Goal: Transaction & Acquisition: Book appointment/travel/reservation

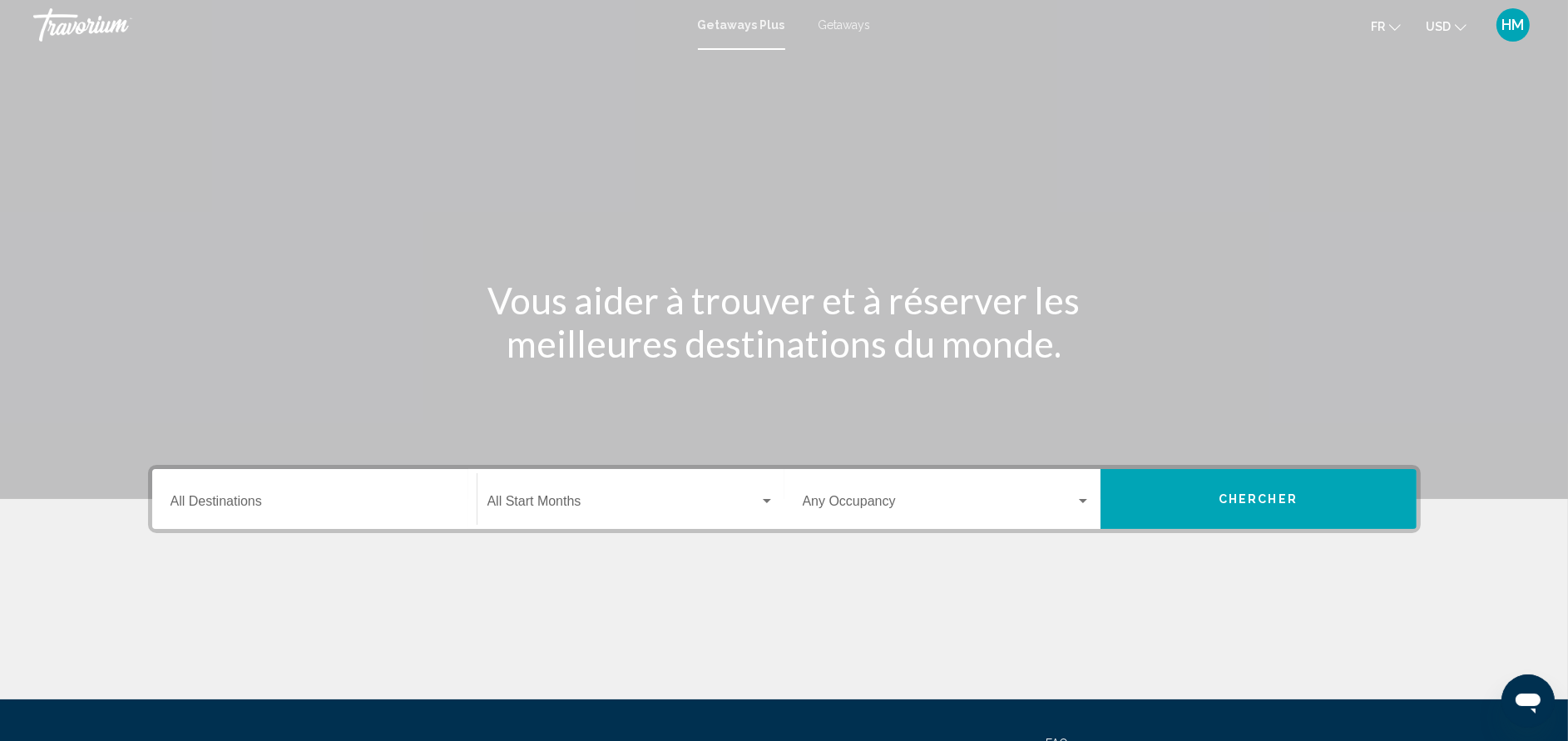
click at [388, 495] on div "Destination All Destinations" at bounding box center [313, 500] width 287 height 53
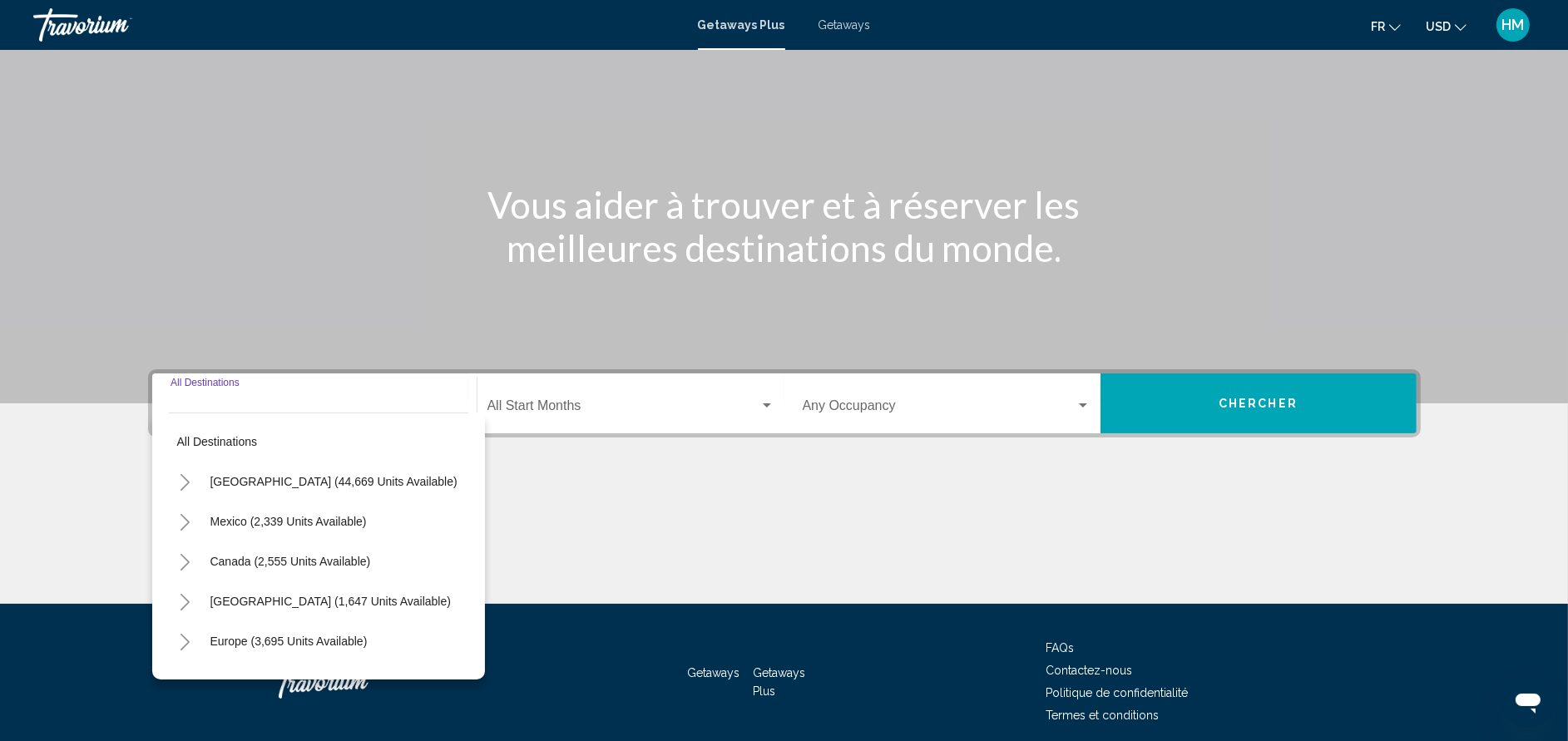
scroll to position [162, 0]
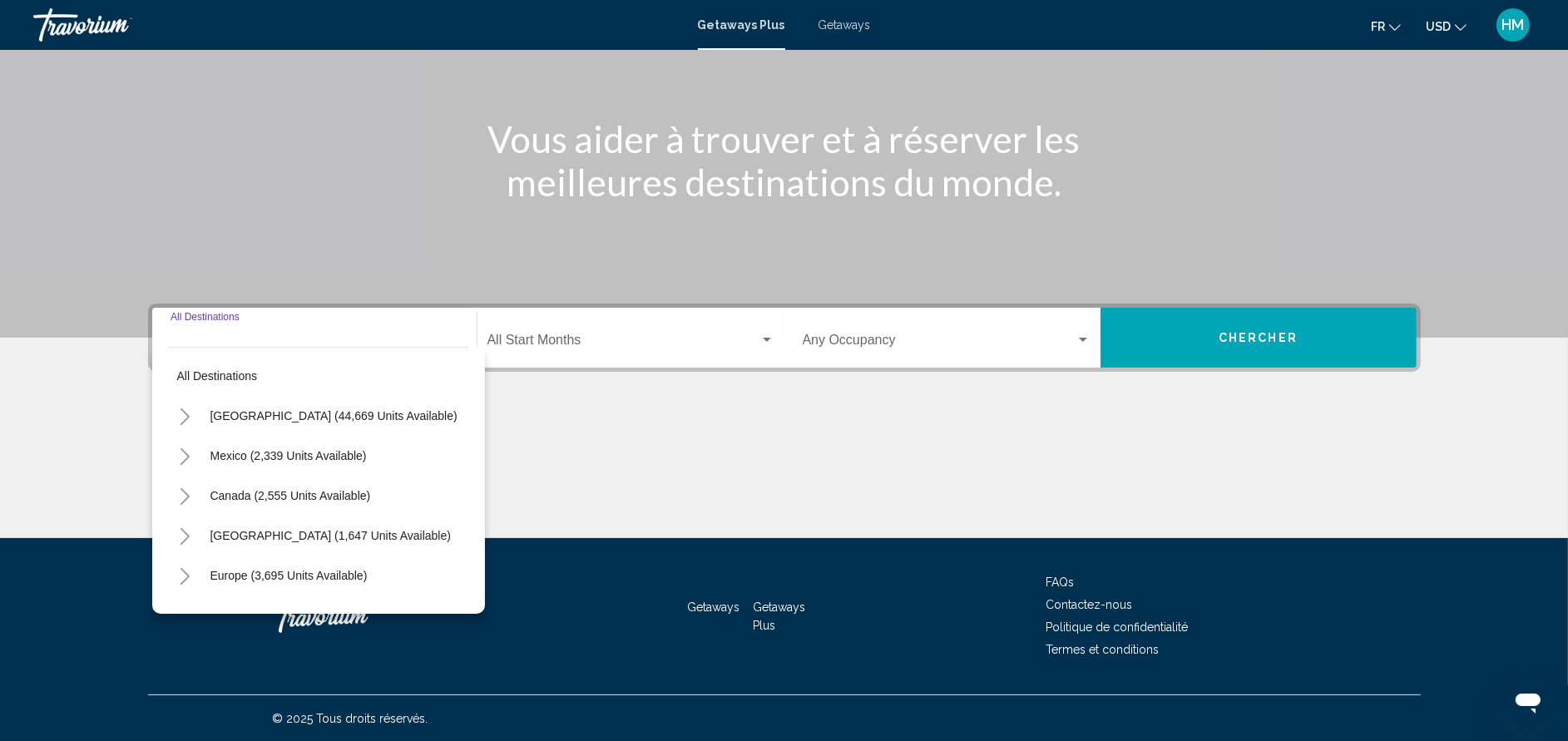
click at [189, 410] on icon "Toggle United States (44,669 units available)" at bounding box center [184, 417] width 13 height 17
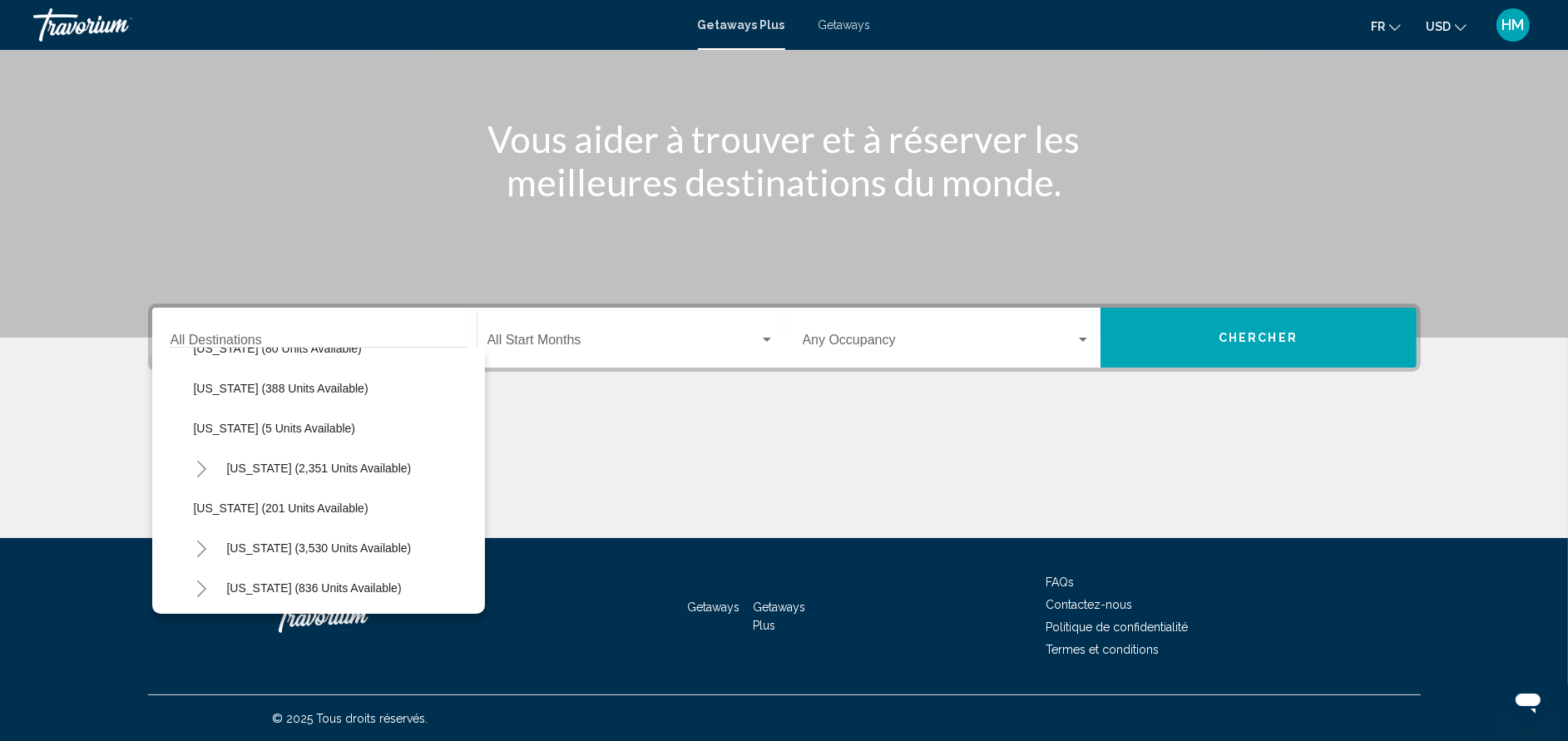
scroll to position [835, 0]
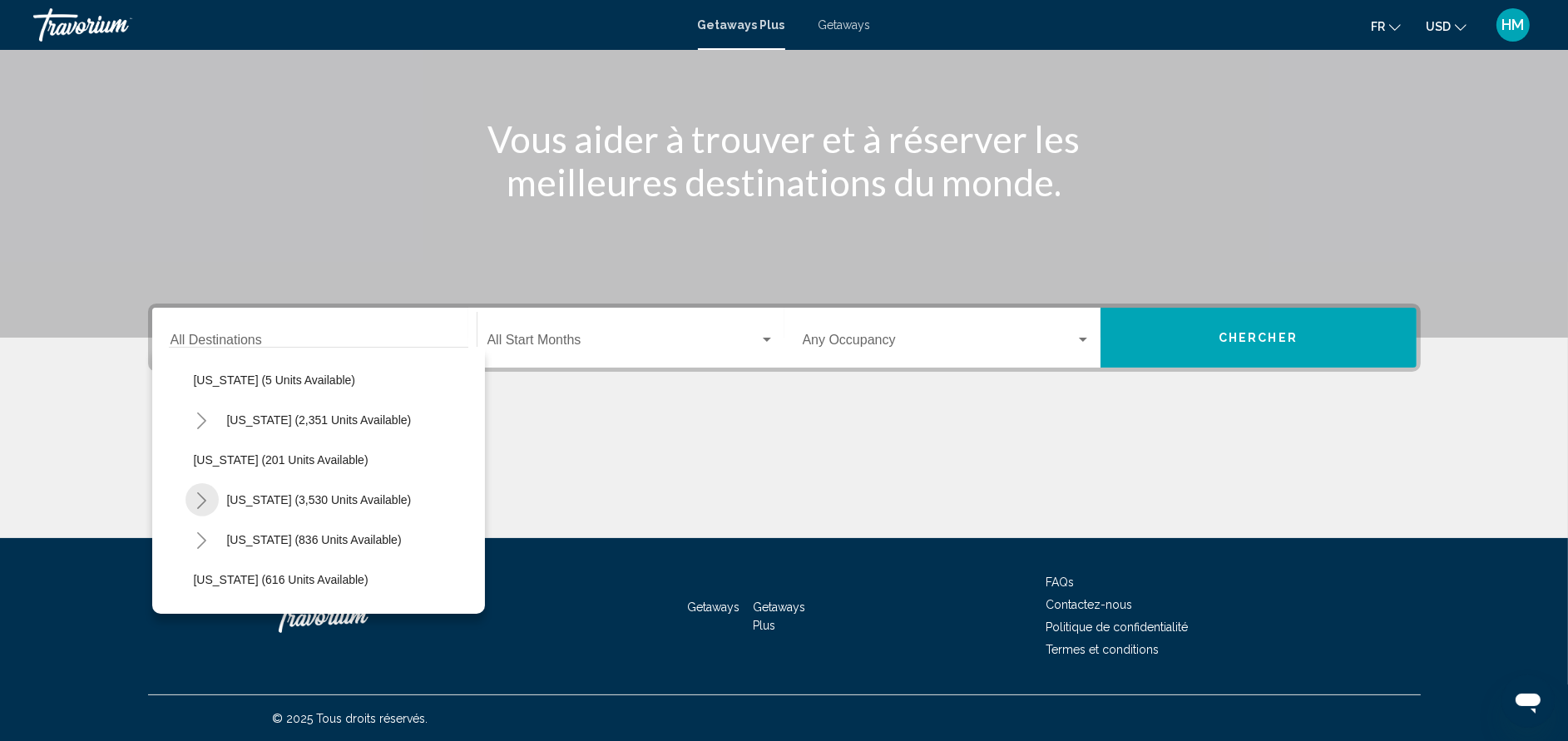
click at [190, 501] on button "Toggle Nevada (3,530 units available)" at bounding box center [202, 500] width 34 height 34
click at [236, 535] on span "[GEOGRAPHIC_DATA] (1,442 units available)" at bounding box center [330, 540] width 241 height 13
type input "**********"
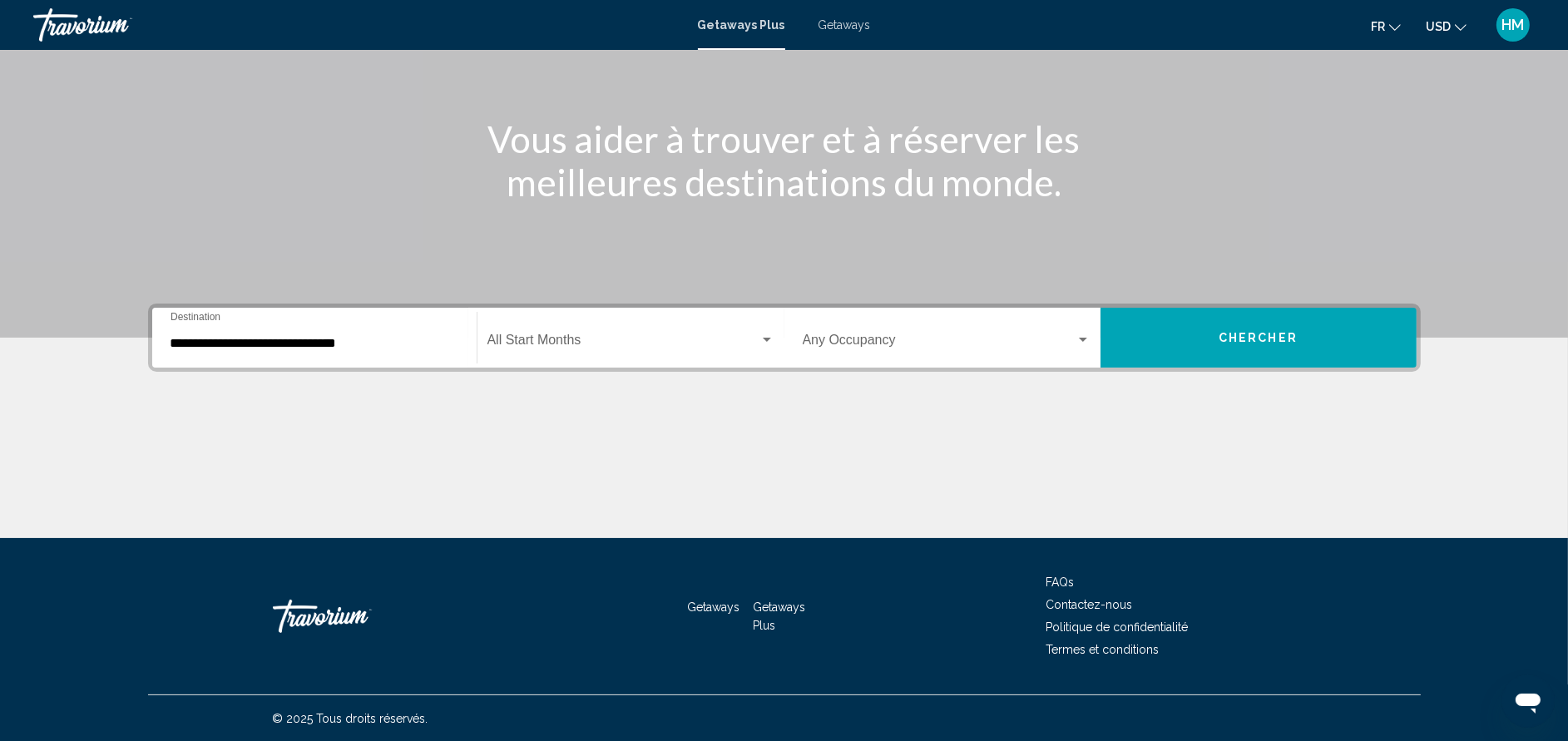
click at [577, 329] on div "Start Month All Start Months" at bounding box center [631, 338] width 287 height 53
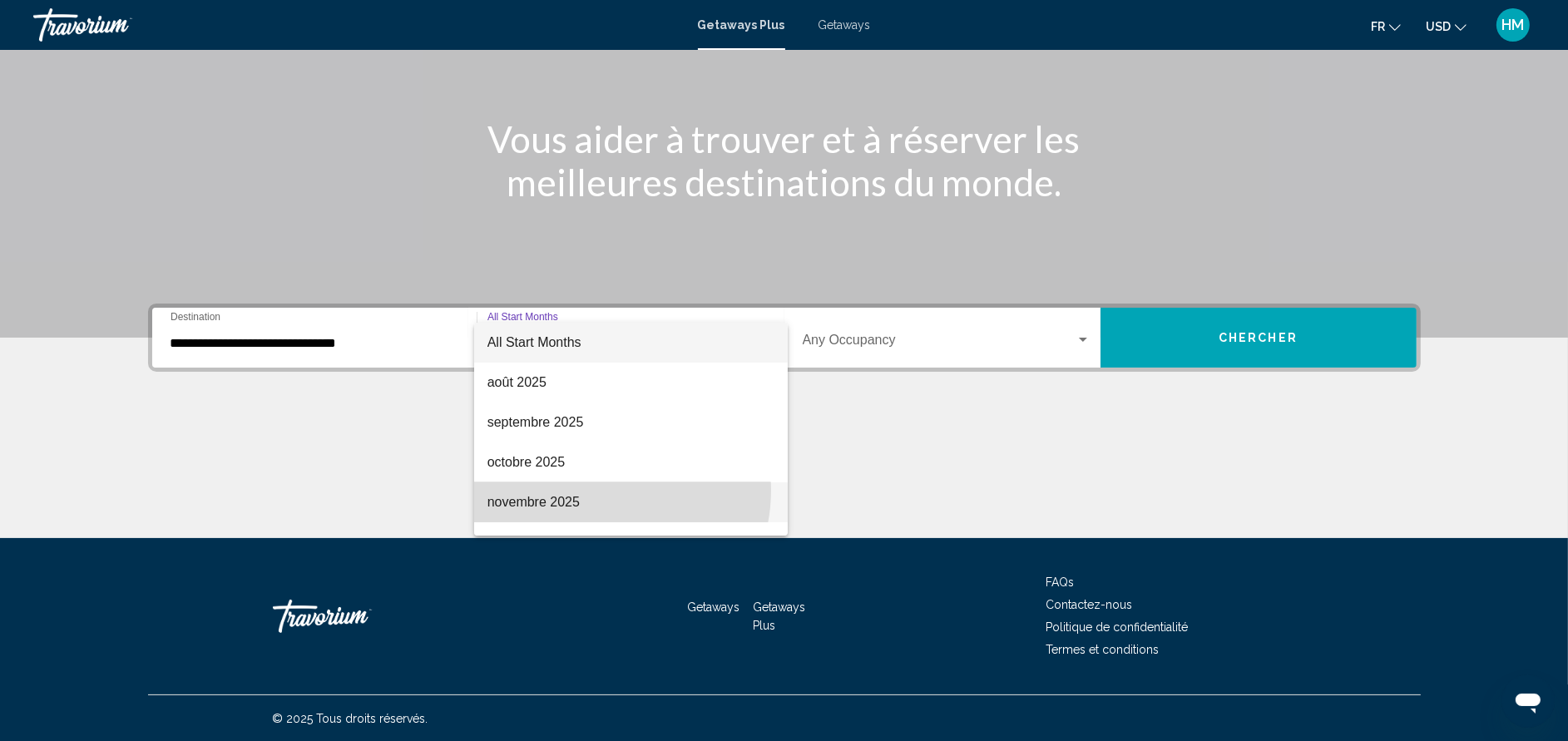
click at [595, 490] on span "novembre 2025" at bounding box center [631, 503] width 287 height 40
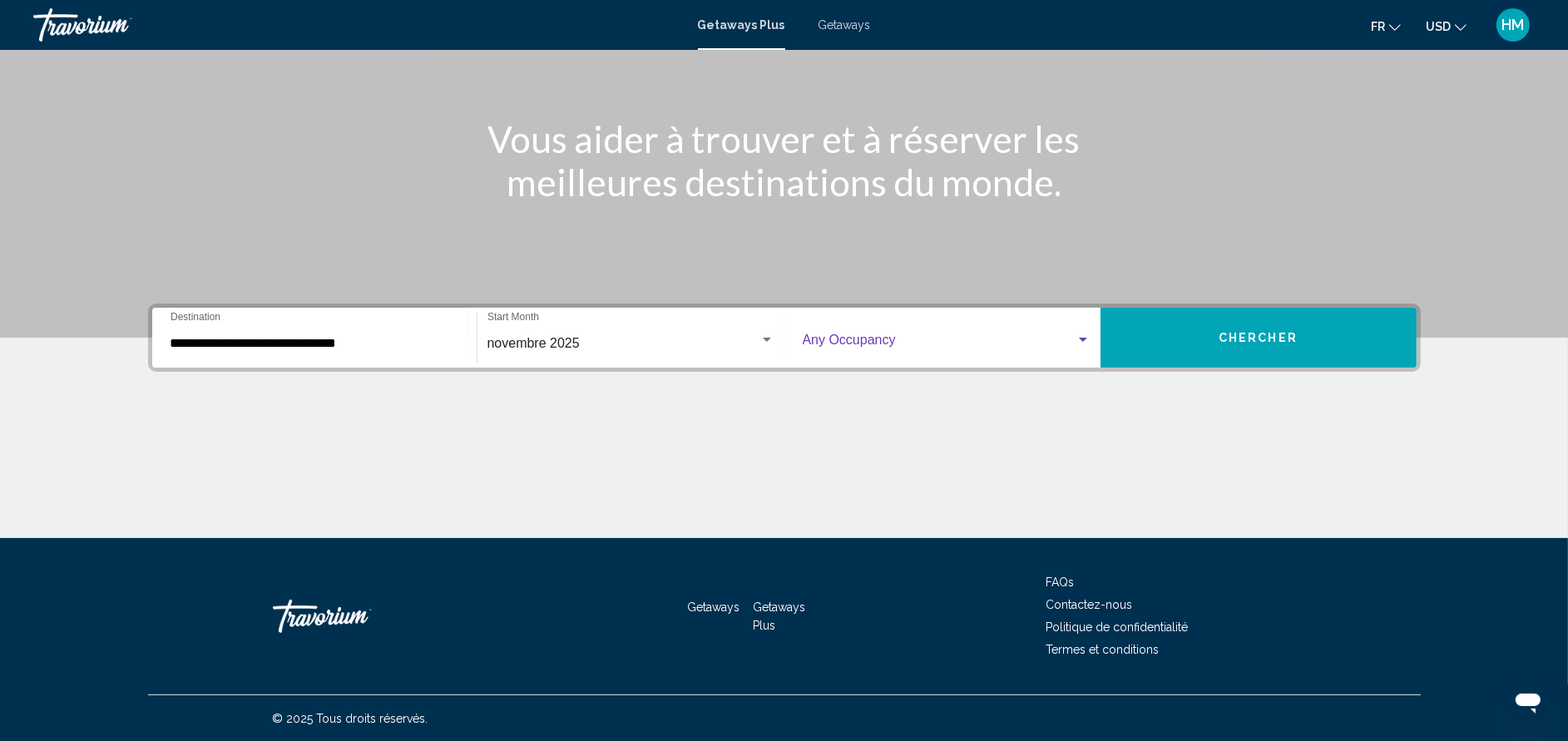
click at [851, 343] on span "Search widget" at bounding box center [939, 344] width 273 height 15
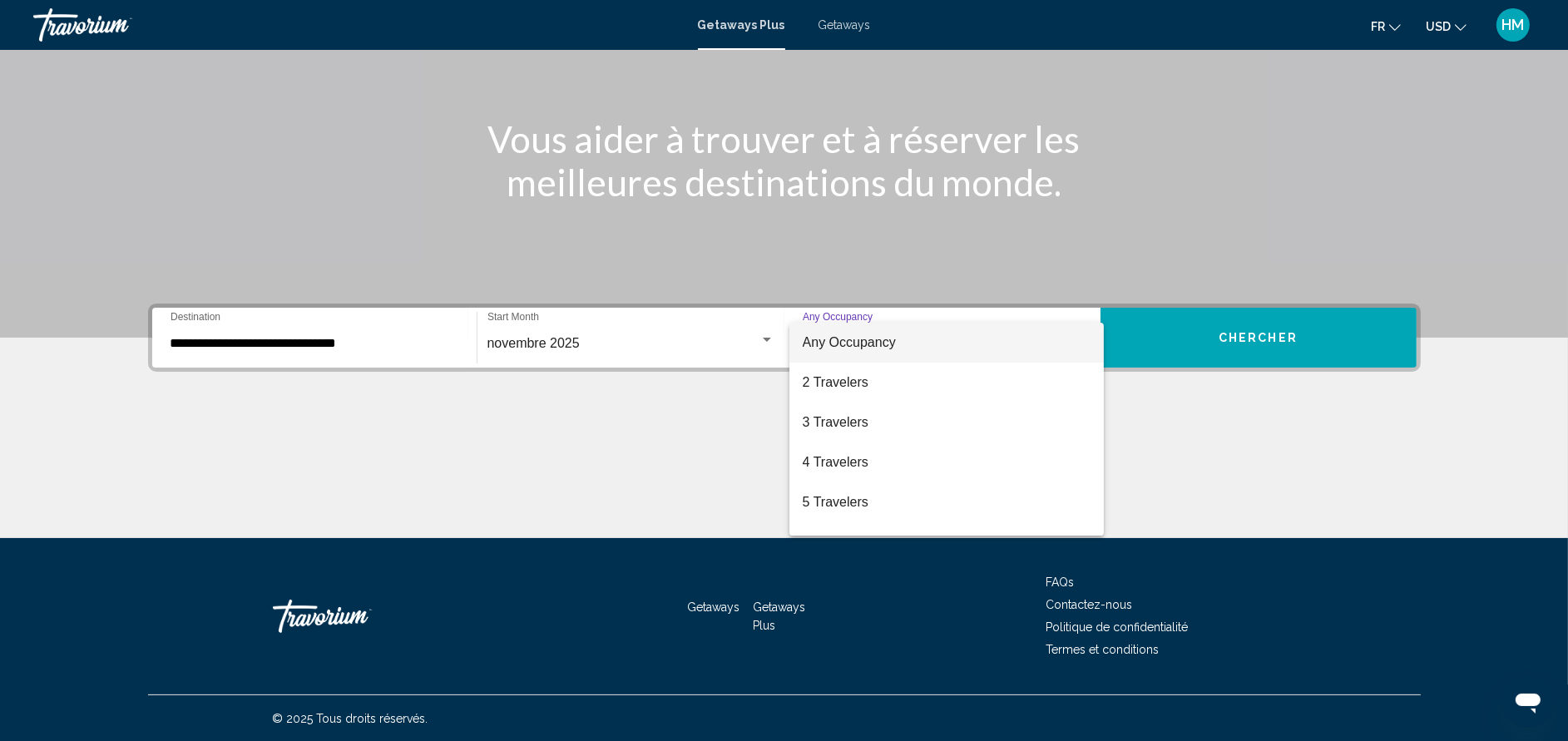
click at [911, 224] on div at bounding box center [784, 370] width 1568 height 741
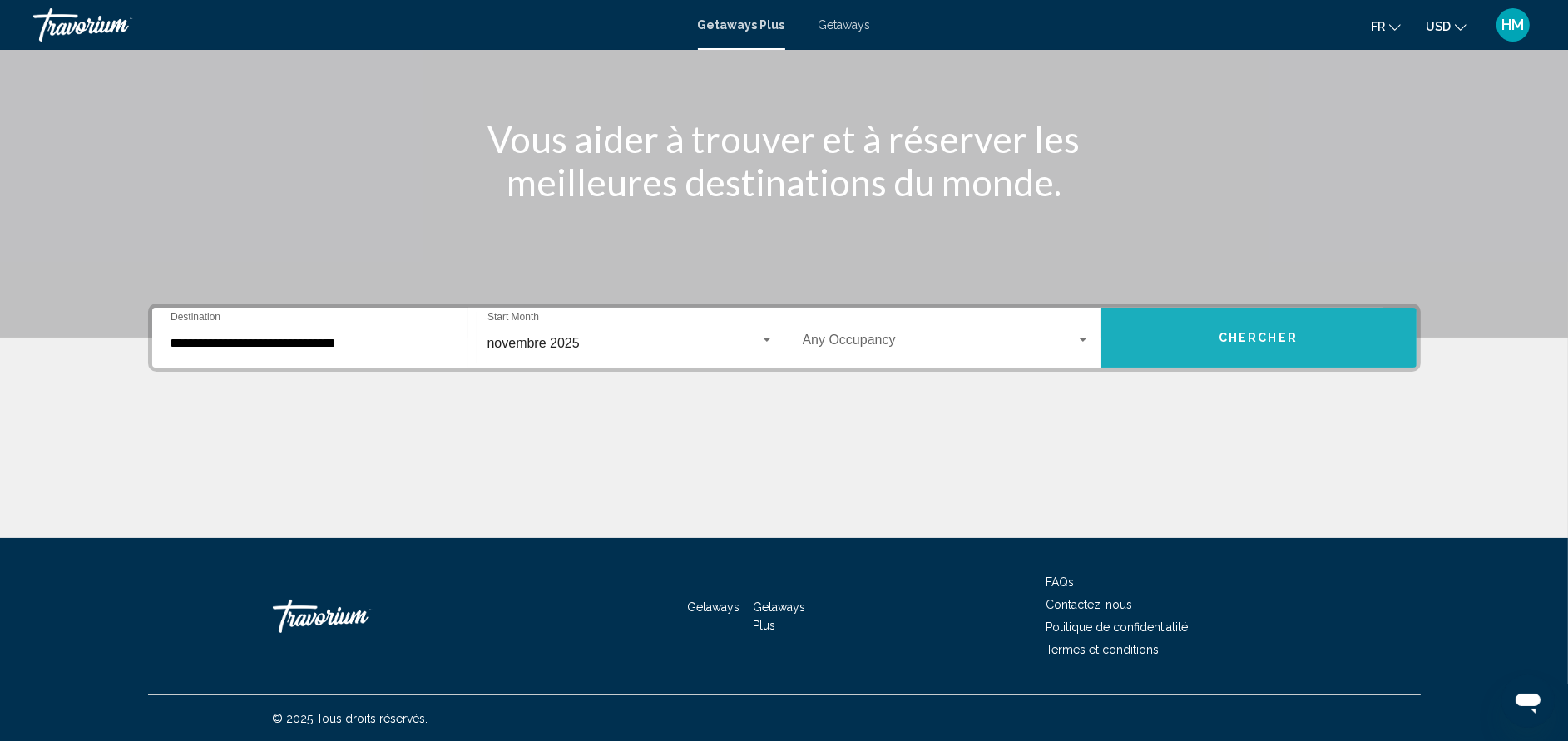
click at [1189, 339] on button "Chercher" at bounding box center [1258, 337] width 316 height 60
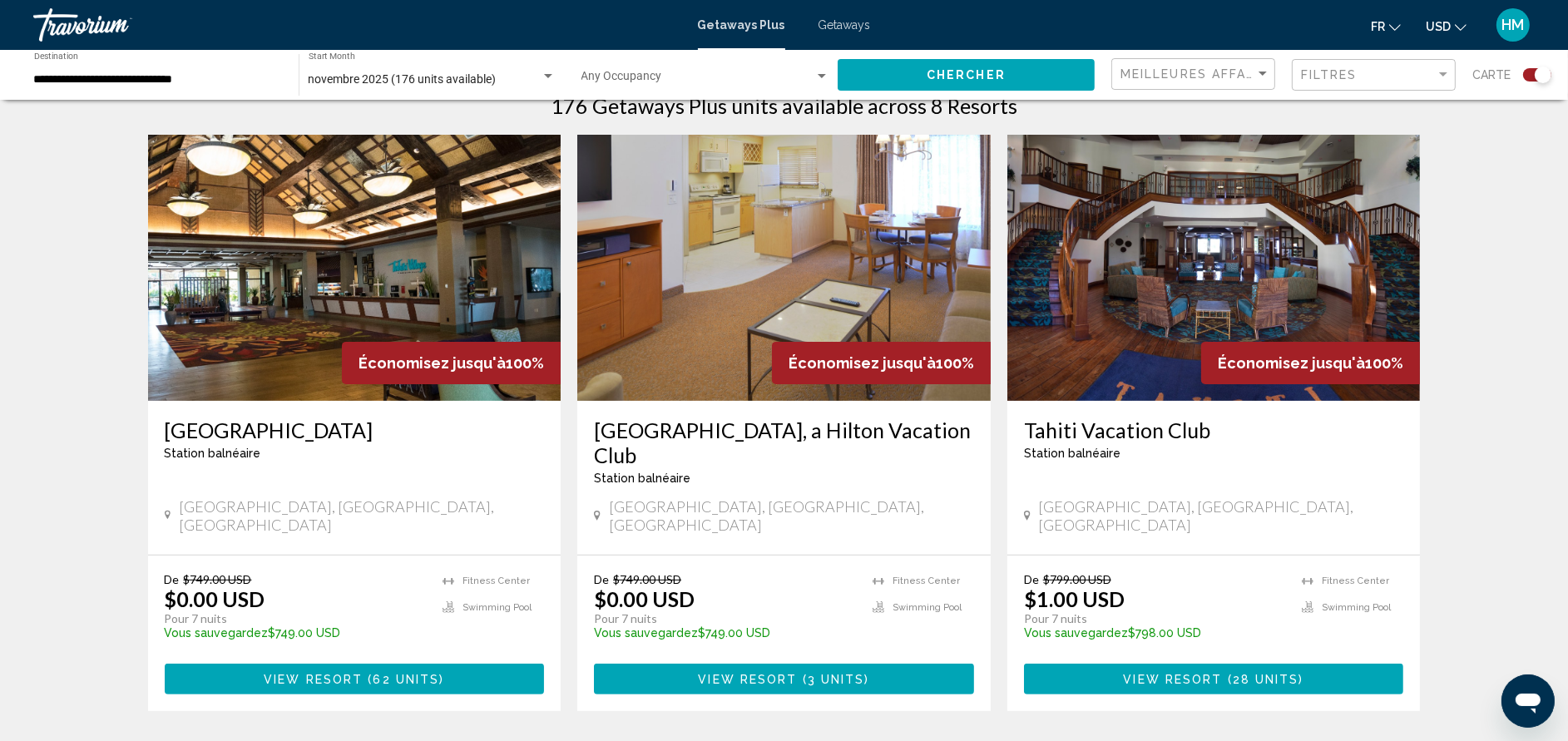
scroll to position [648, 0]
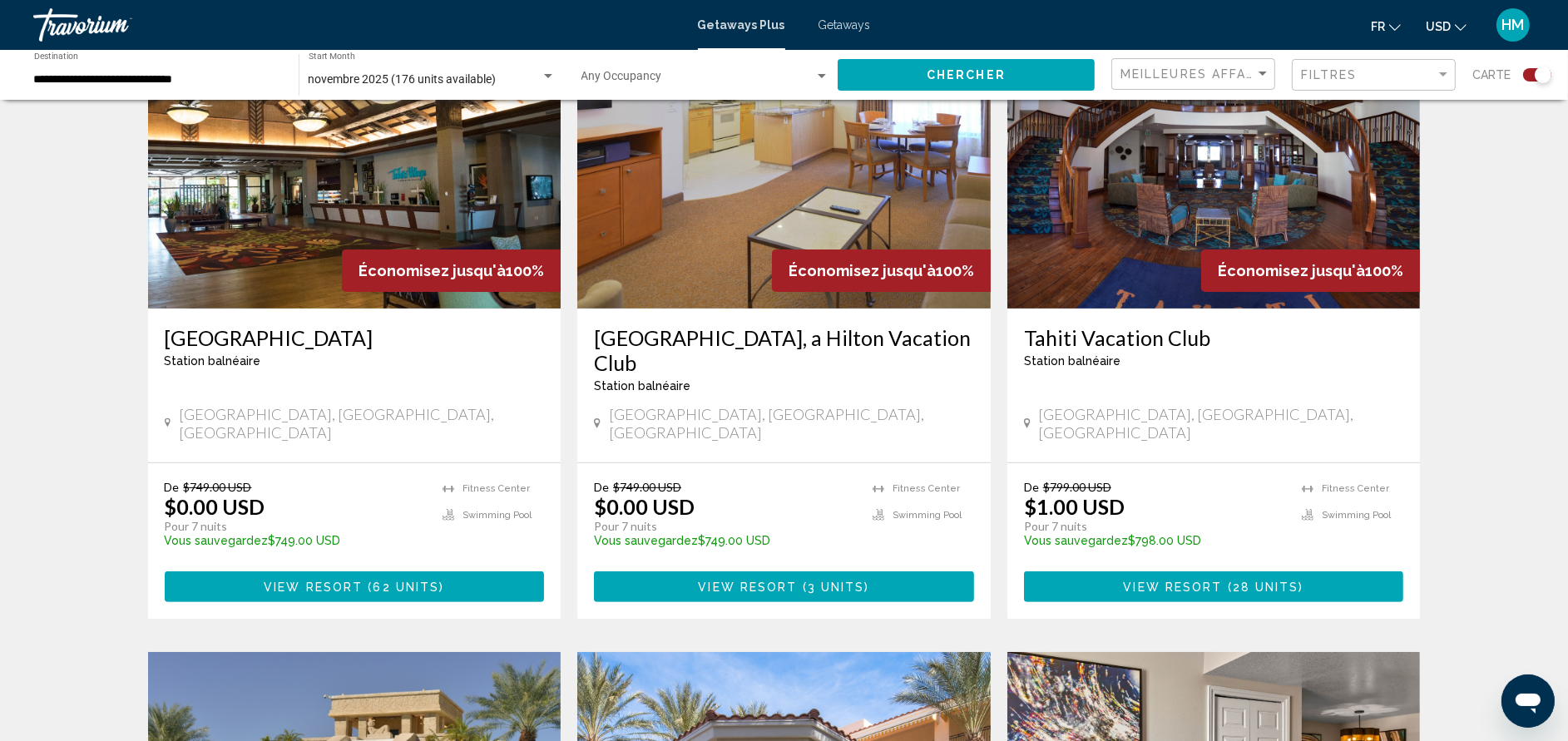
click at [851, 365] on h3 "[GEOGRAPHIC_DATA], a Hilton Vacation Club" at bounding box center [784, 350] width 380 height 50
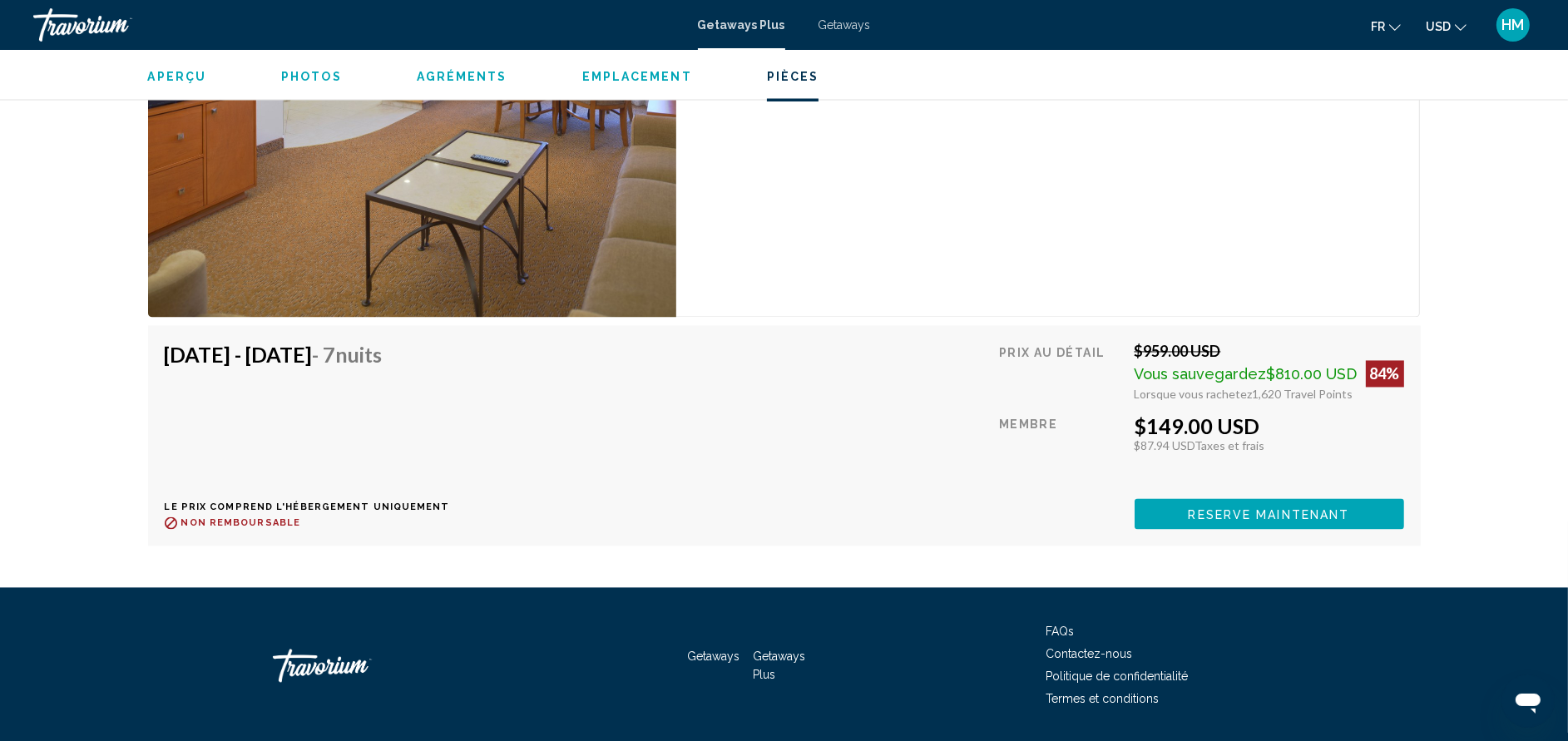
scroll to position [3967, 0]
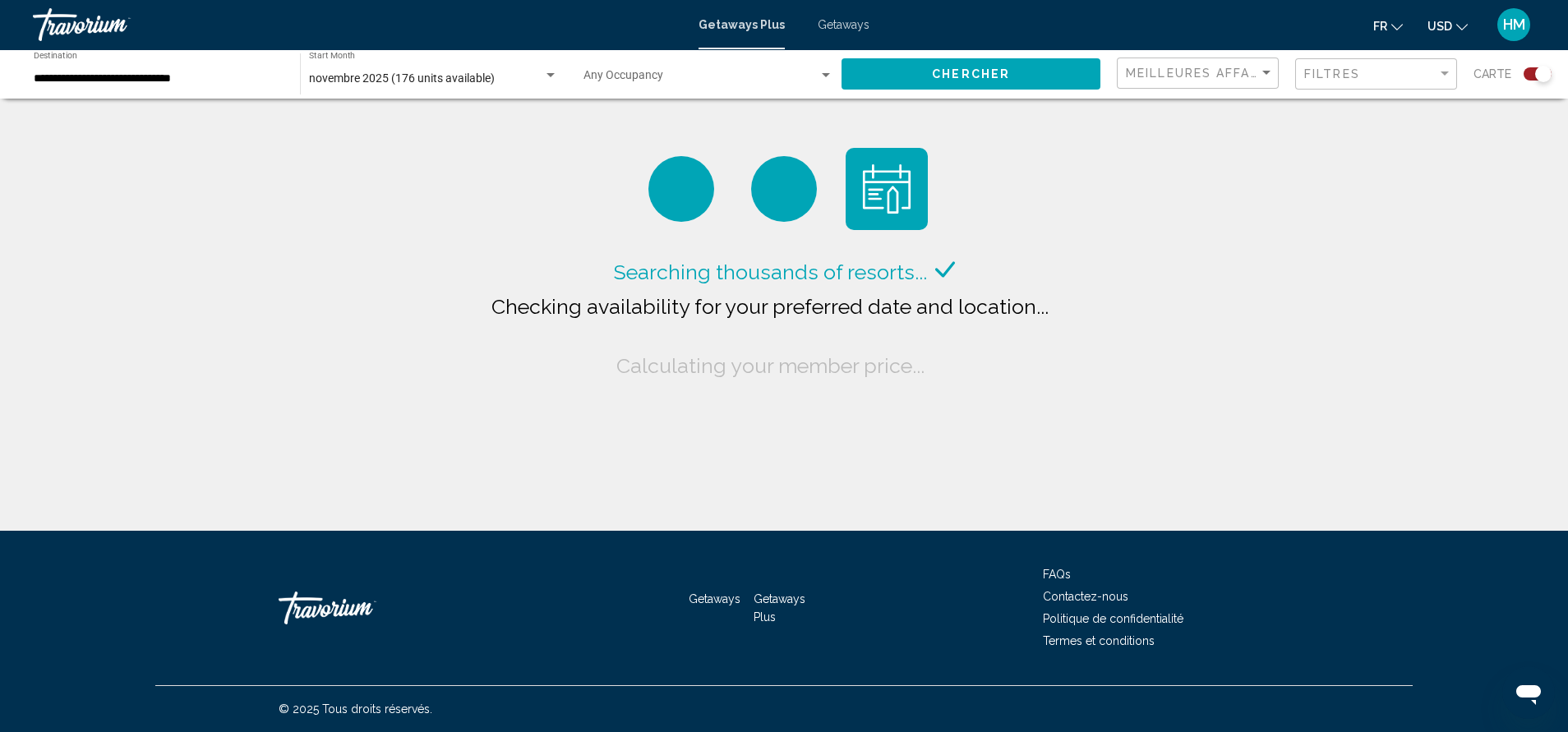
click at [849, 26] on span "Getaways" at bounding box center [844, 25] width 52 height 13
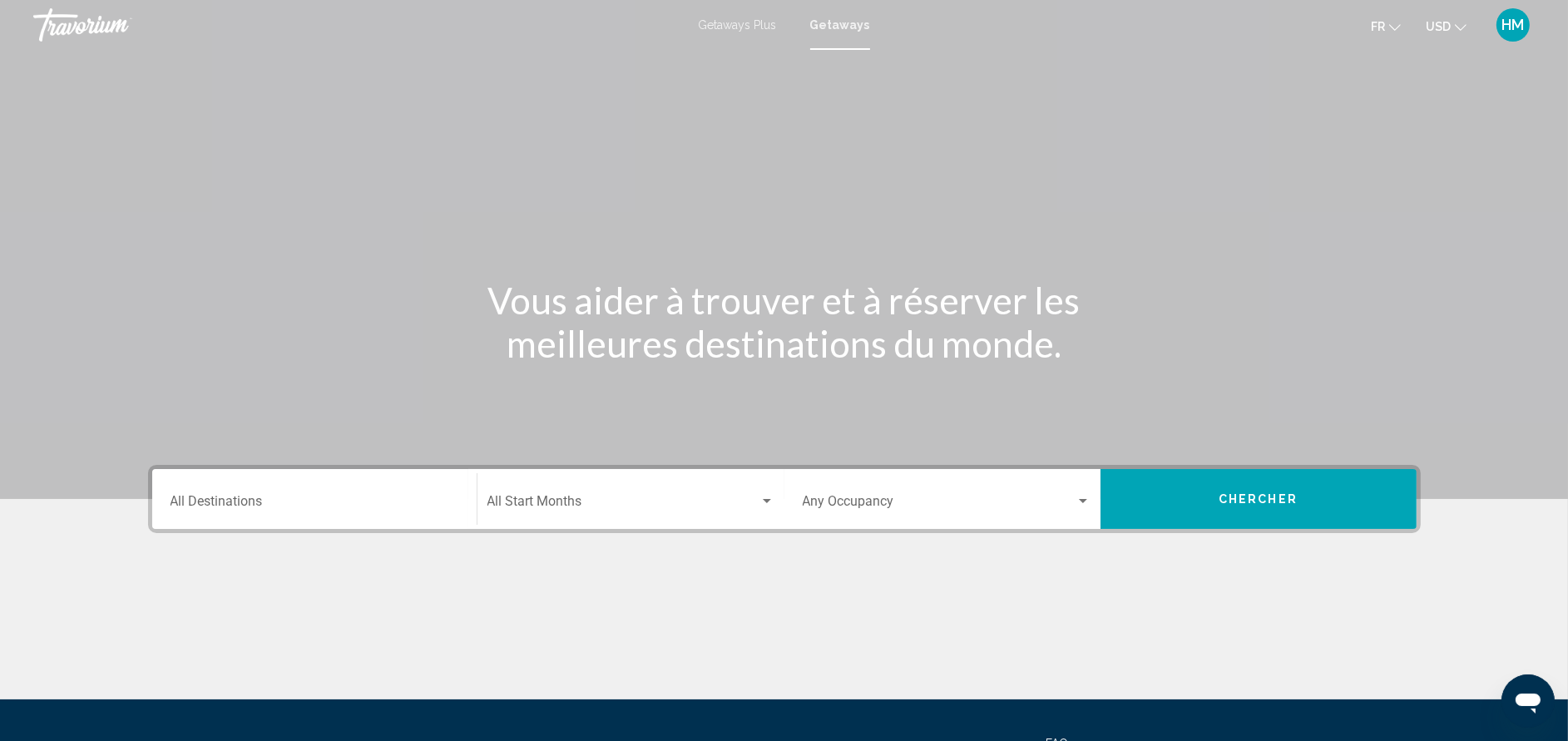
click at [325, 491] on div "Destination All Destinations" at bounding box center [313, 500] width 287 height 53
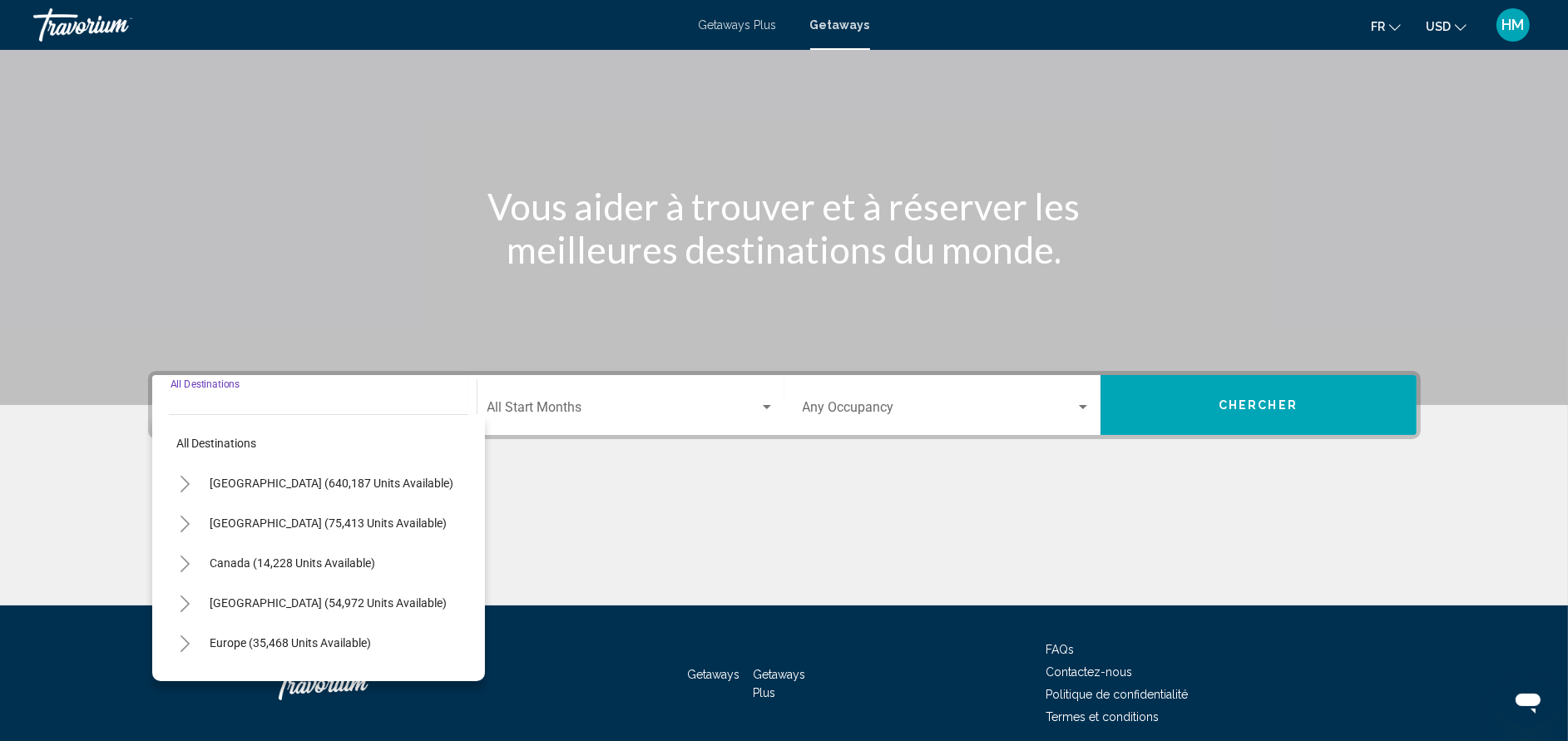
scroll to position [162, 0]
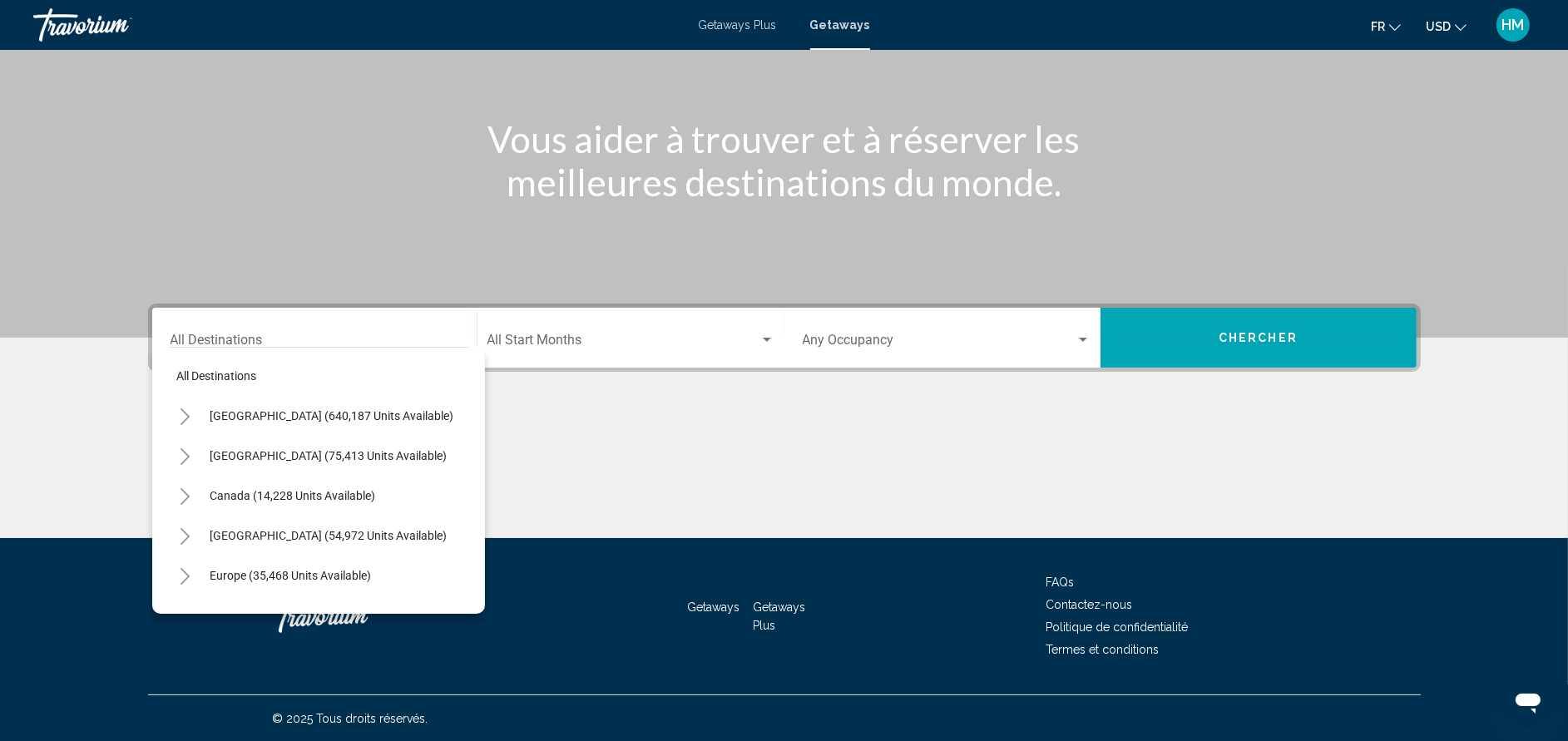
drag, startPoint x: 166, startPoint y: 416, endPoint x: 188, endPoint y: 411, distance: 22.6
click at [188, 411] on div "All destinations [GEOGRAPHIC_DATA] (640,187 units available) [GEOGRAPHIC_DATA] …" at bounding box center [318, 480] width 333 height 267
click at [188, 411] on icon "Toggle United States (640,187 units available)" at bounding box center [184, 417] width 13 height 17
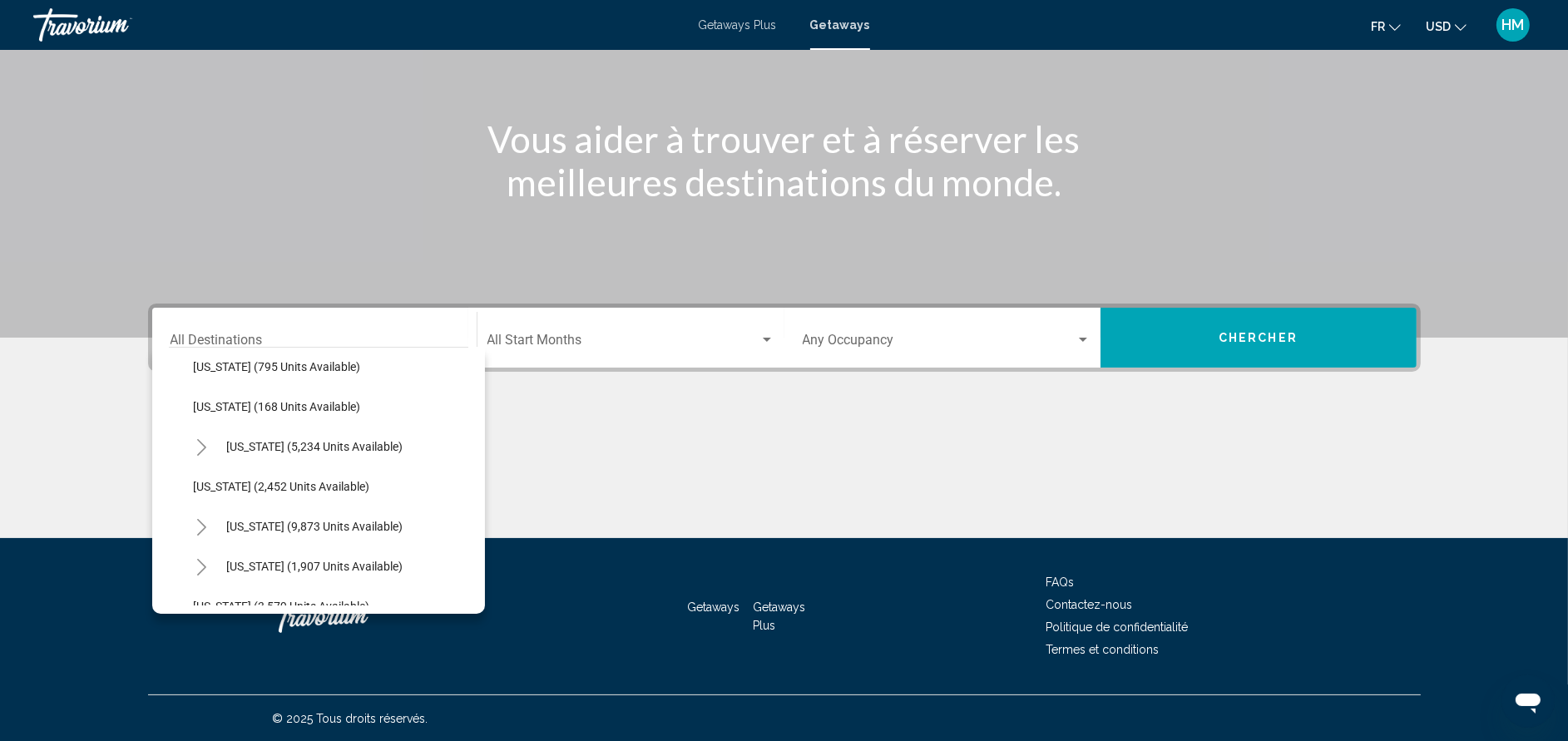
scroll to position [899, 0]
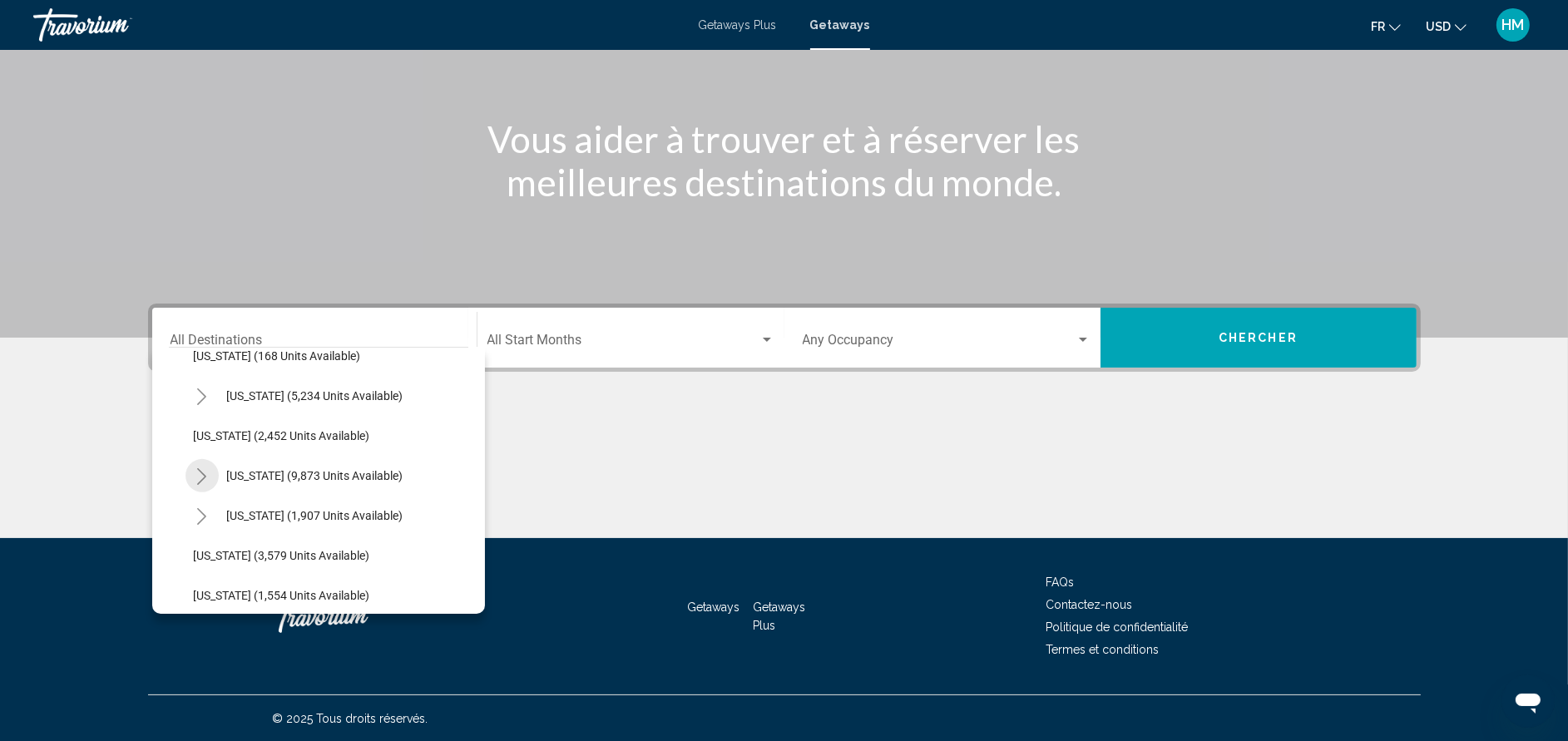
click at [196, 471] on icon "Toggle Nevada (9,873 units available)" at bounding box center [201, 477] width 13 height 17
click at [266, 510] on span "[GEOGRAPHIC_DATA] (7,312 units available)" at bounding box center [325, 516] width 230 height 13
type input "**********"
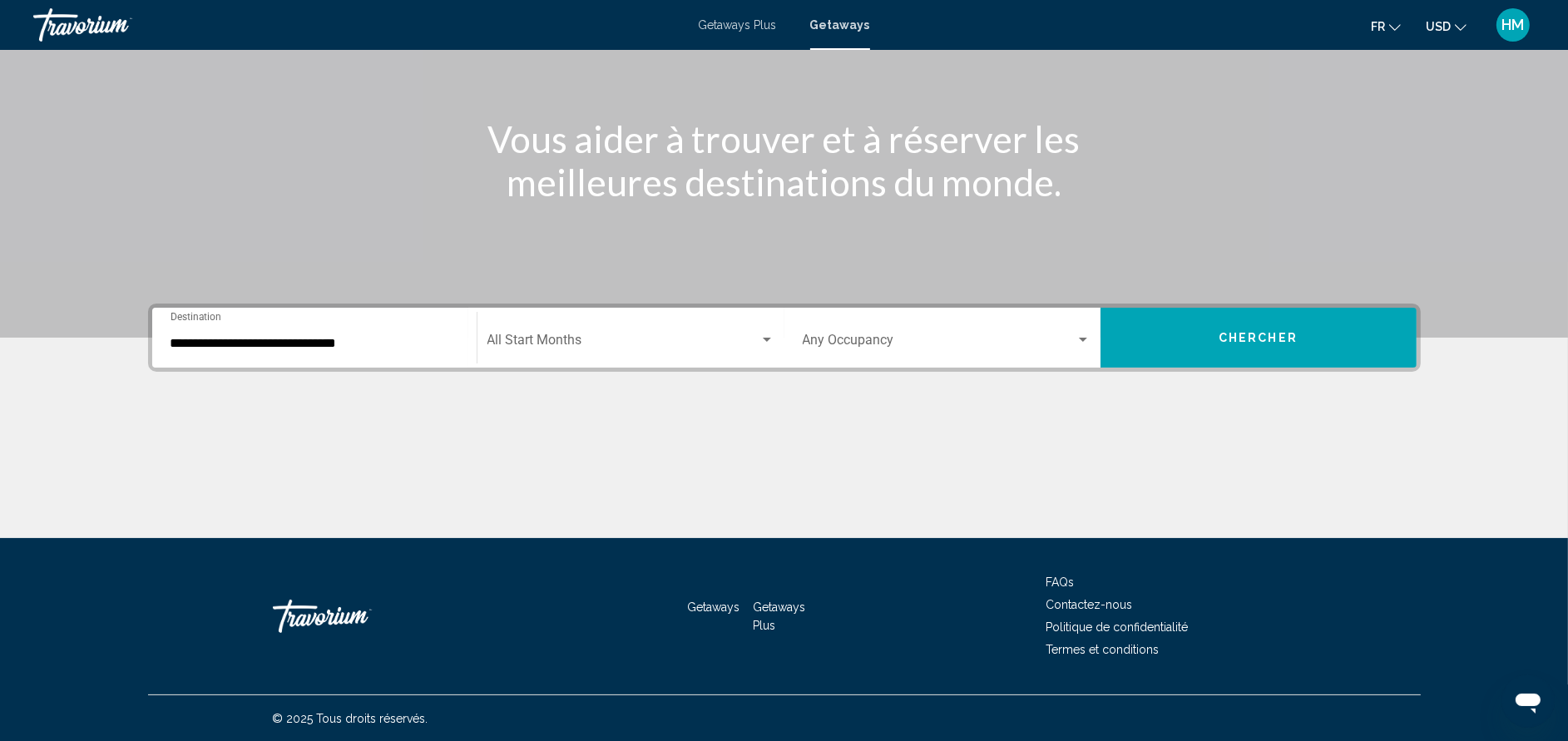
click at [636, 320] on div "Start Month All Start Months" at bounding box center [631, 338] width 287 height 53
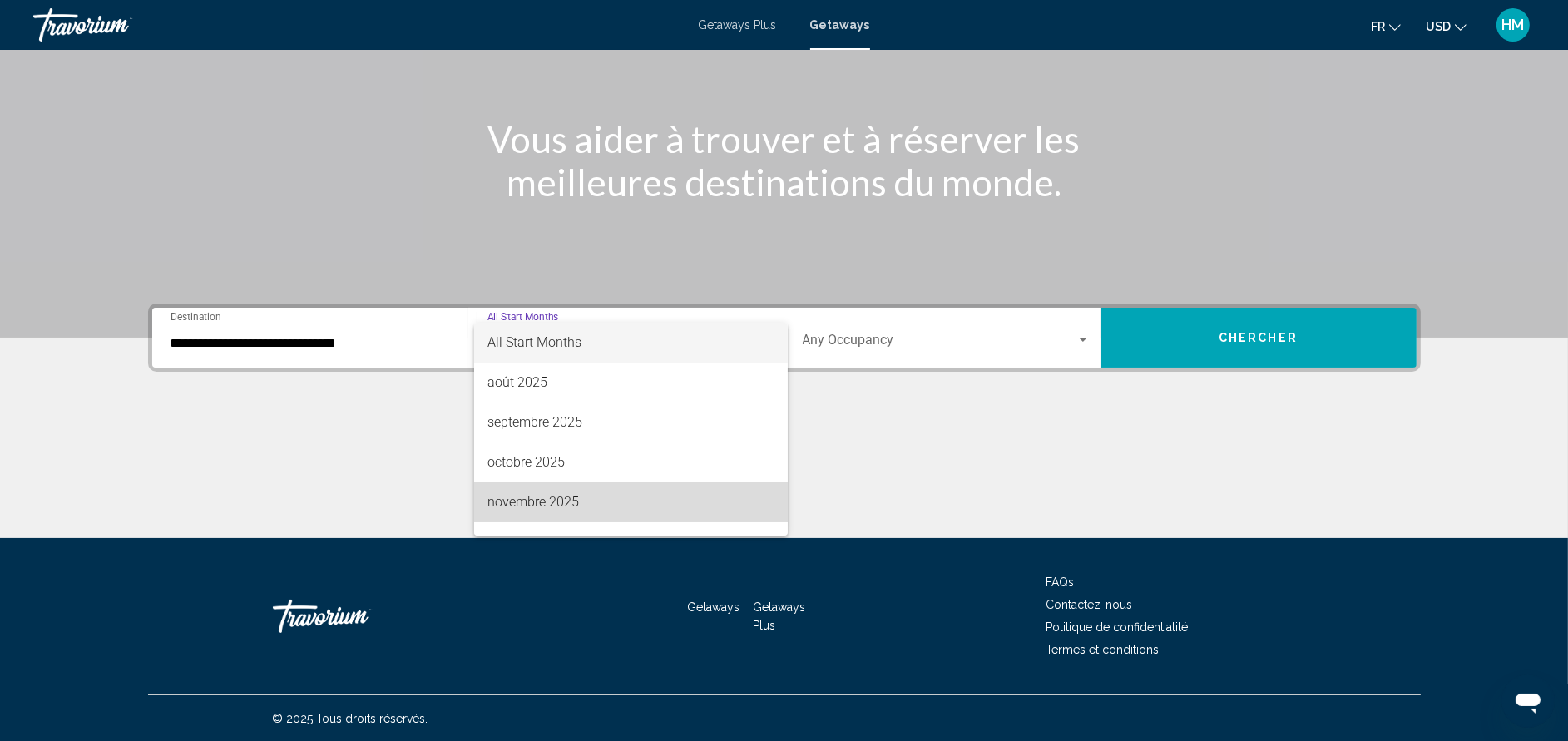
click at [643, 488] on span "novembre 2025" at bounding box center [631, 503] width 287 height 40
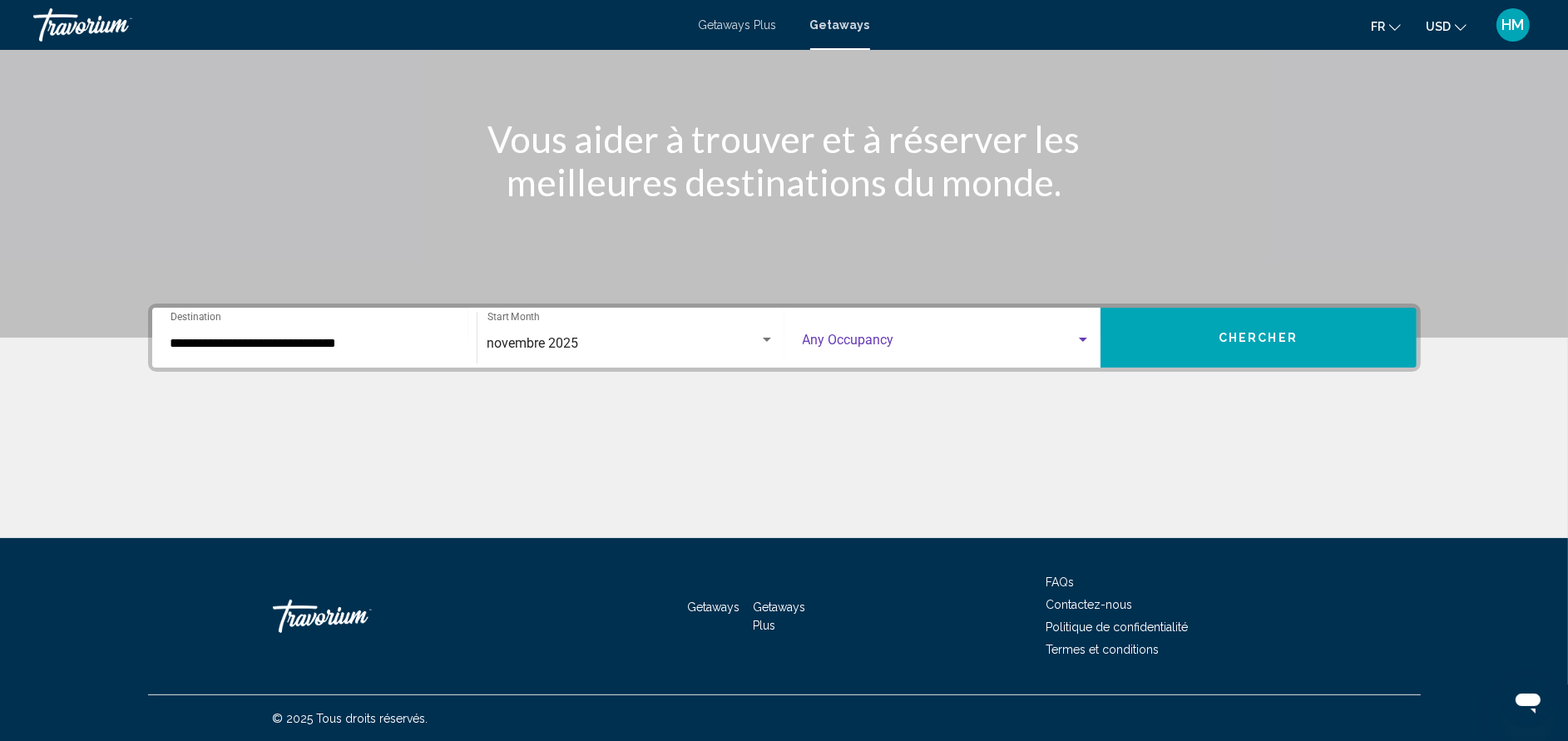
click at [852, 344] on span "Search widget" at bounding box center [939, 344] width 273 height 15
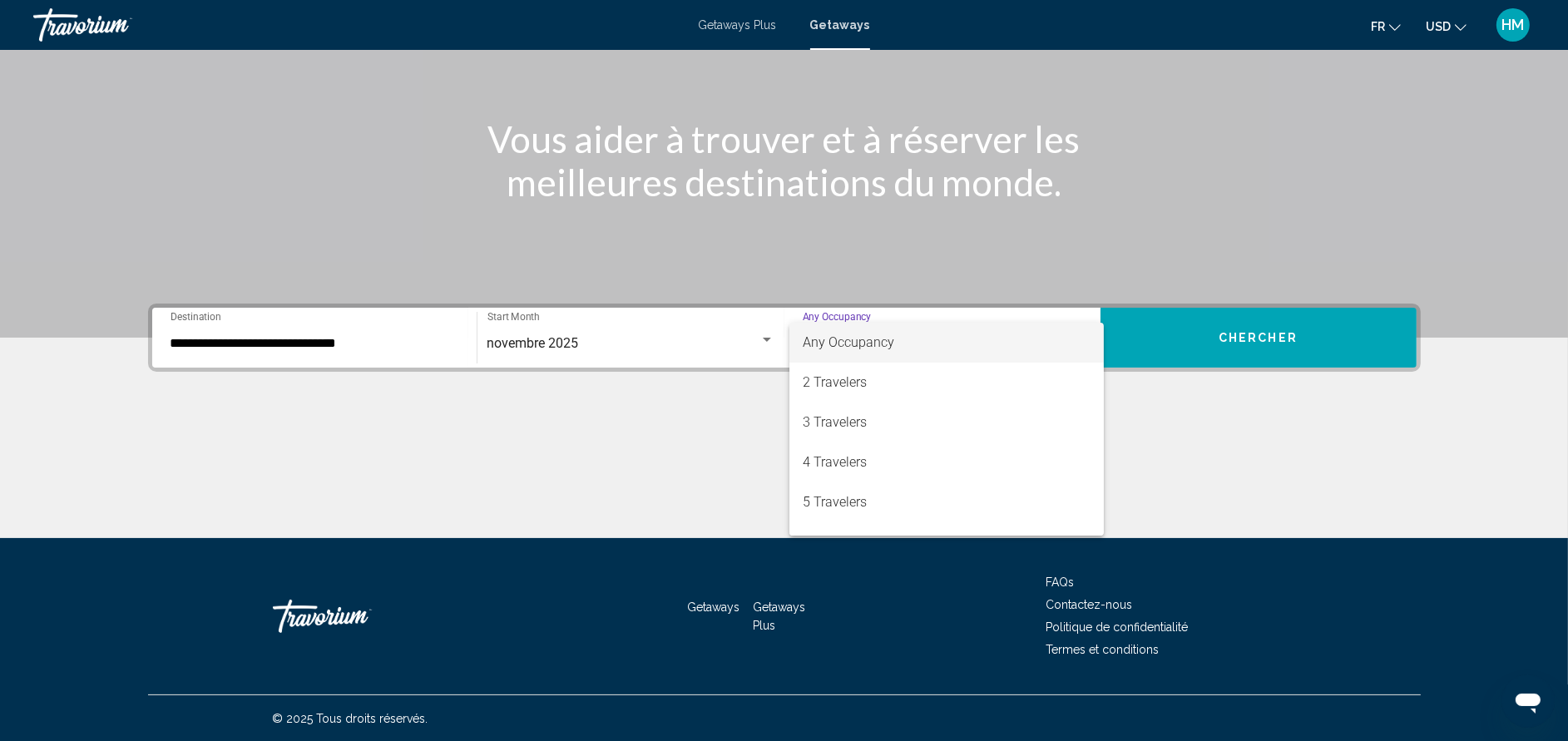
click at [1206, 505] on div at bounding box center [784, 370] width 1568 height 741
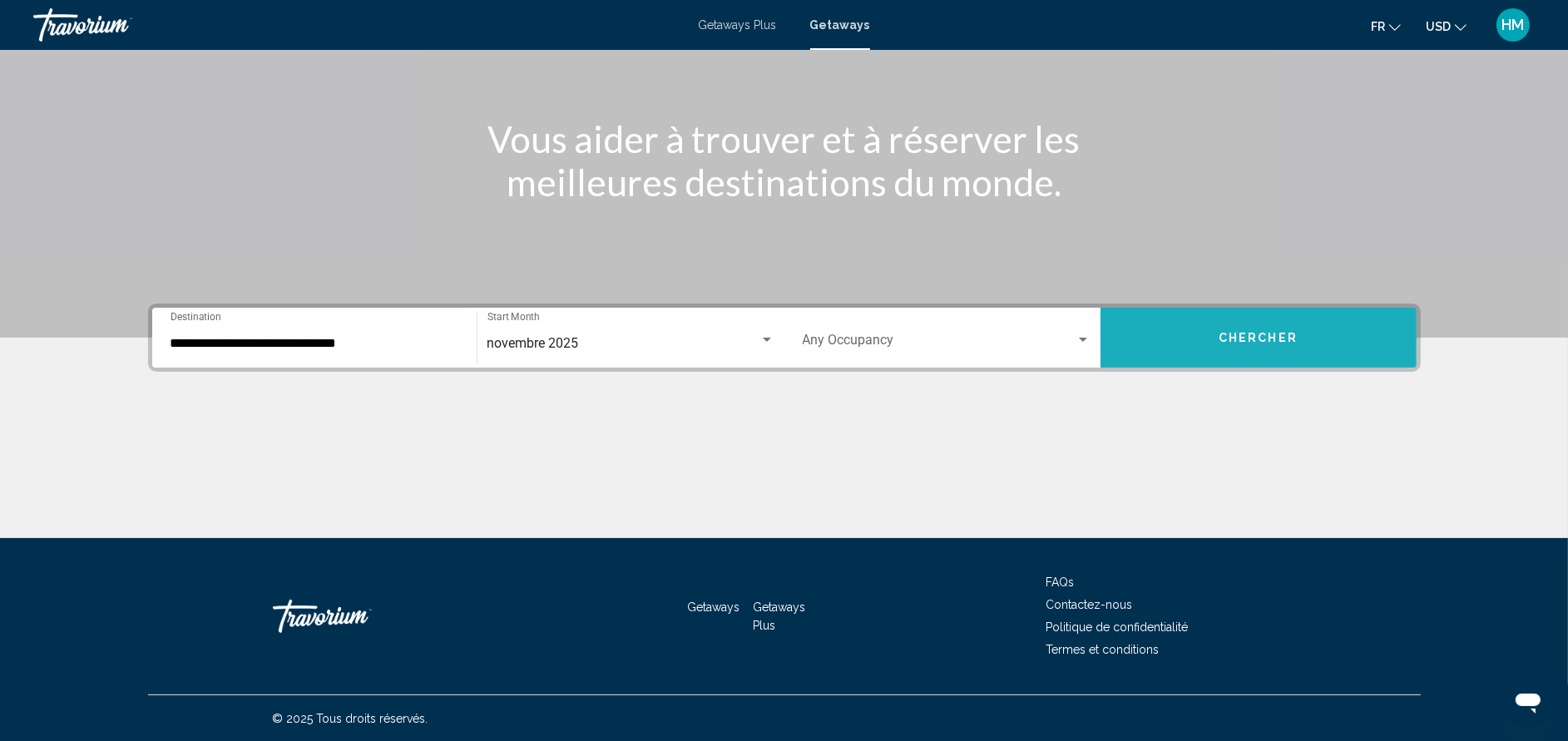
click at [1224, 332] on span "Chercher" at bounding box center [1258, 339] width 79 height 13
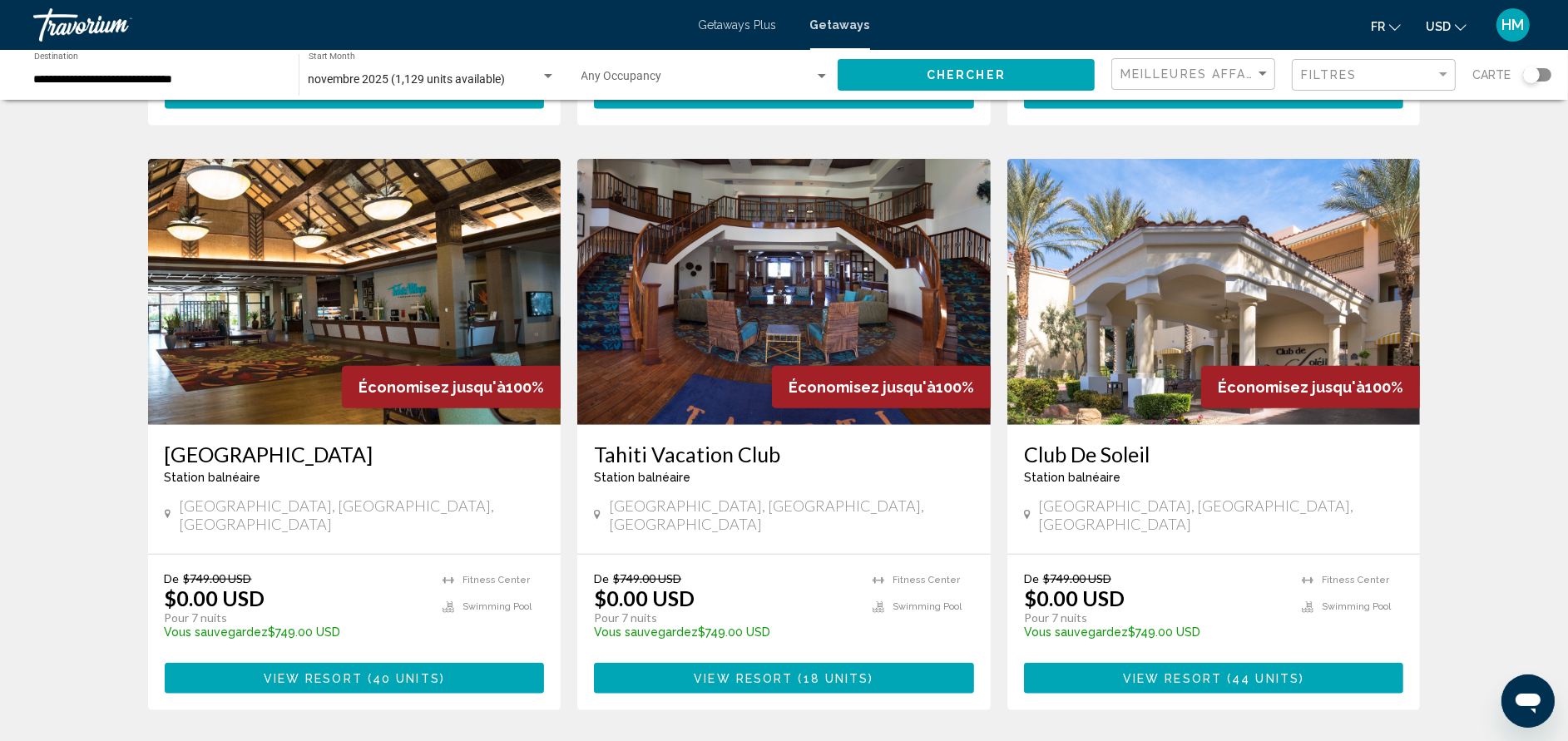
scroll to position [2022, 0]
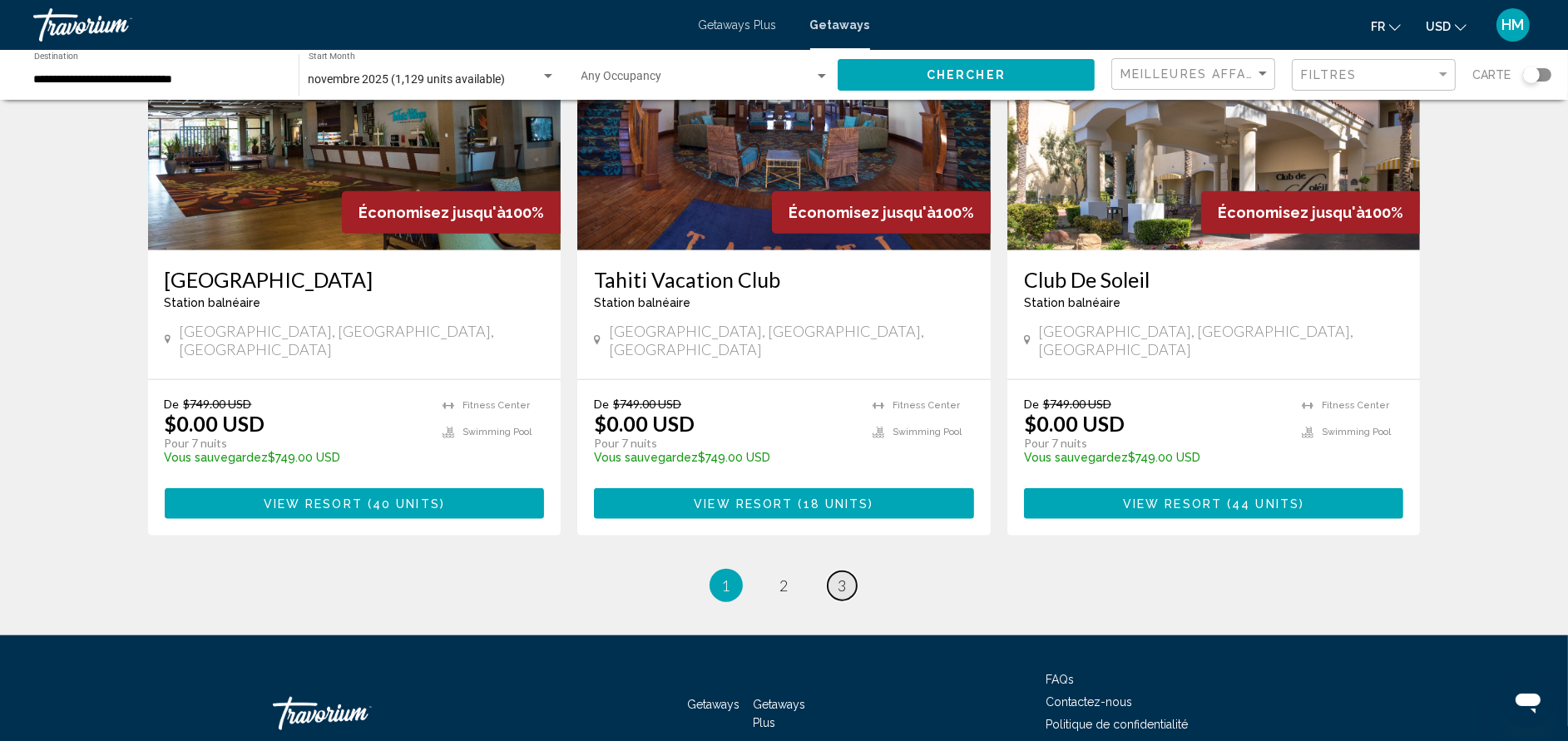
click at [841, 577] on span "3" at bounding box center [843, 586] width 8 height 18
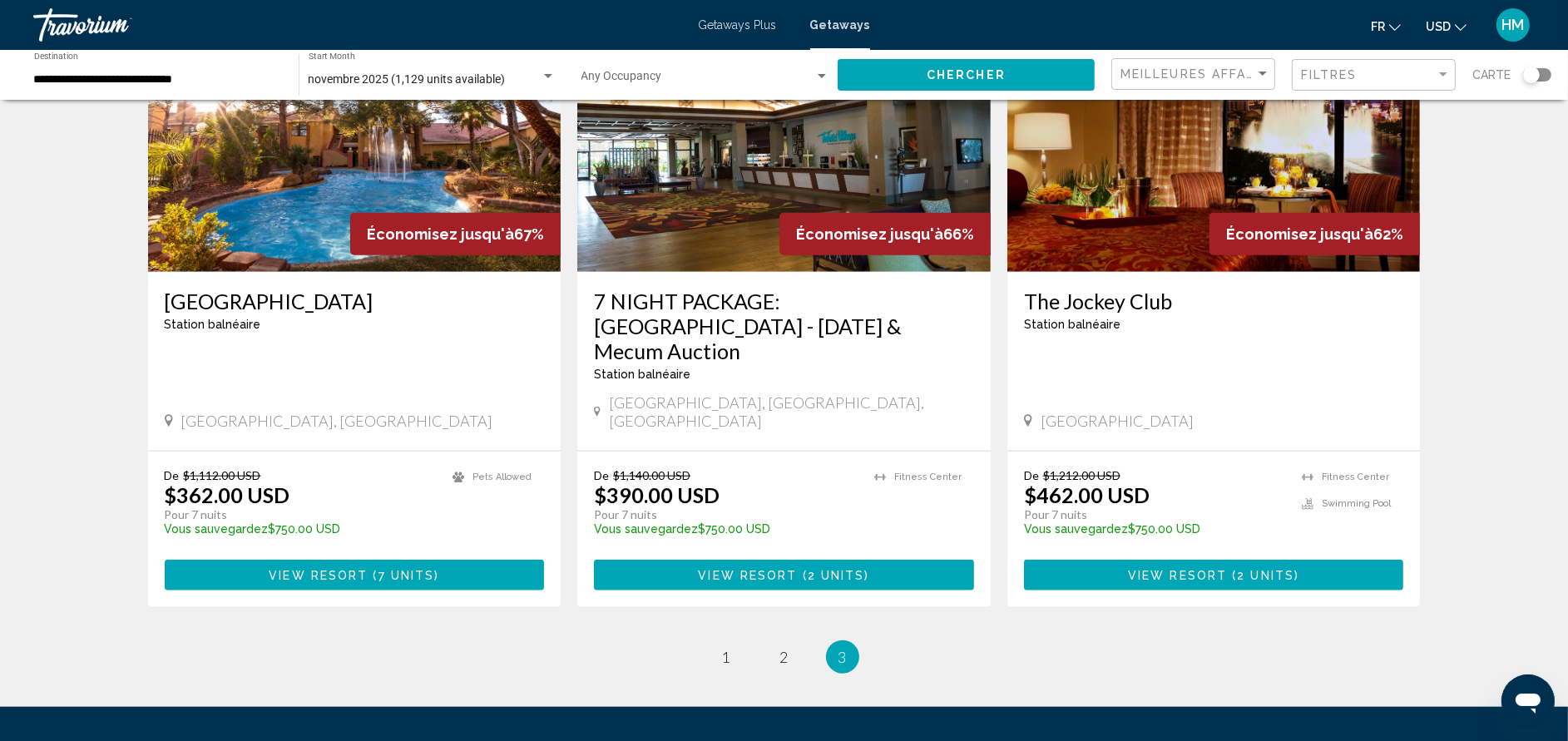
scroll to position [1995, 0]
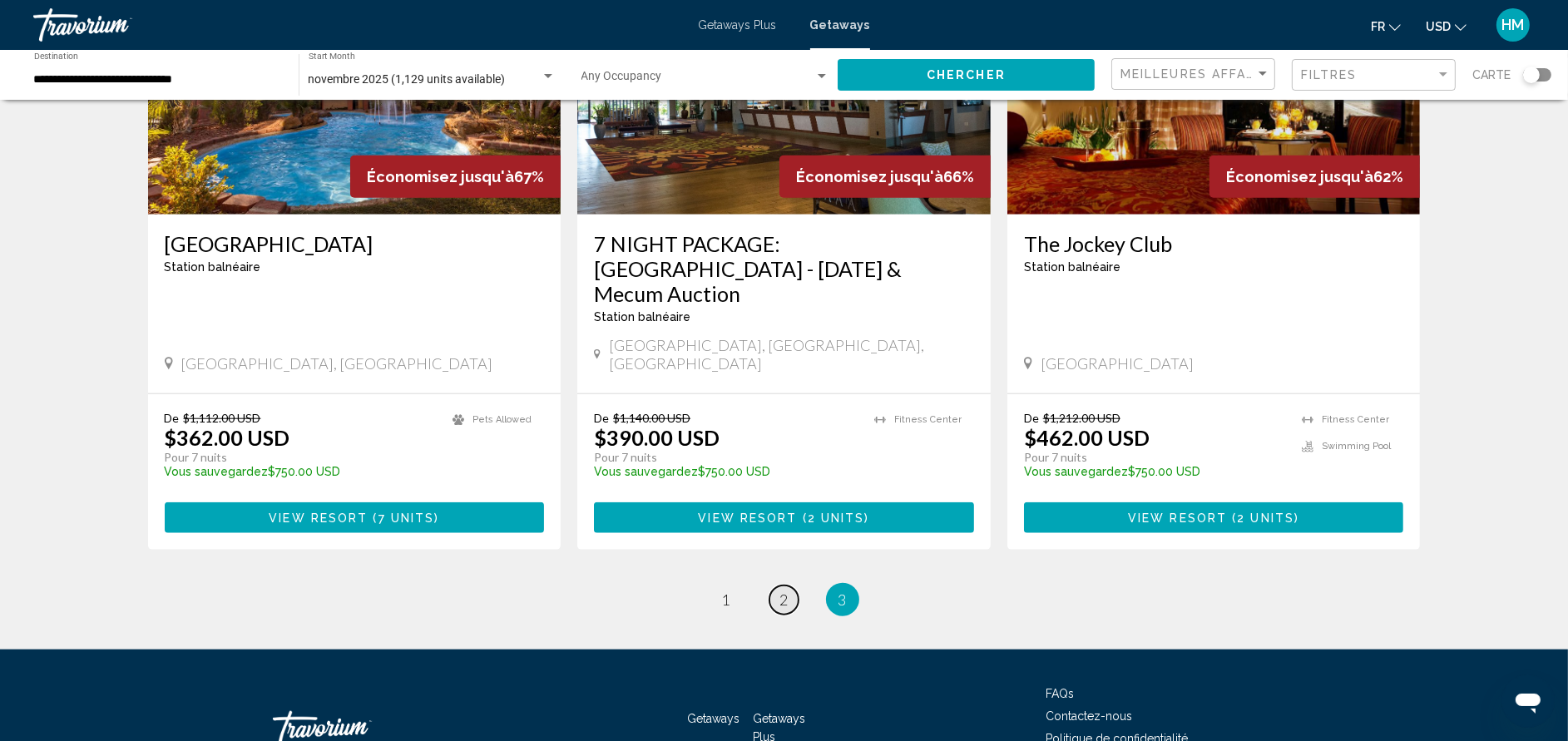
click at [785, 591] on span "2" at bounding box center [784, 600] width 8 height 18
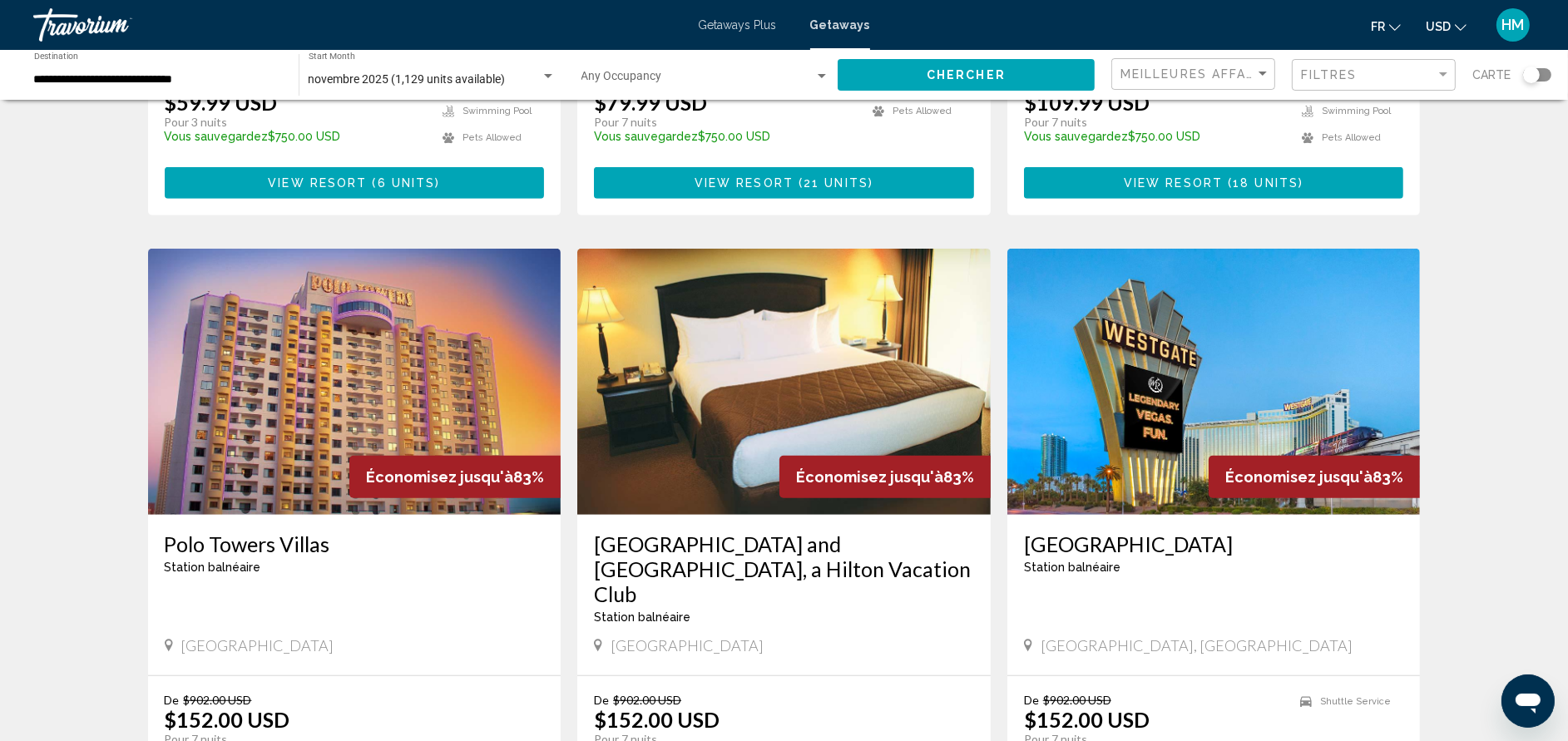
scroll to position [1197, 0]
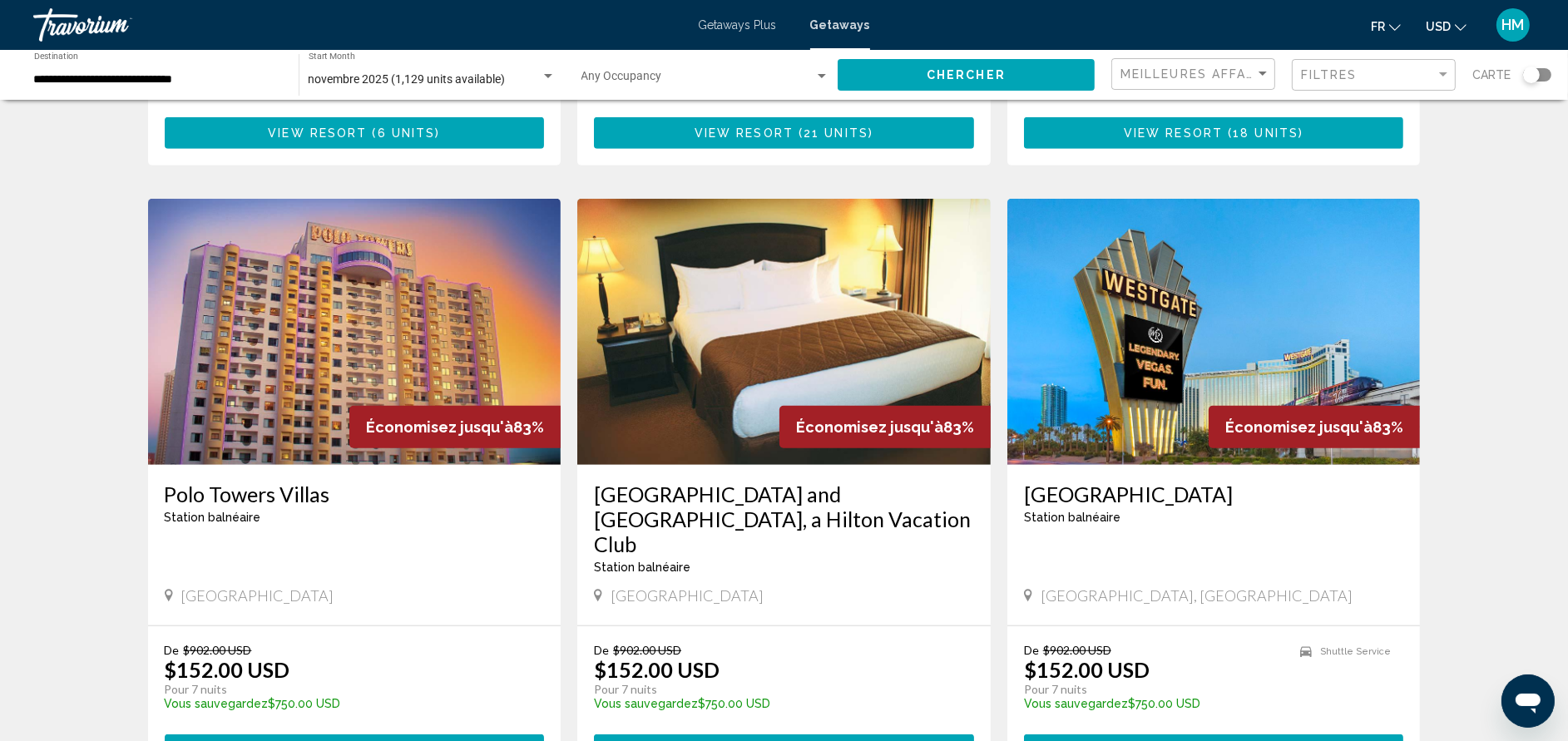
click at [317, 482] on h3 "Polo Towers Villas" at bounding box center [355, 495] width 380 height 25
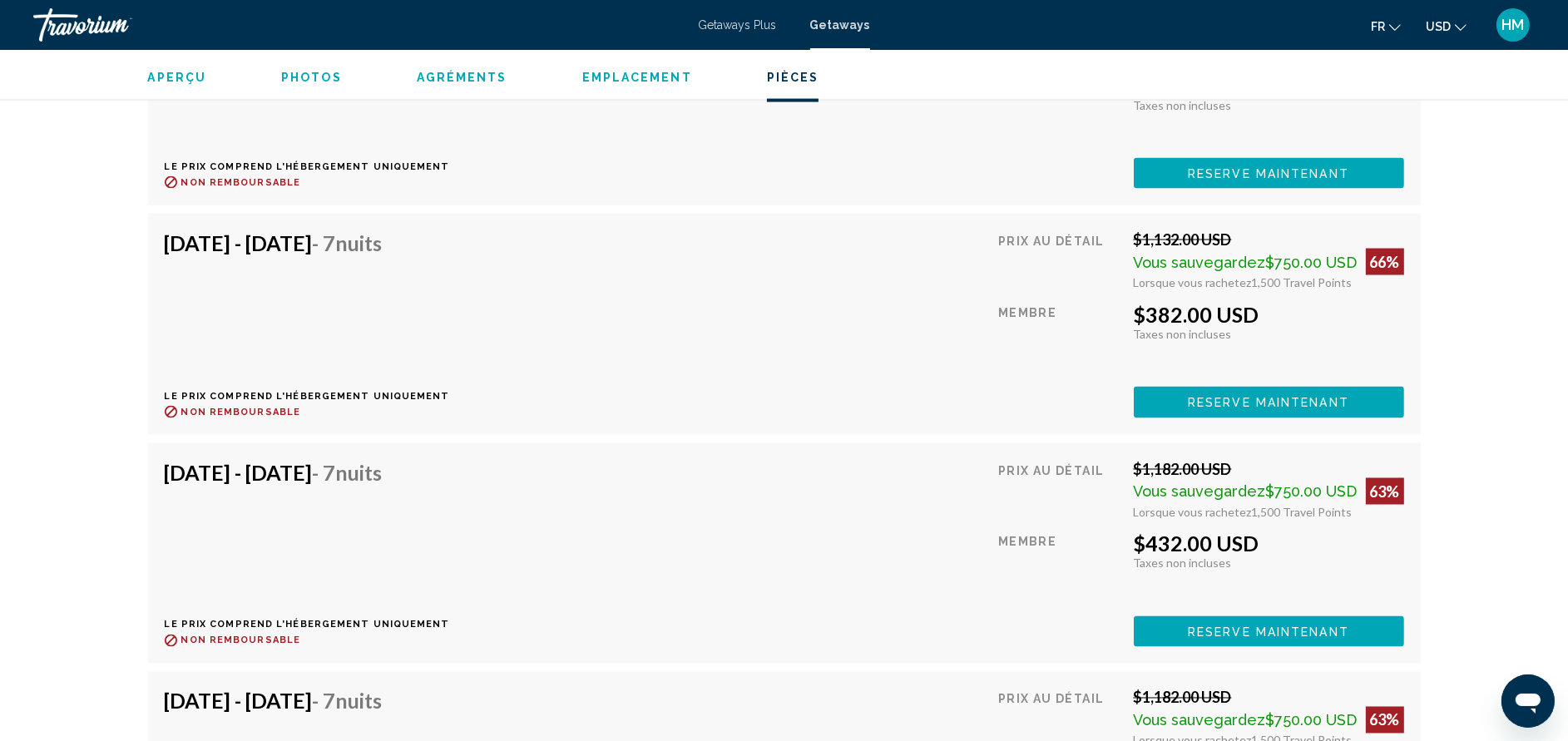
scroll to position [3344, 0]
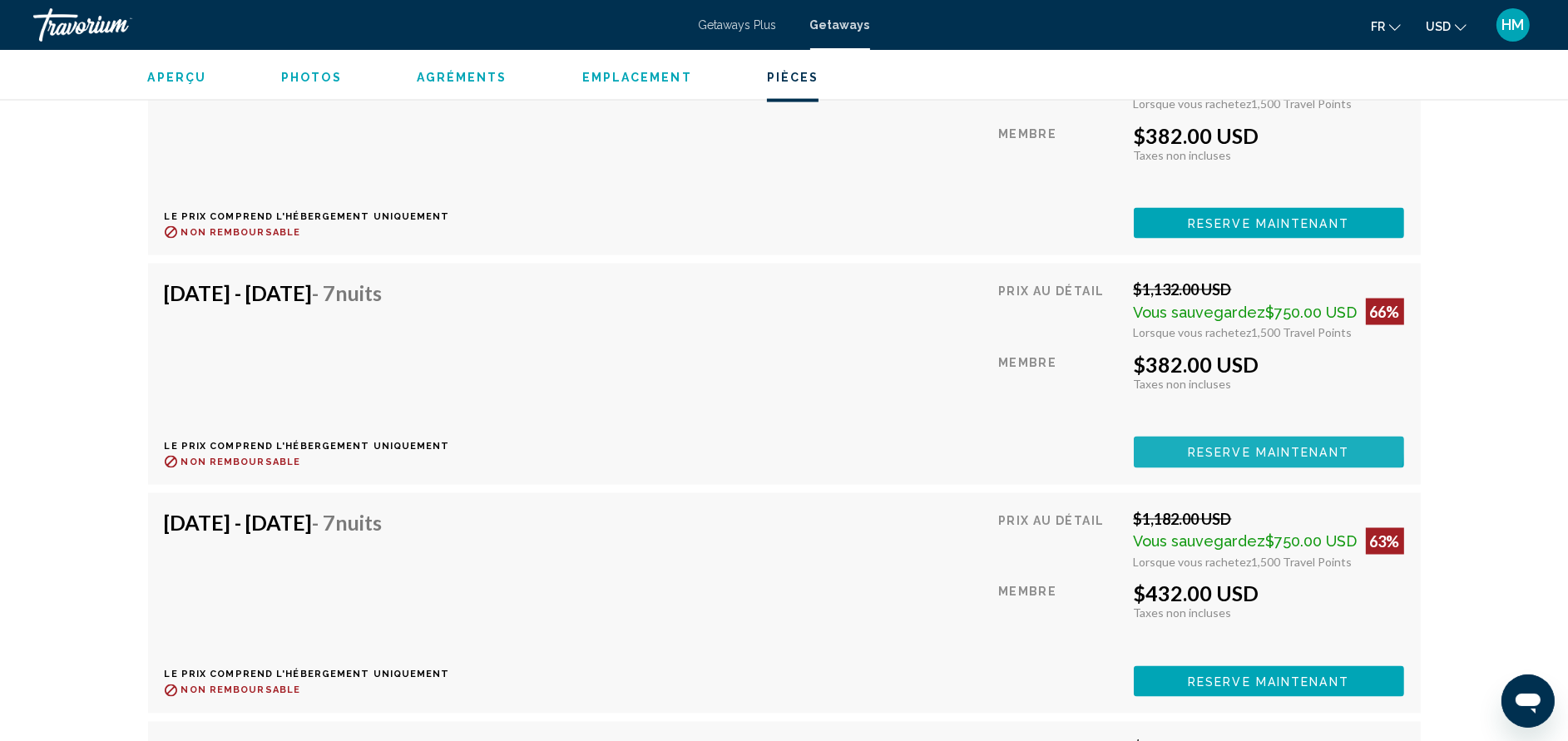
click at [1261, 437] on button "Reserve maintenant" at bounding box center [1269, 452] width 271 height 31
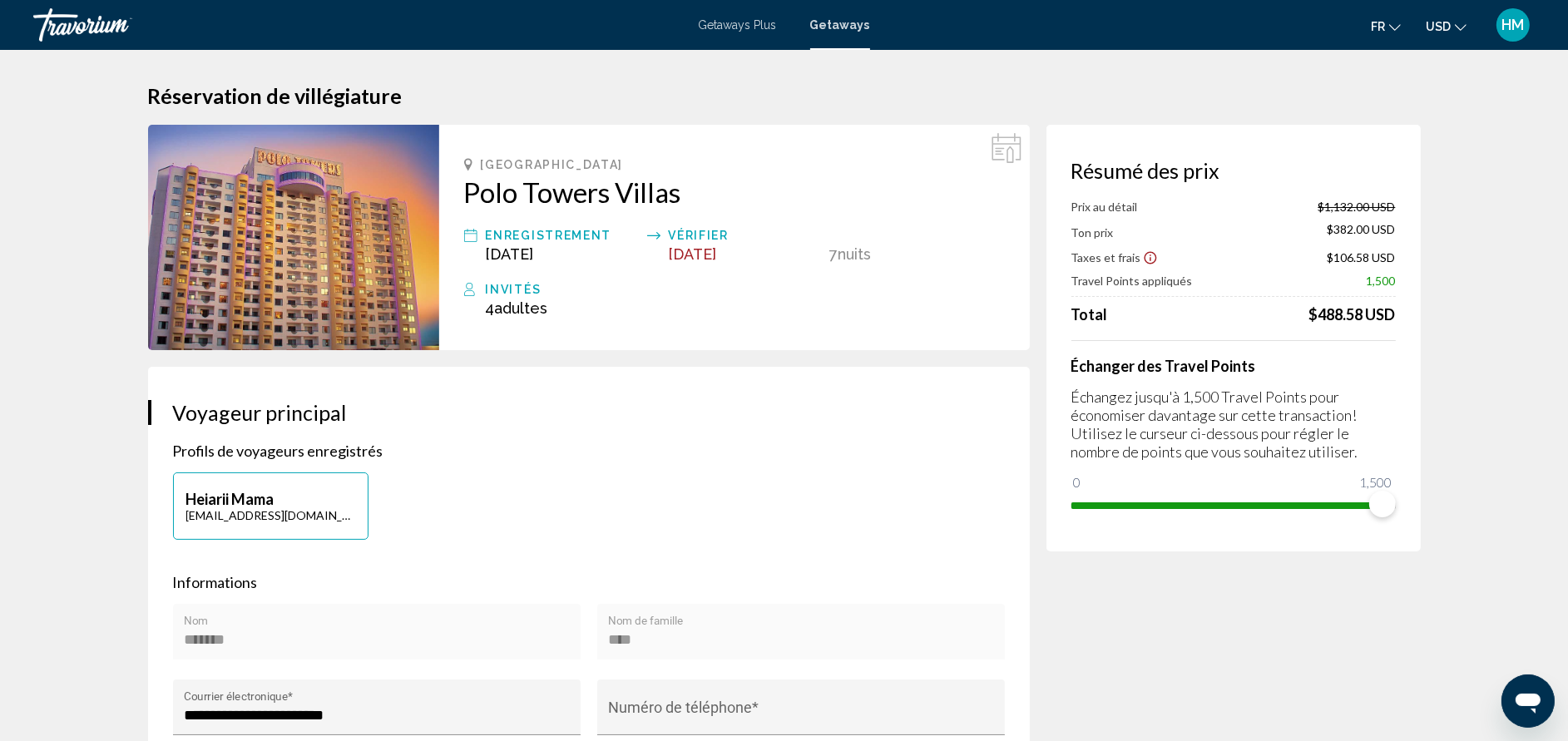
click at [822, 22] on span "Getaways" at bounding box center [840, 25] width 60 height 13
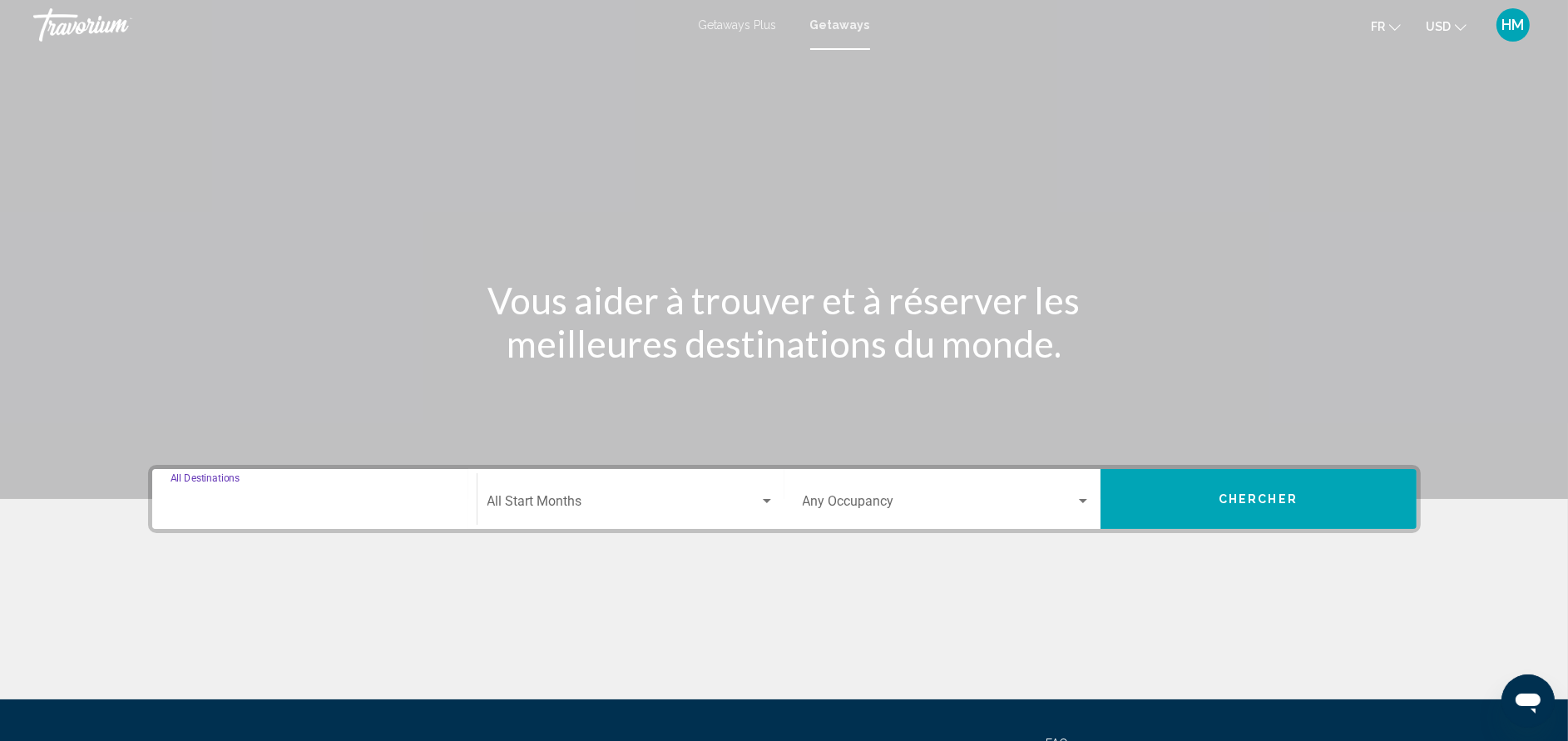
click at [293, 505] on input "Destination All Destinations" at bounding box center [313, 505] width 287 height 15
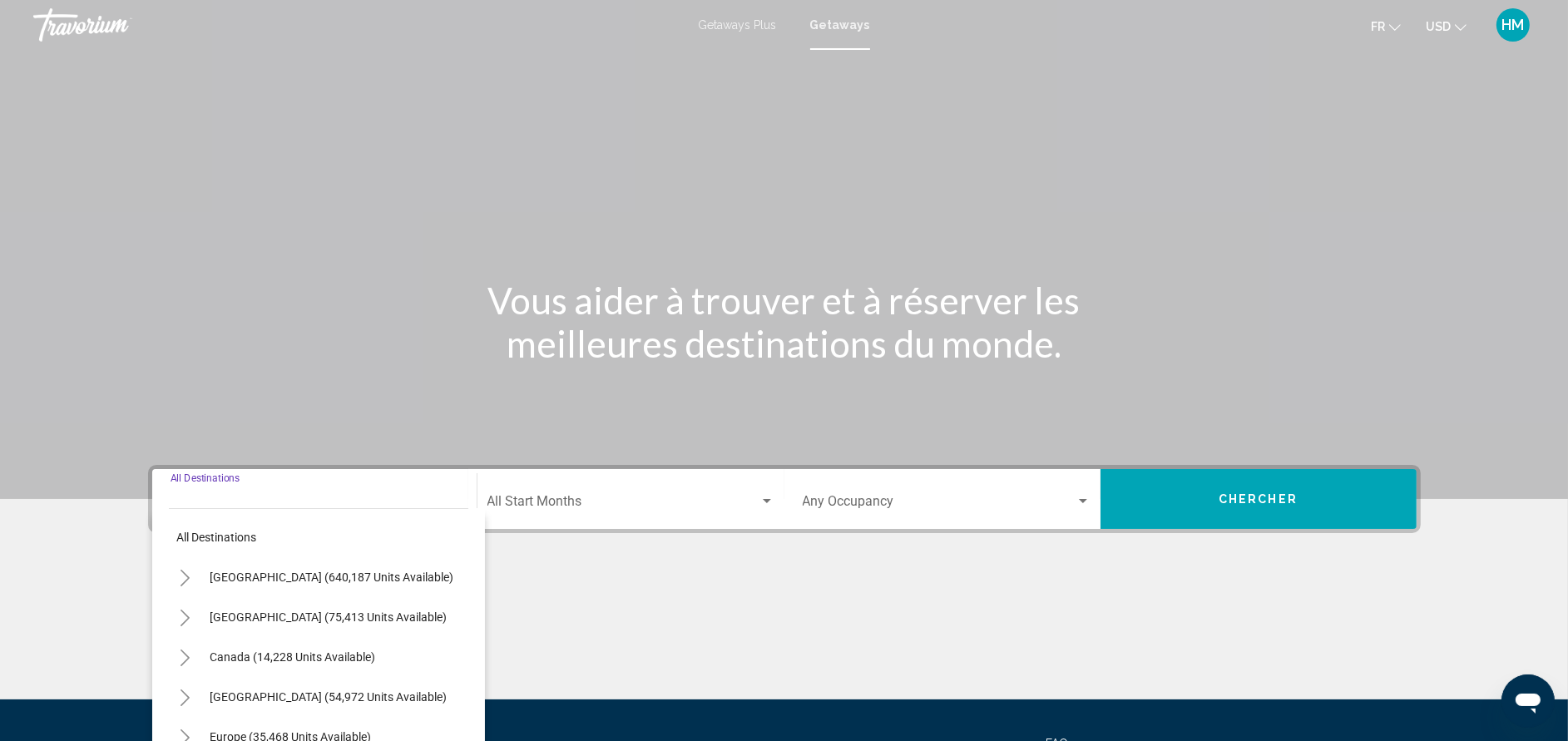
scroll to position [162, 0]
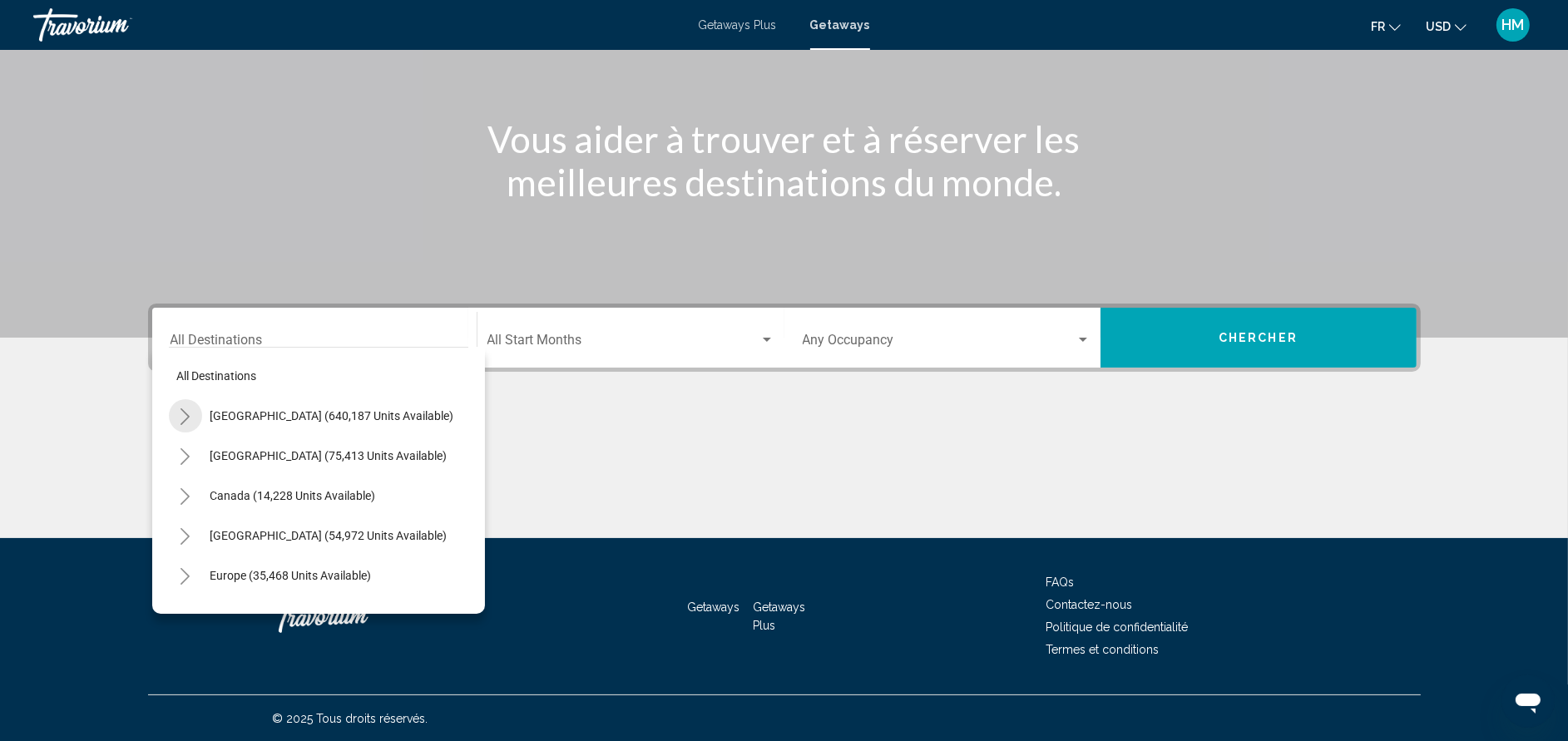
click at [189, 408] on icon "Toggle United States (640,187 units available)" at bounding box center [184, 417] width 13 height 17
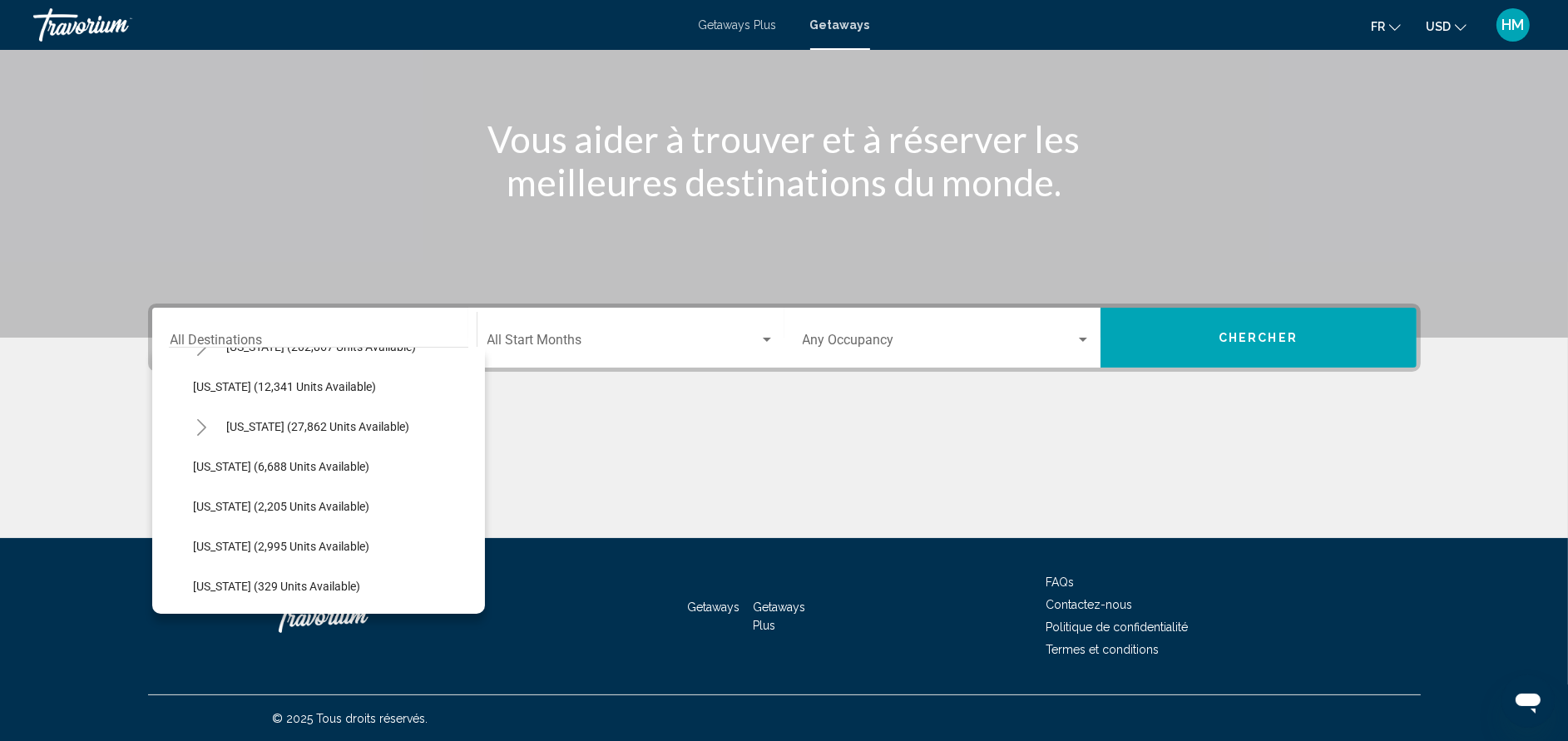
scroll to position [141, 0]
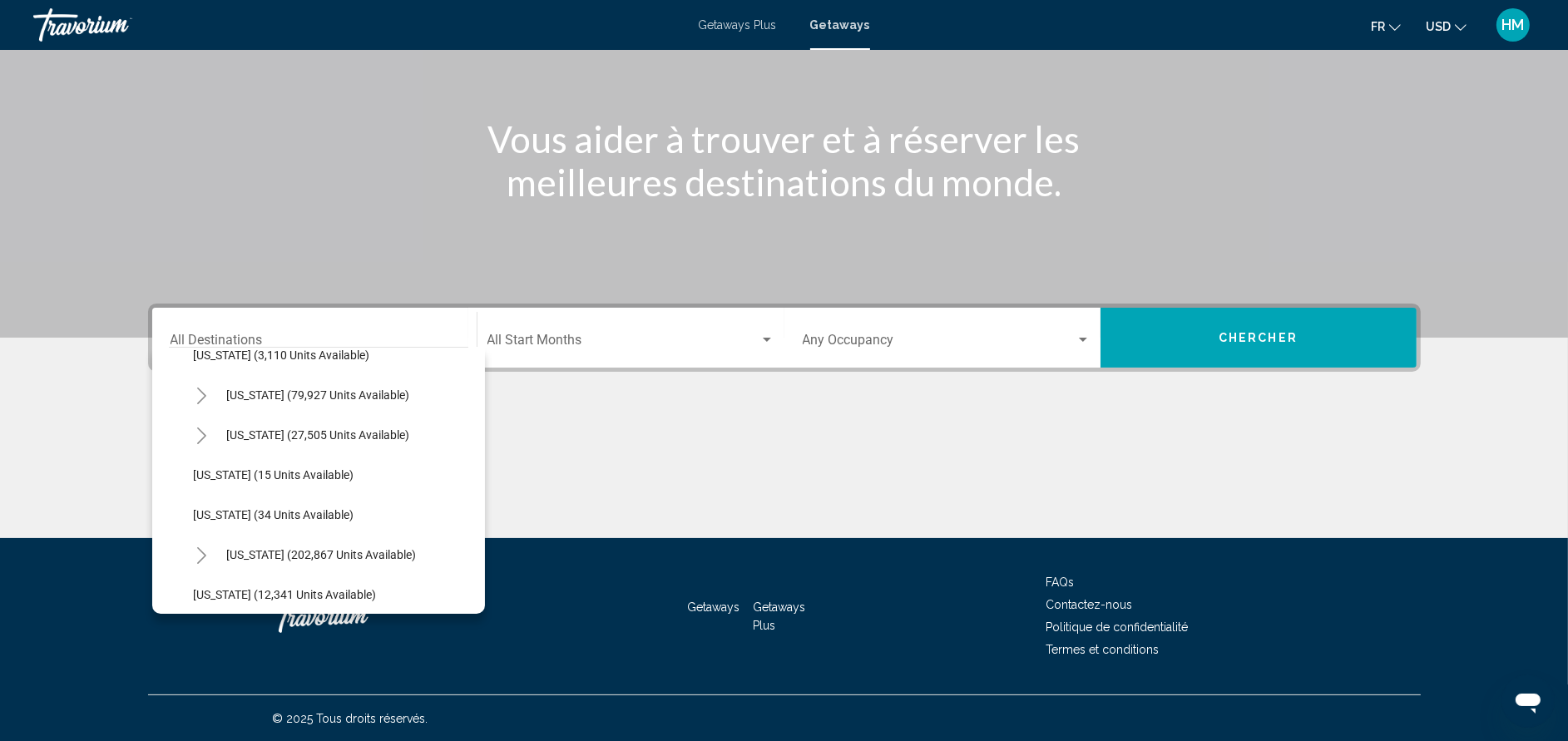
click at [195, 391] on icon "Toggle California (79,927 units available)" at bounding box center [201, 396] width 13 height 17
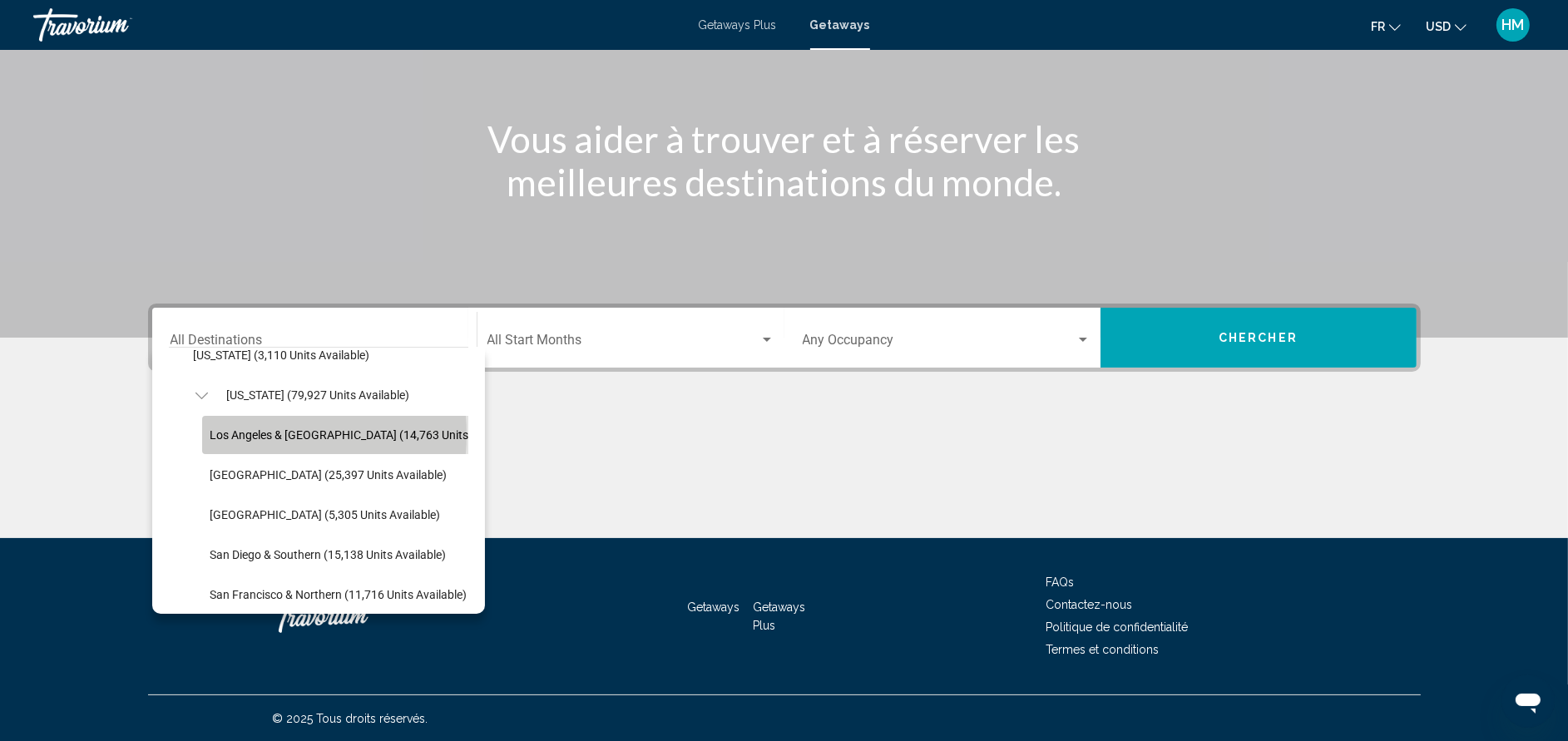
click at [272, 434] on span "Los Angeles & [GEOGRAPHIC_DATA] (14,763 units available)" at bounding box center [366, 435] width 312 height 13
type input "**********"
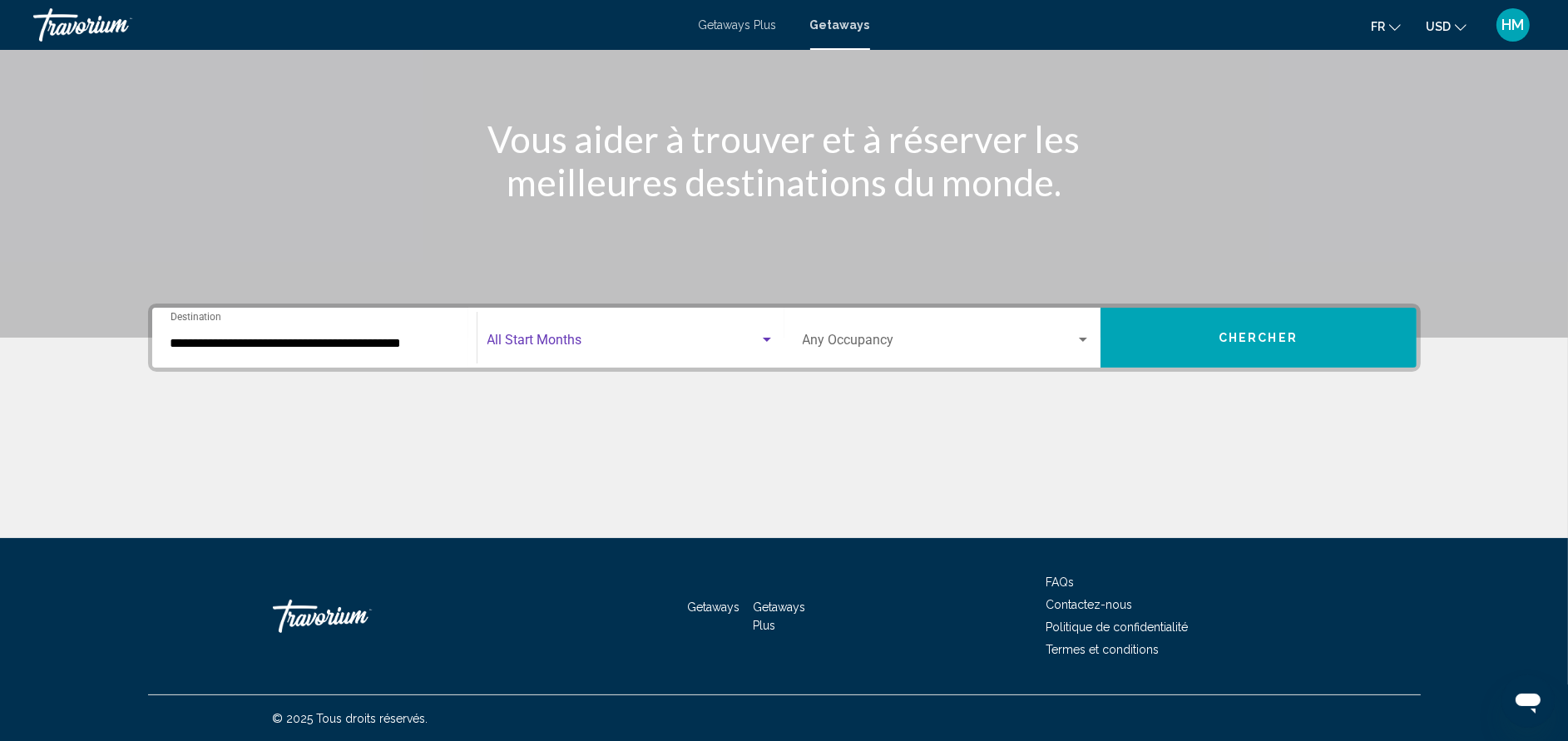
click at [543, 339] on span "Search widget" at bounding box center [624, 344] width 272 height 15
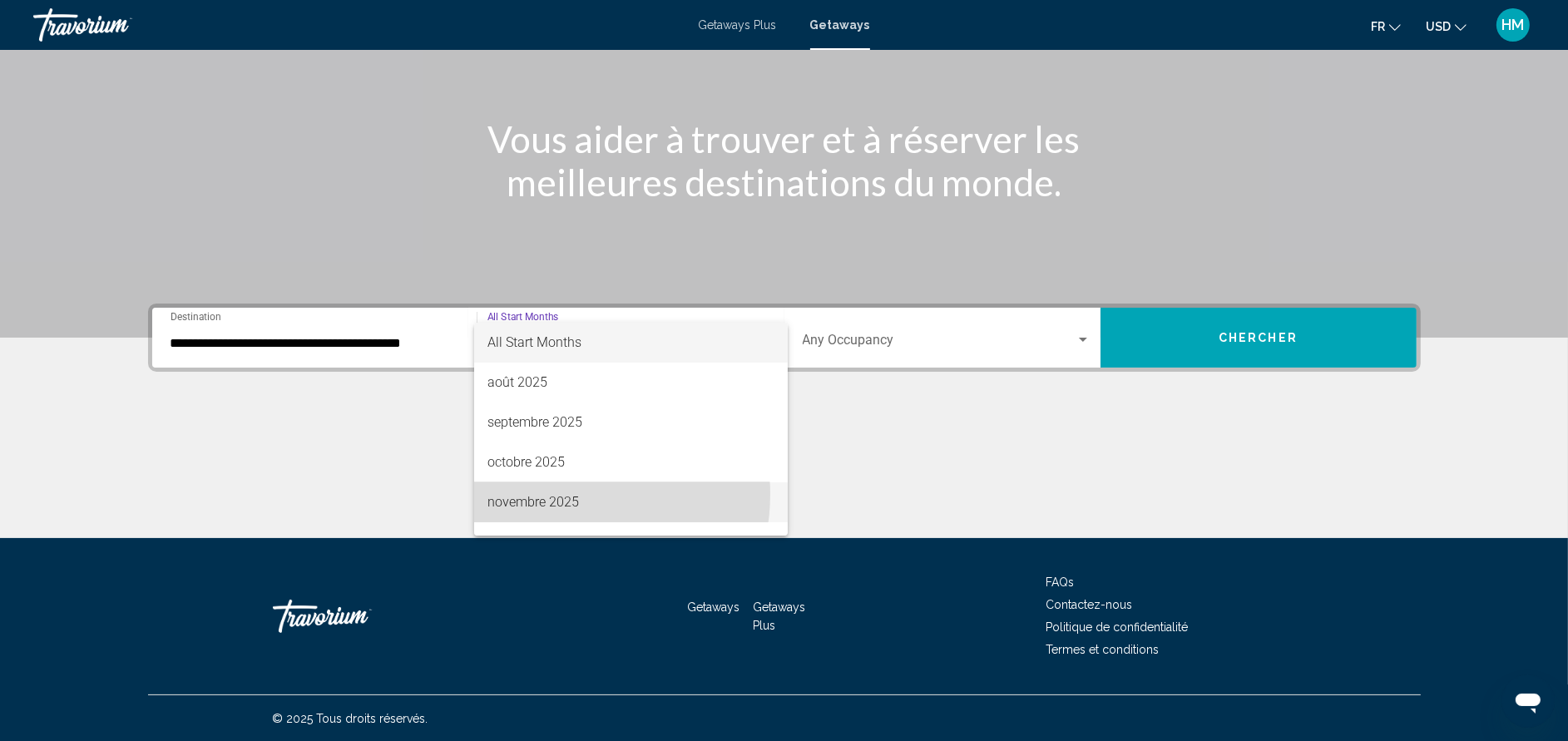
click at [551, 495] on span "novembre 2025" at bounding box center [631, 503] width 287 height 40
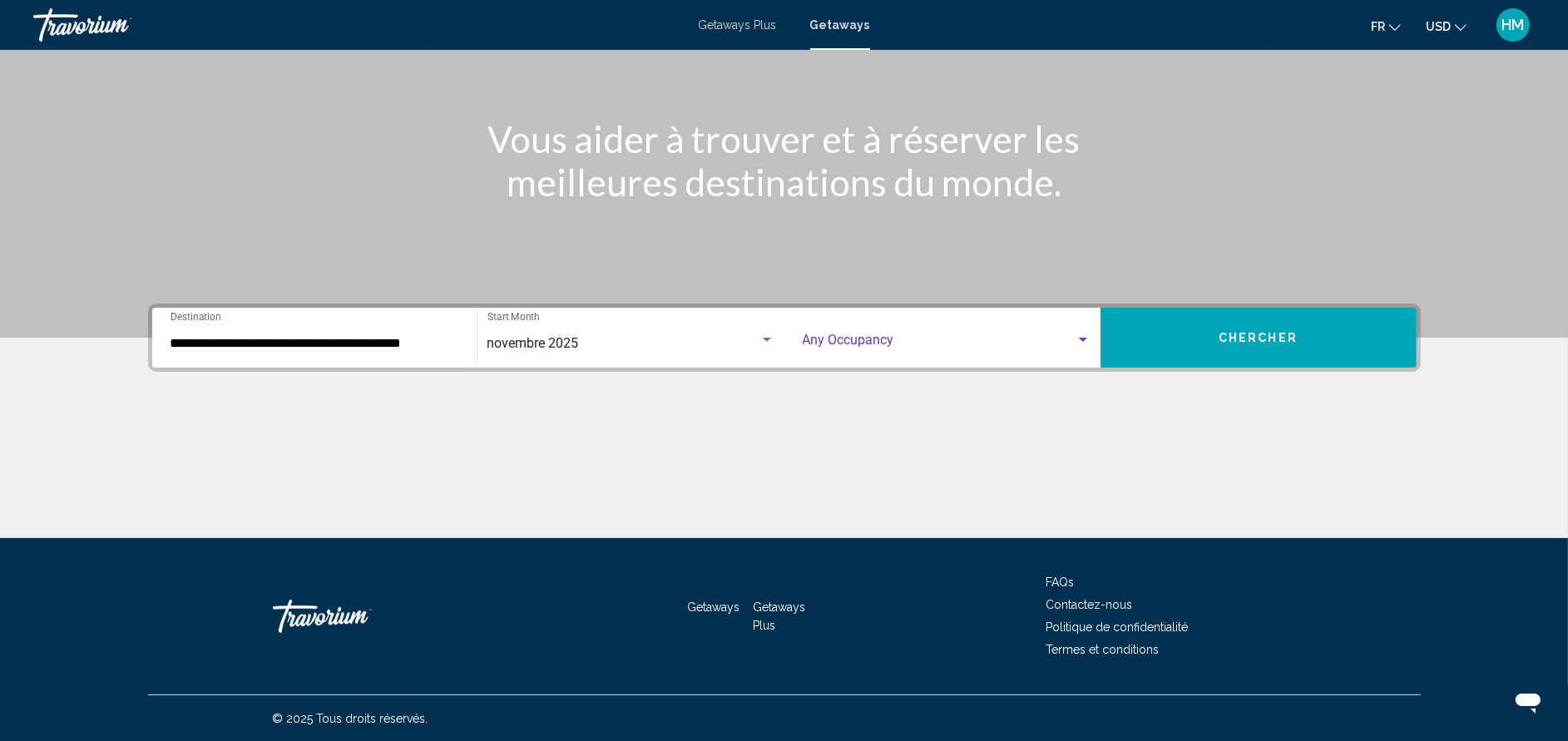
click at [893, 341] on span "Search widget" at bounding box center [939, 344] width 273 height 15
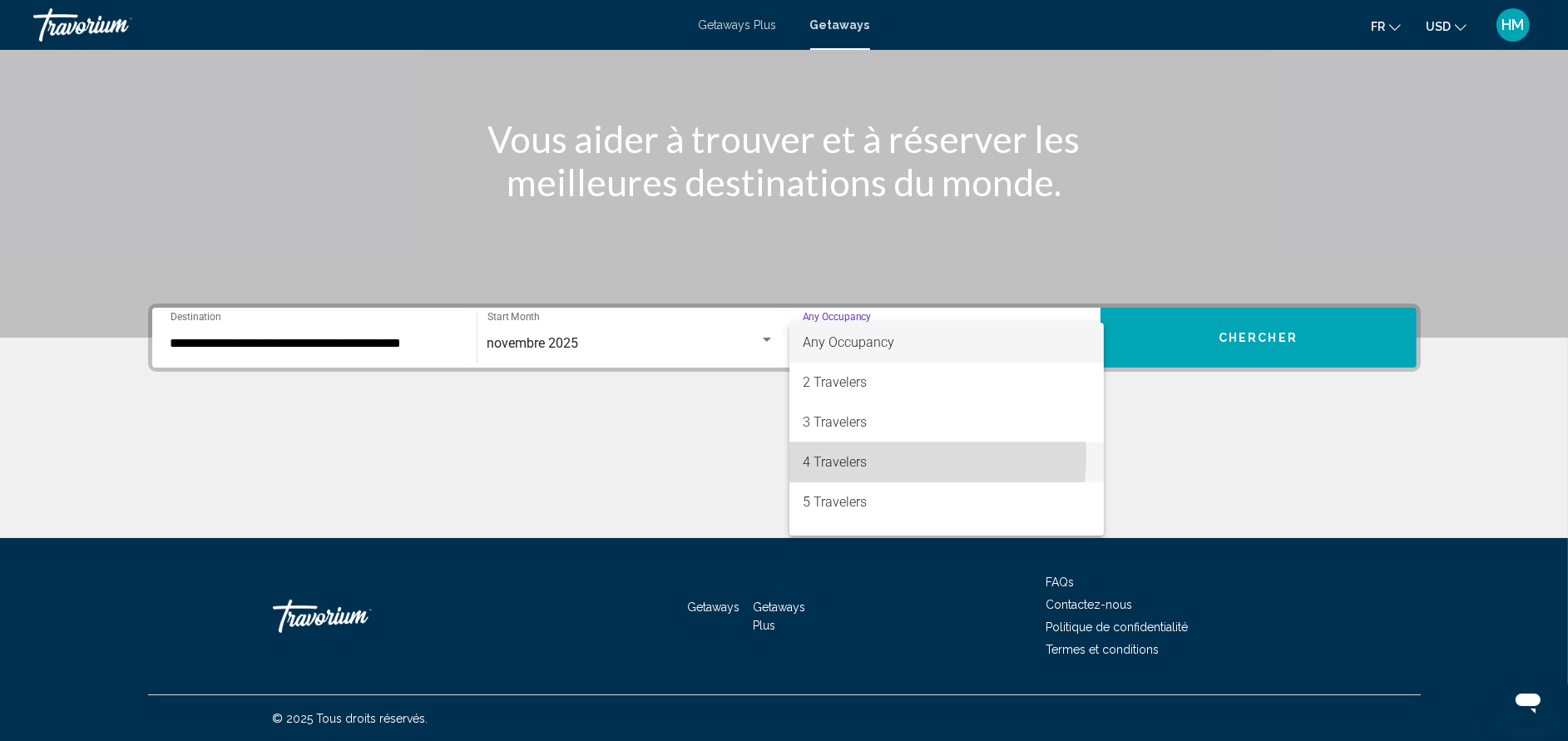
click at [886, 456] on span "4 Travelers" at bounding box center [946, 463] width 287 height 40
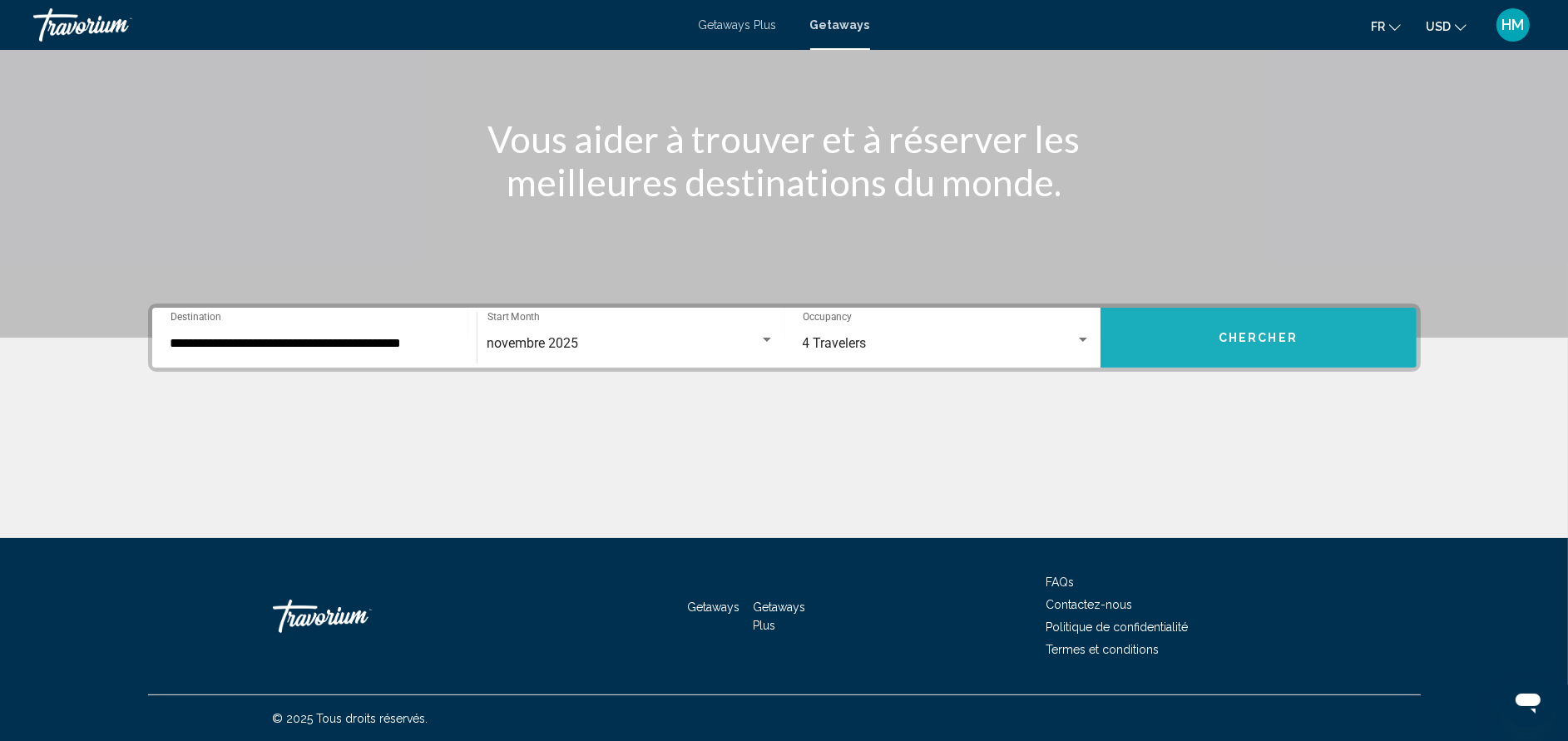
click at [1242, 340] on span "Chercher" at bounding box center [1258, 339] width 79 height 13
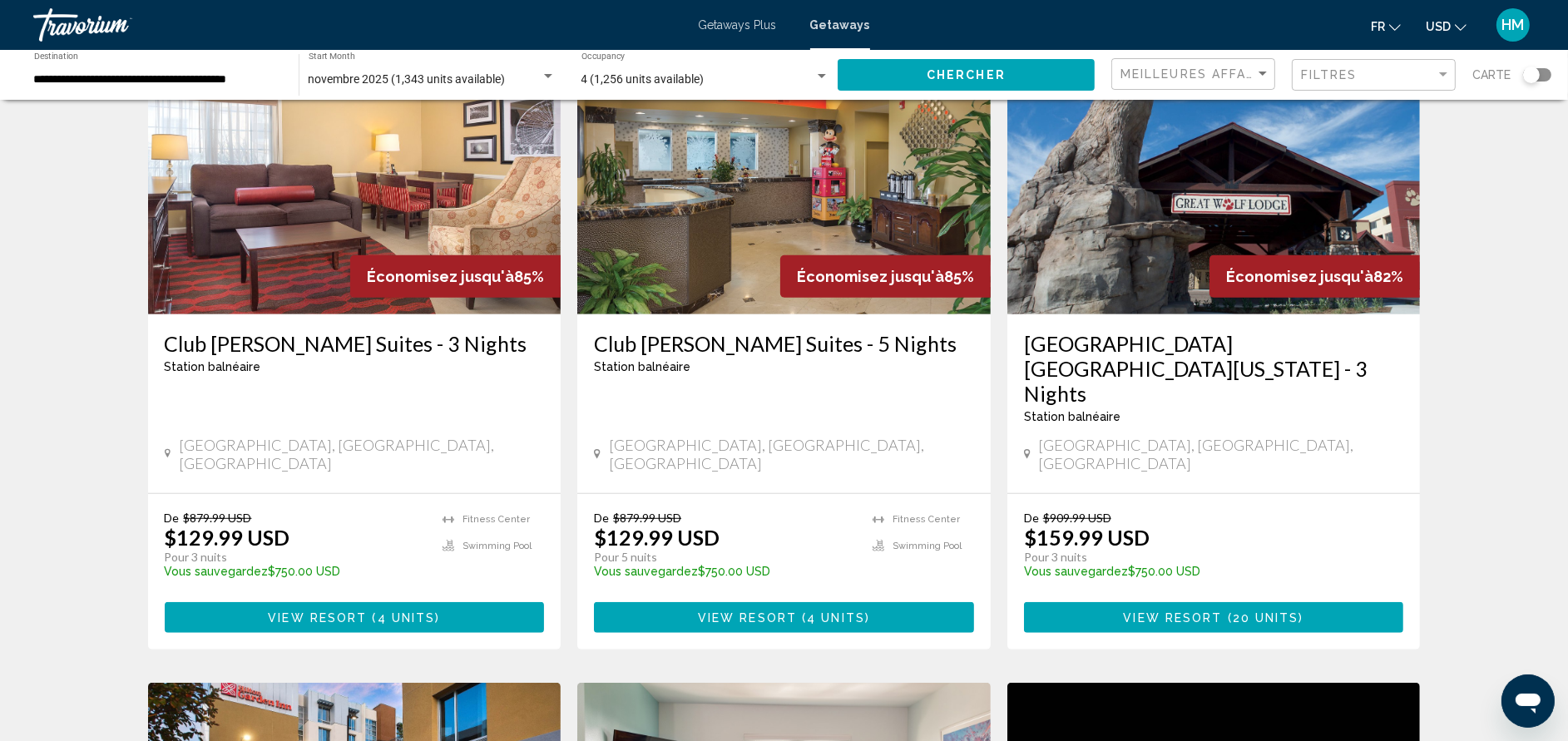
scroll to position [1298, 0]
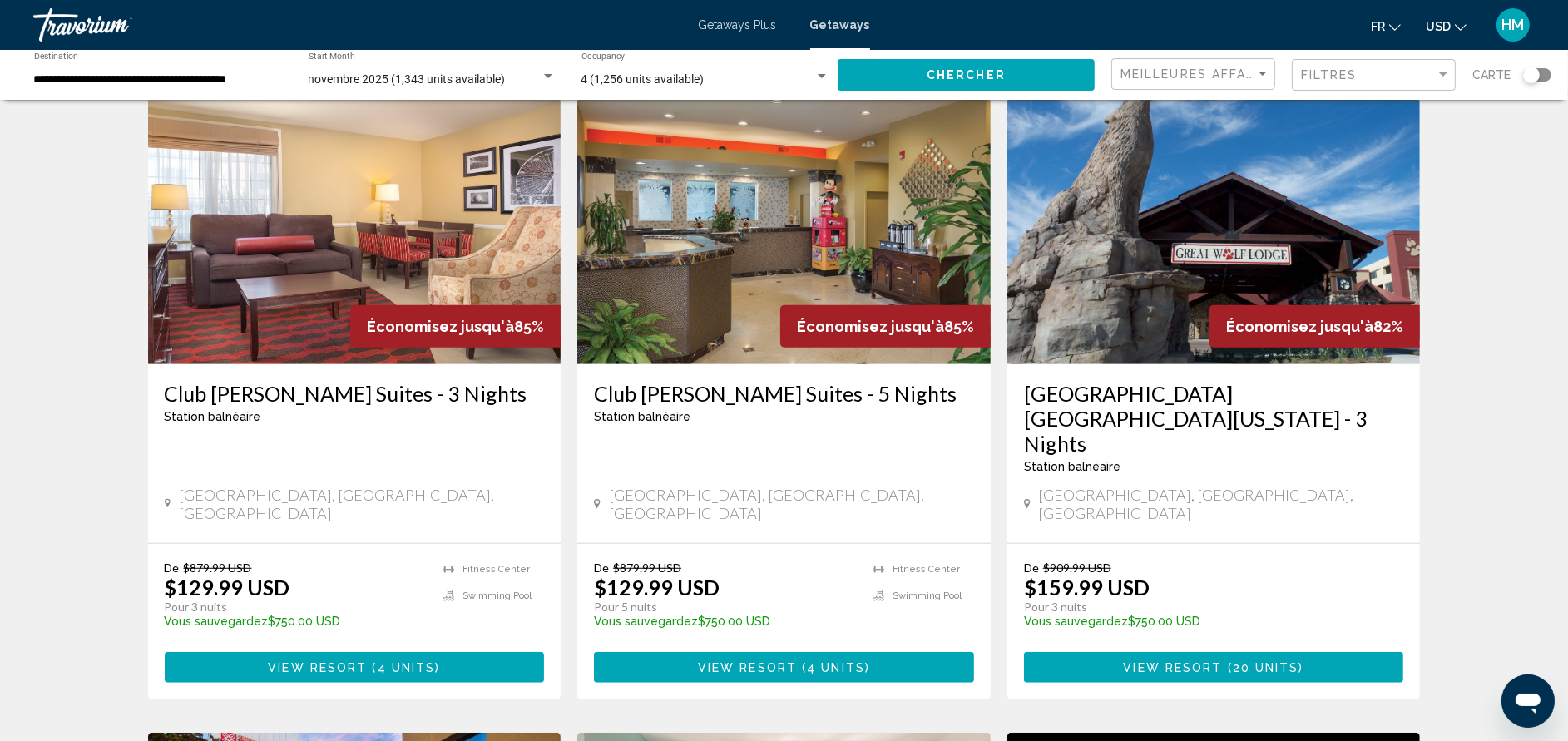
click at [1242, 365] on div "[GEOGRAPHIC_DATA] [GEOGRAPHIC_DATA][US_STATE] - 3 Nights Station balnéaire - Ce…" at bounding box center [1214, 453] width 413 height 179
click at [1244, 381] on h3 "[GEOGRAPHIC_DATA] [GEOGRAPHIC_DATA][US_STATE] - 3 Nights" at bounding box center [1214, 418] width 380 height 75
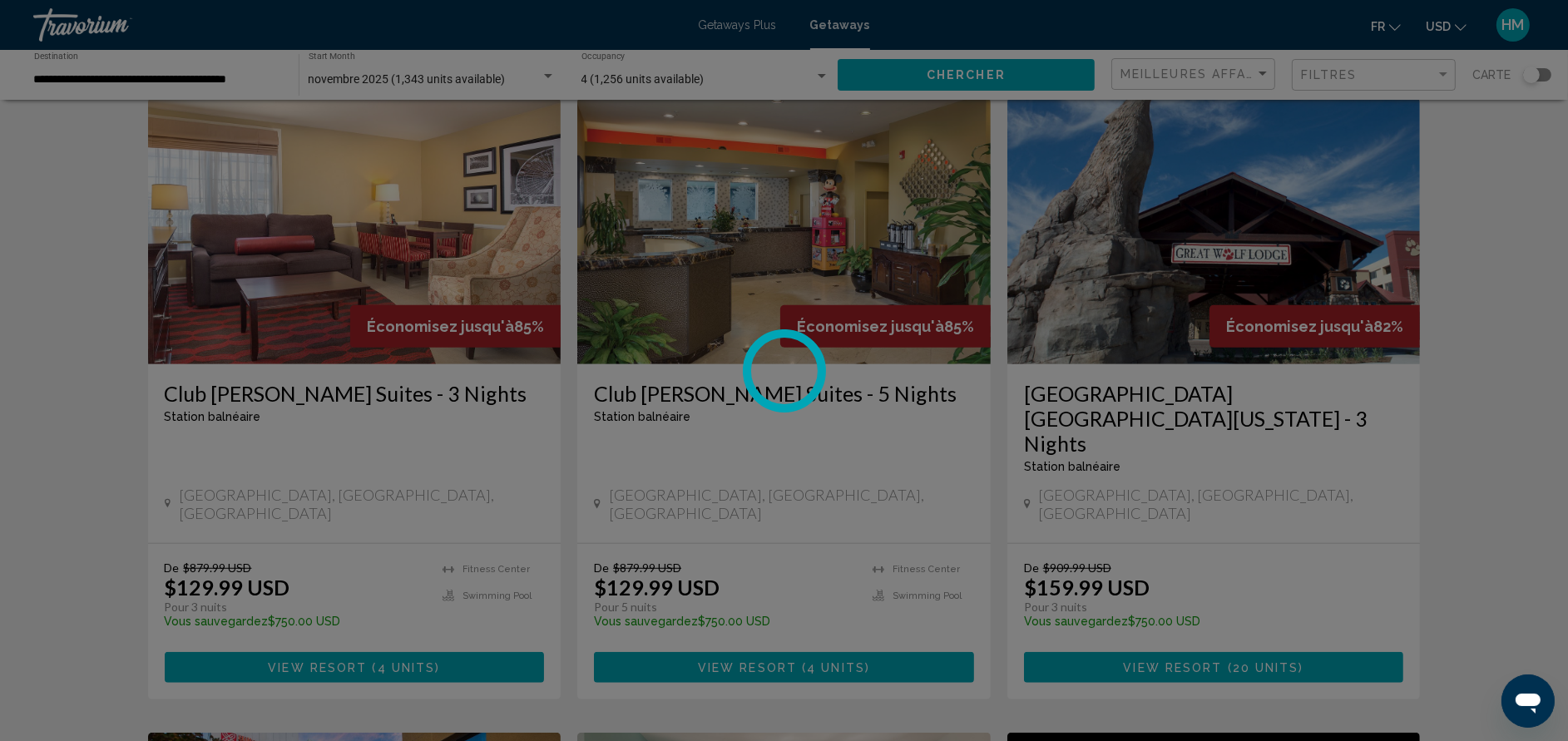
click at [1244, 346] on div at bounding box center [784, 370] width 1568 height 741
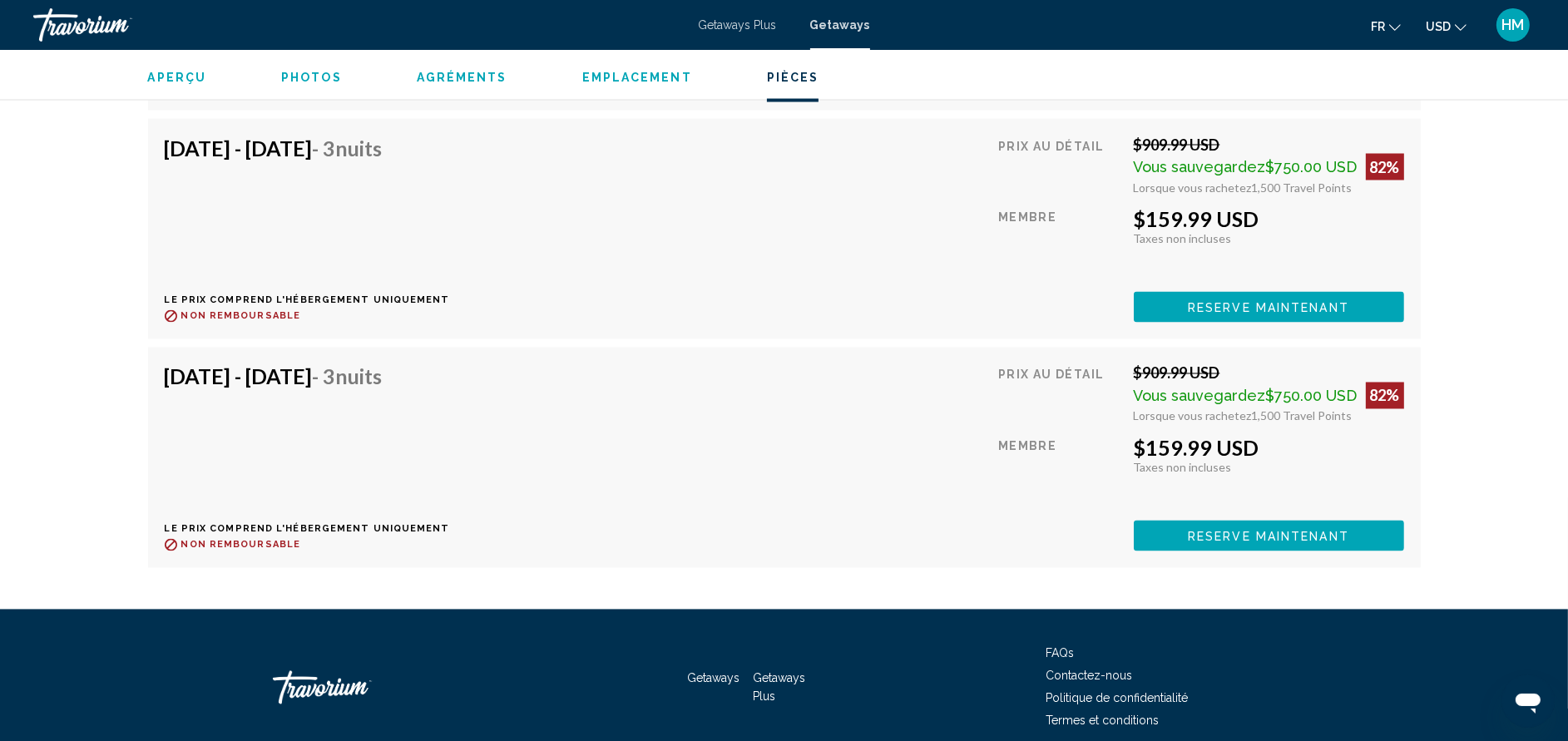
scroll to position [3788, 0]
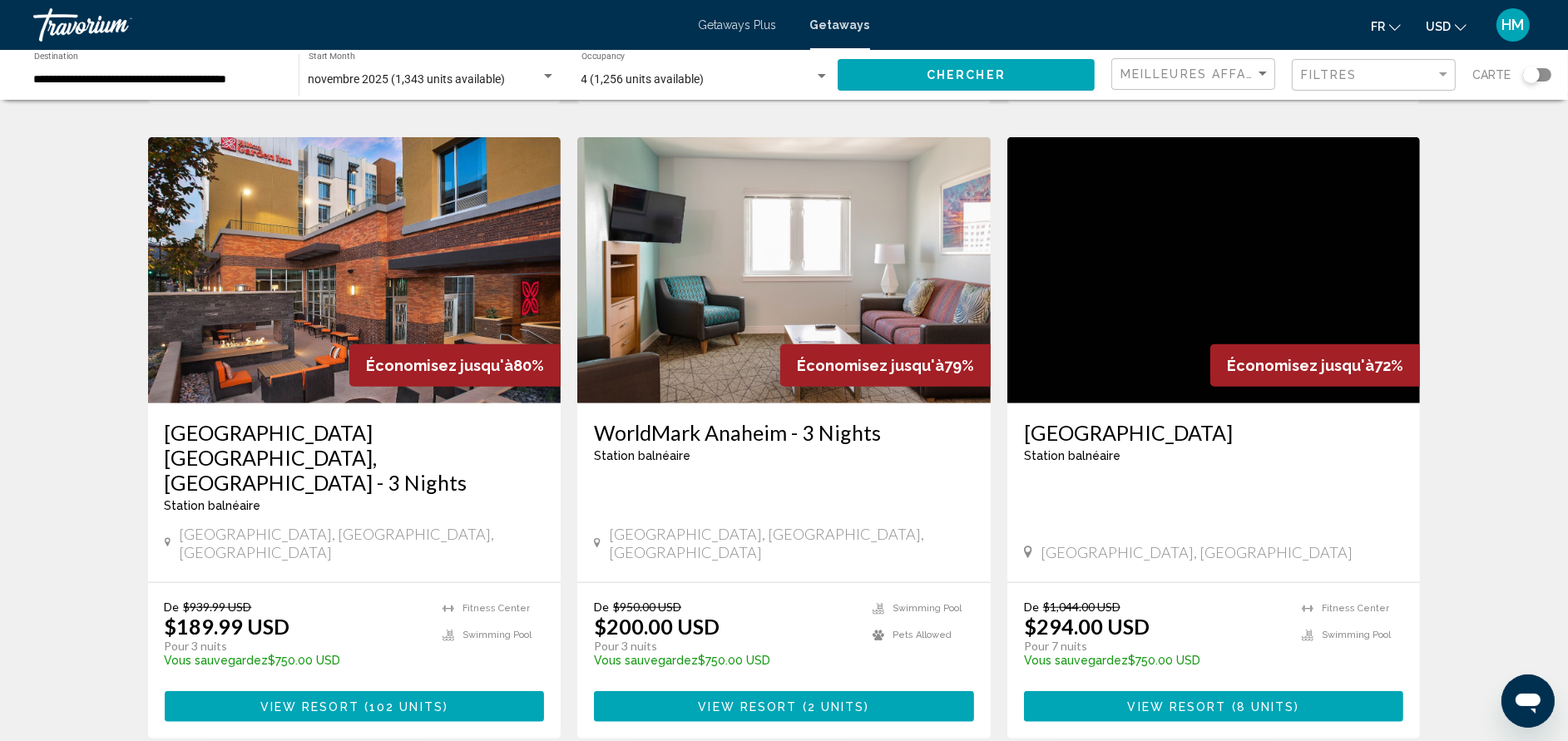
scroll to position [1897, 0]
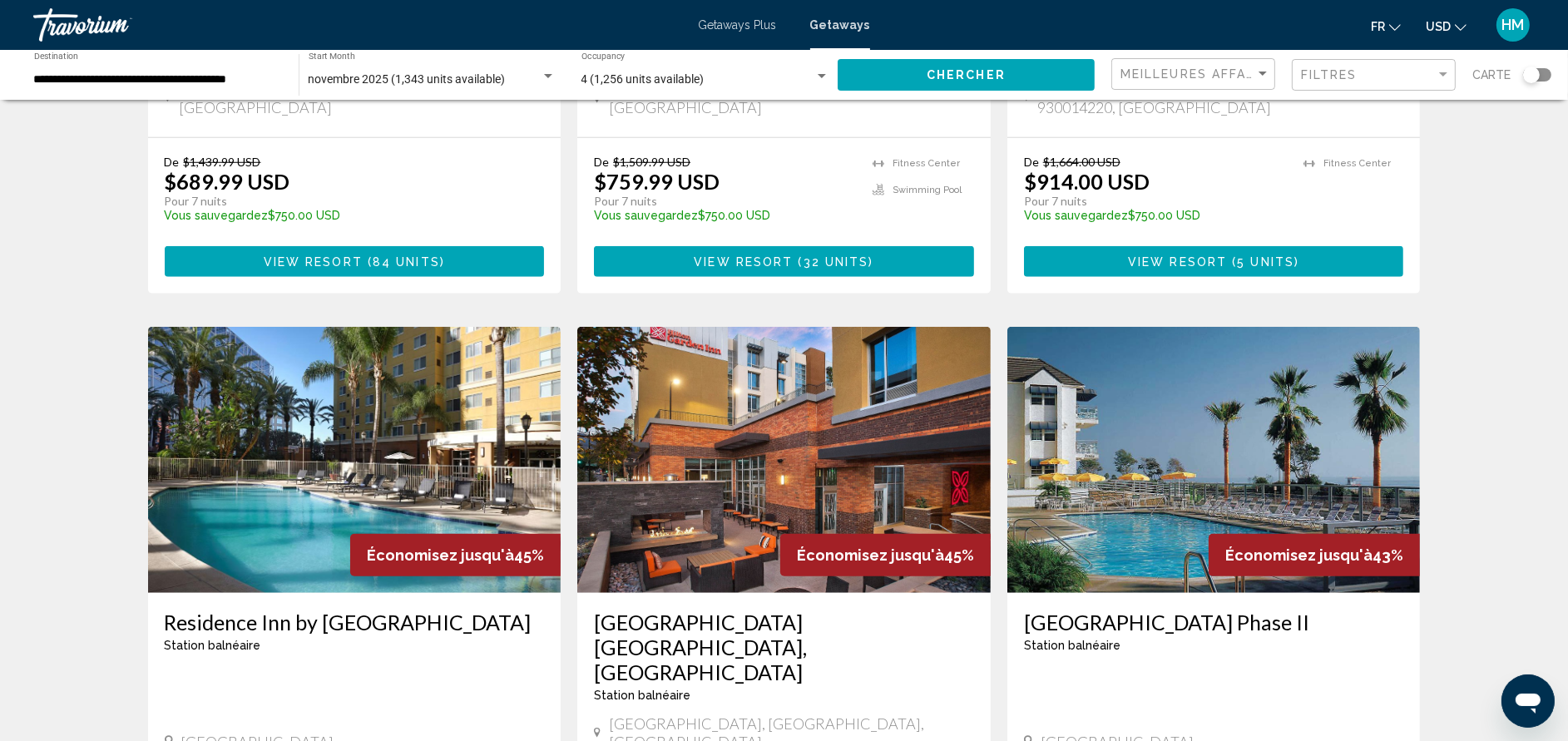
scroll to position [1697, 0]
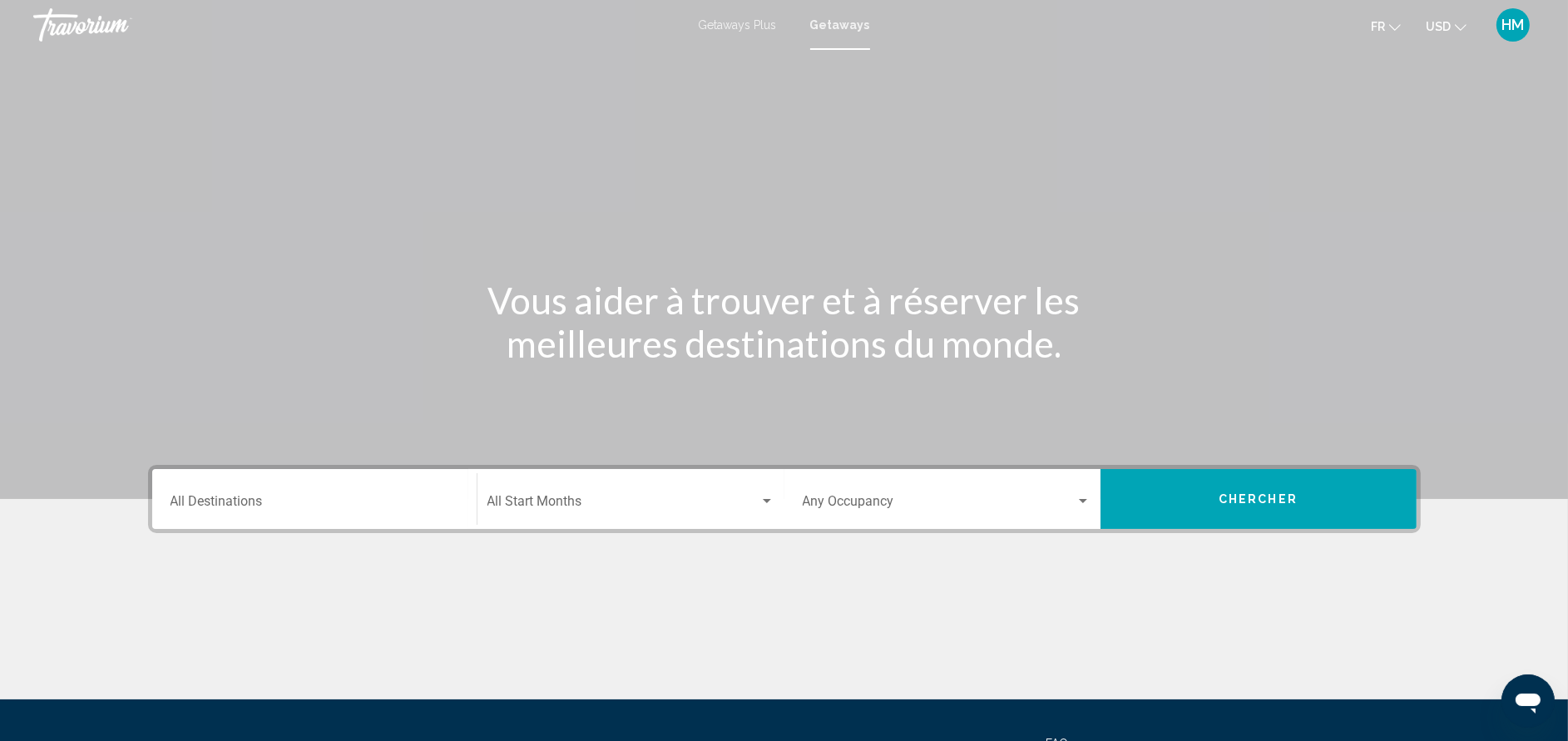
click at [224, 505] on input "Destination All Destinations" at bounding box center [313, 505] width 287 height 15
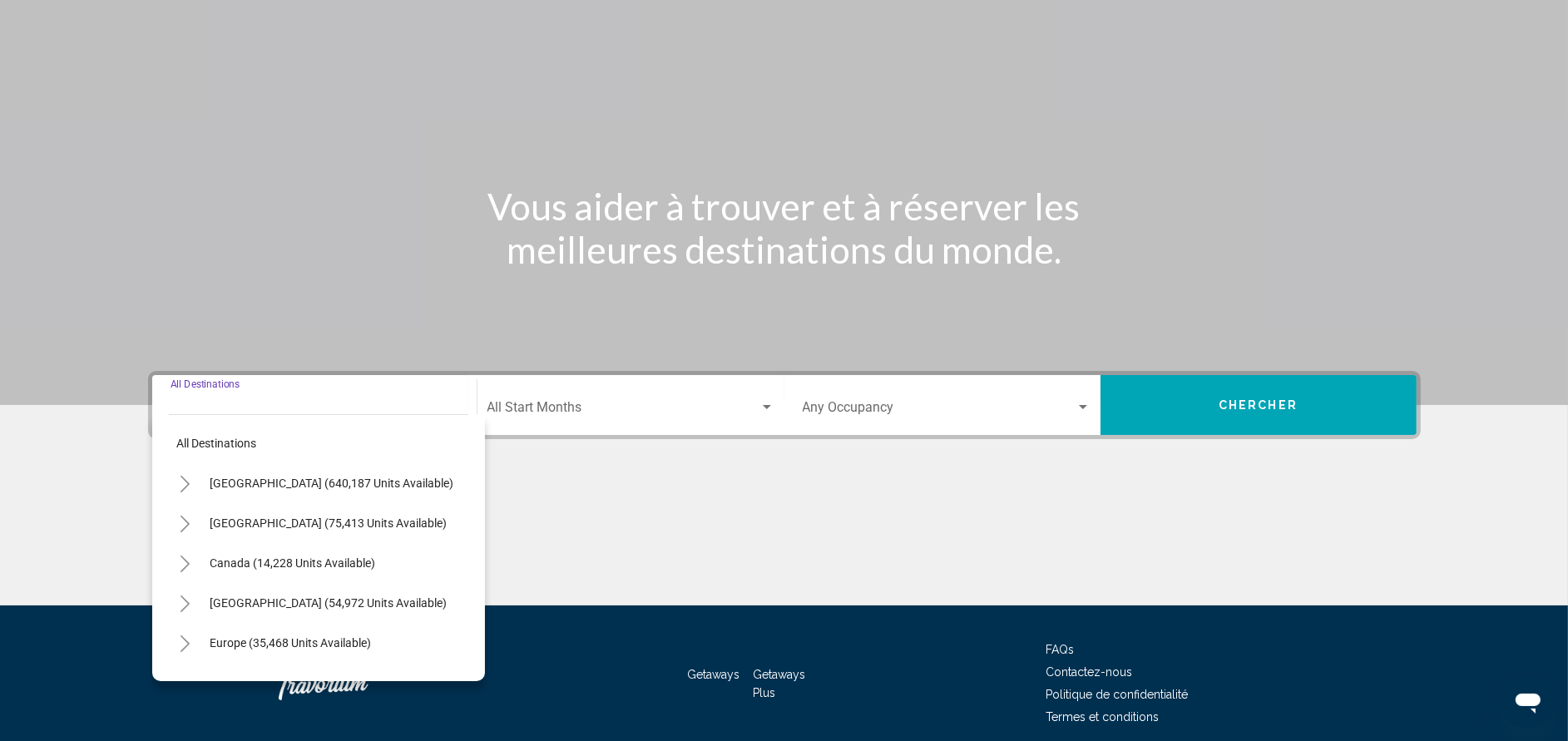
scroll to position [162, 0]
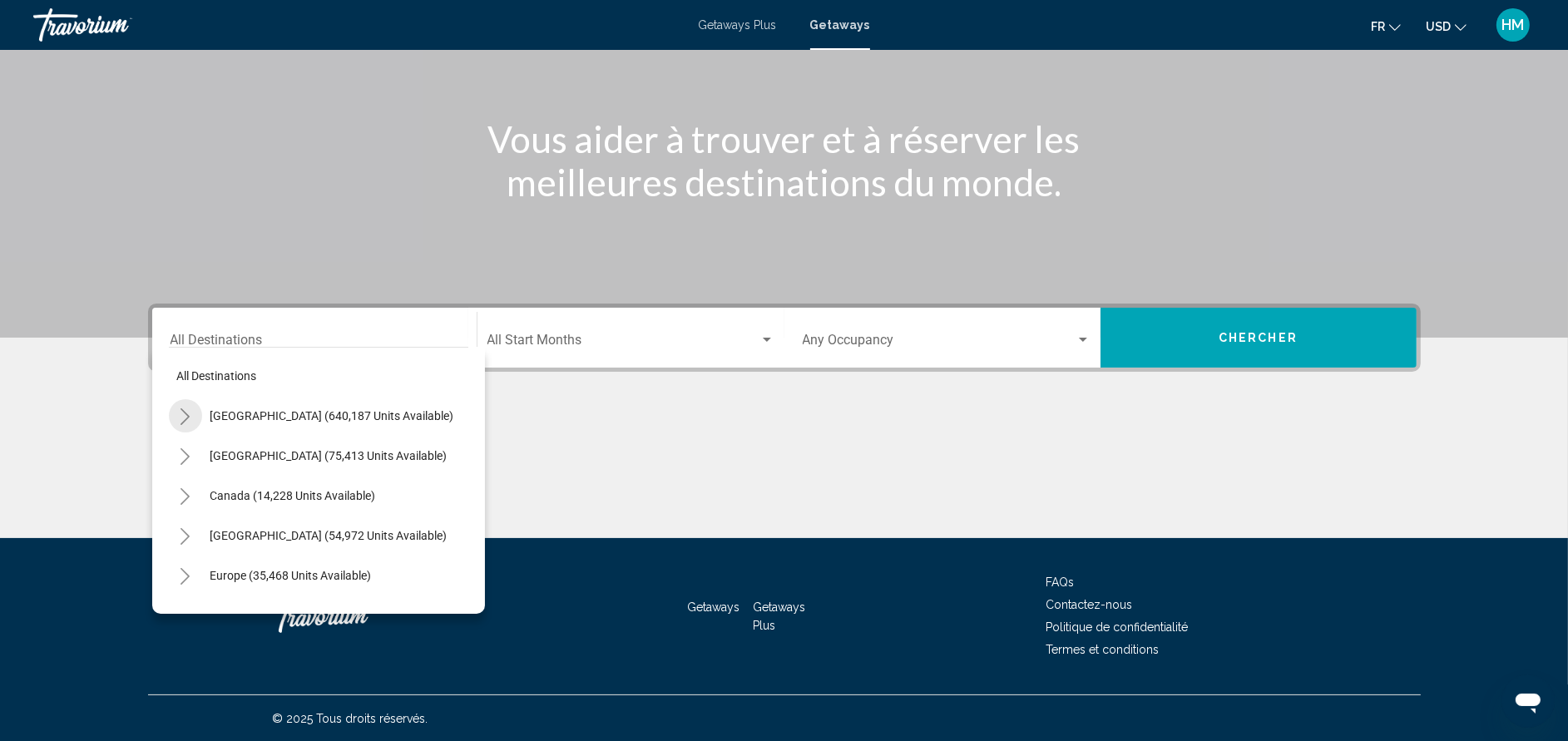
click at [188, 415] on icon "Toggle United States (640,187 units available)" at bounding box center [184, 417] width 9 height 17
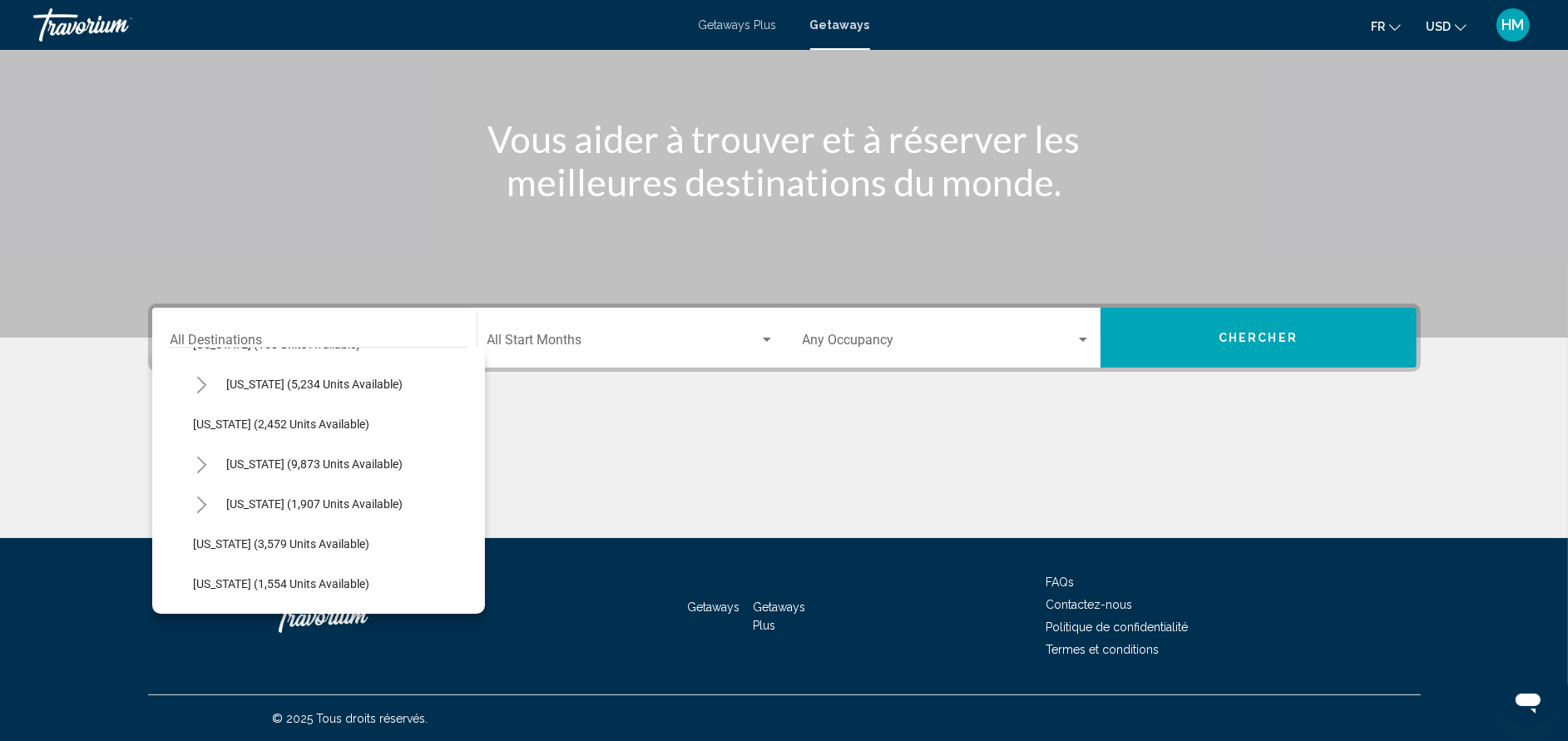
scroll to position [835, 0]
click at [191, 532] on button "Toggle Nevada (9,873 units available)" at bounding box center [202, 540] width 34 height 34
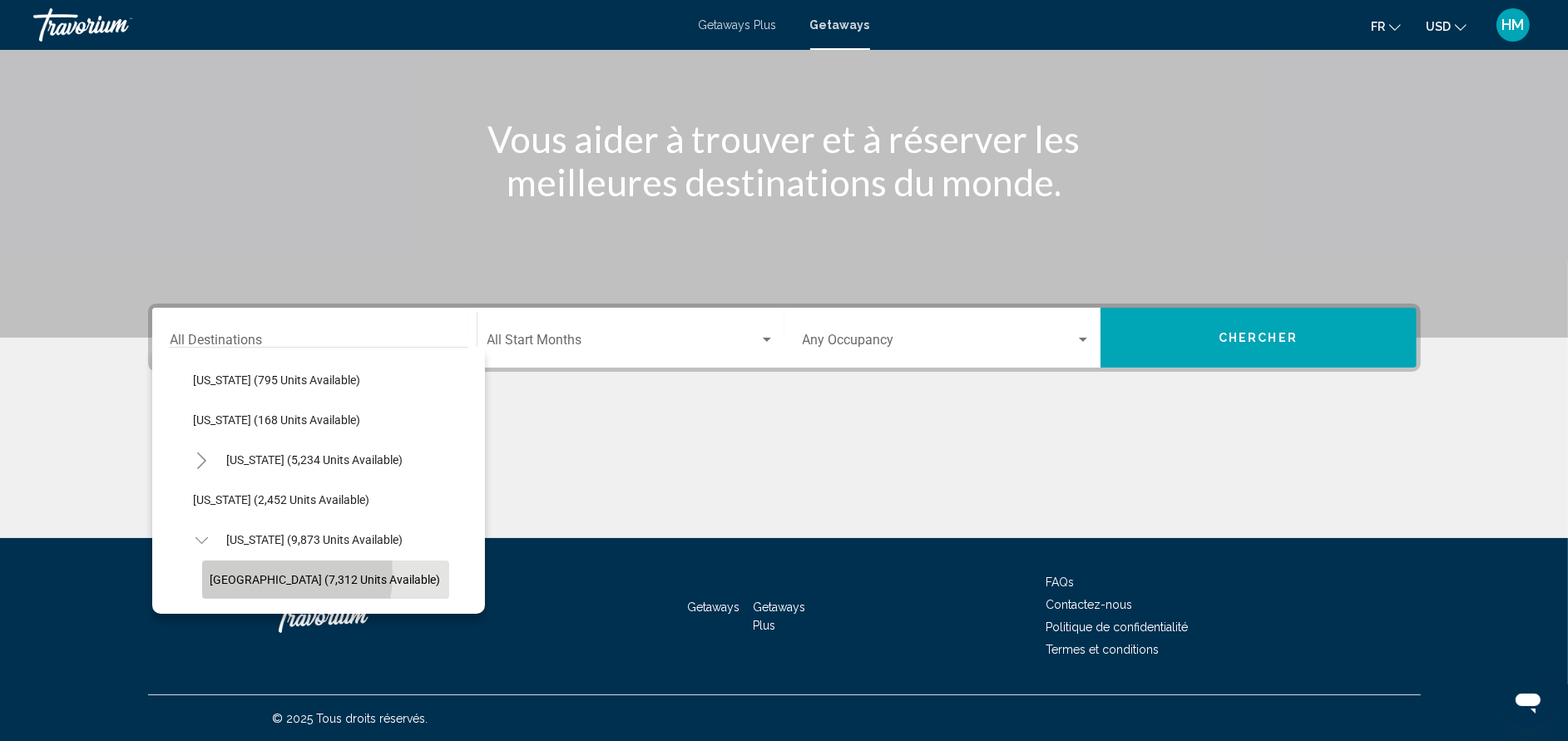
click at [242, 573] on span "[GEOGRAPHIC_DATA] (7,312 units available)" at bounding box center [325, 580] width 230 height 13
type input "**********"
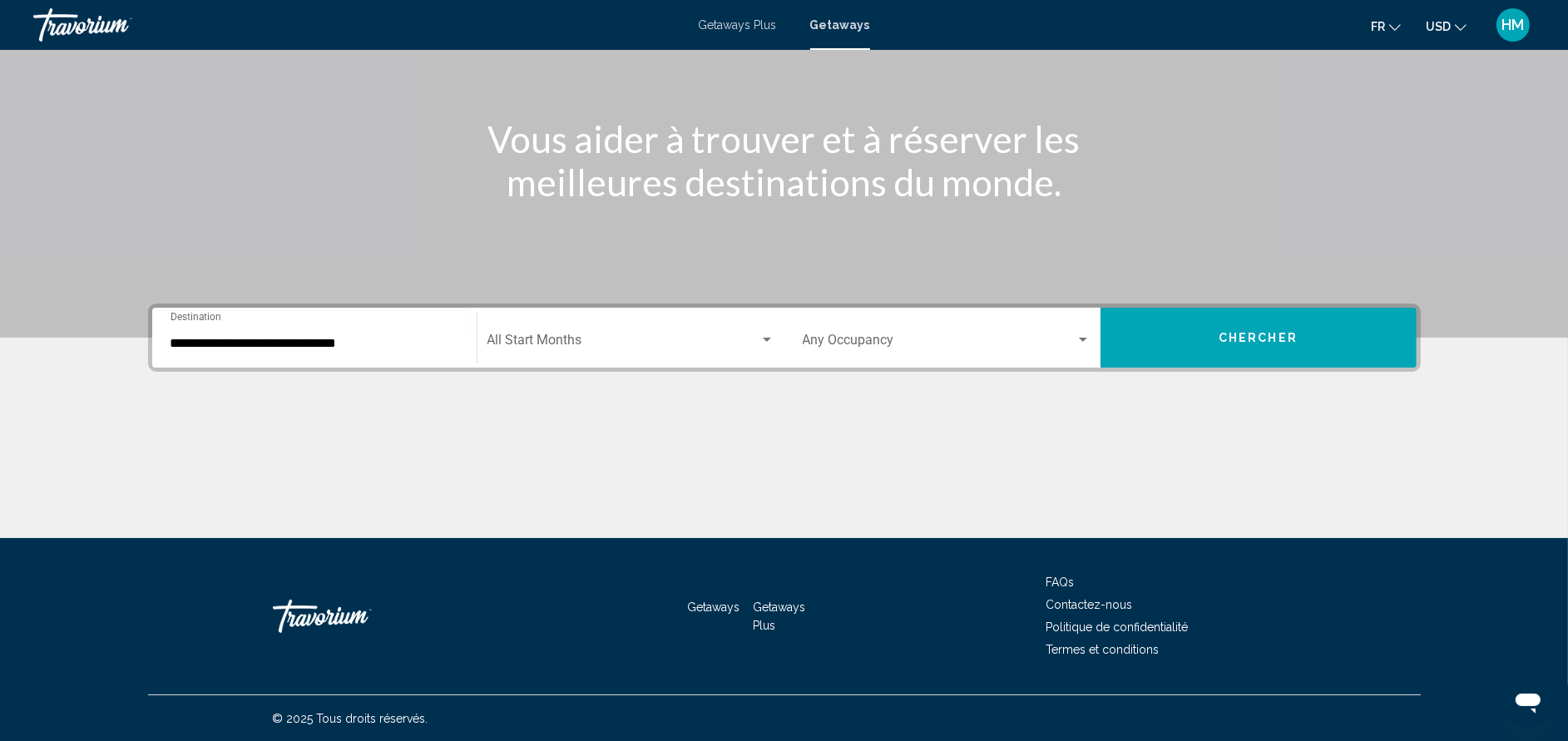
click at [605, 324] on div "Start Month All Start Months" at bounding box center [631, 338] width 287 height 53
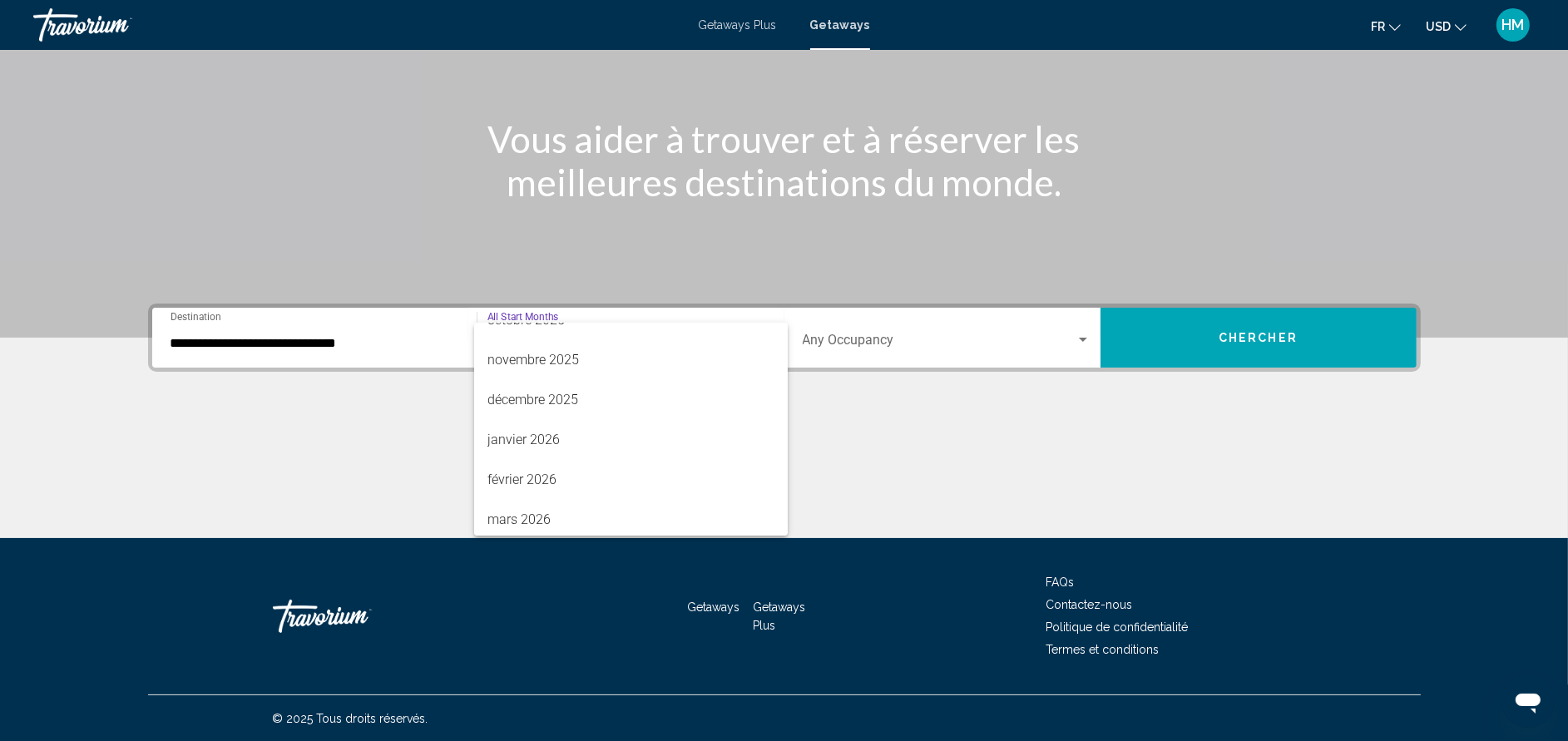
scroll to position [185, 0]
click at [722, 503] on span "avril 2026" at bounding box center [631, 517] width 287 height 40
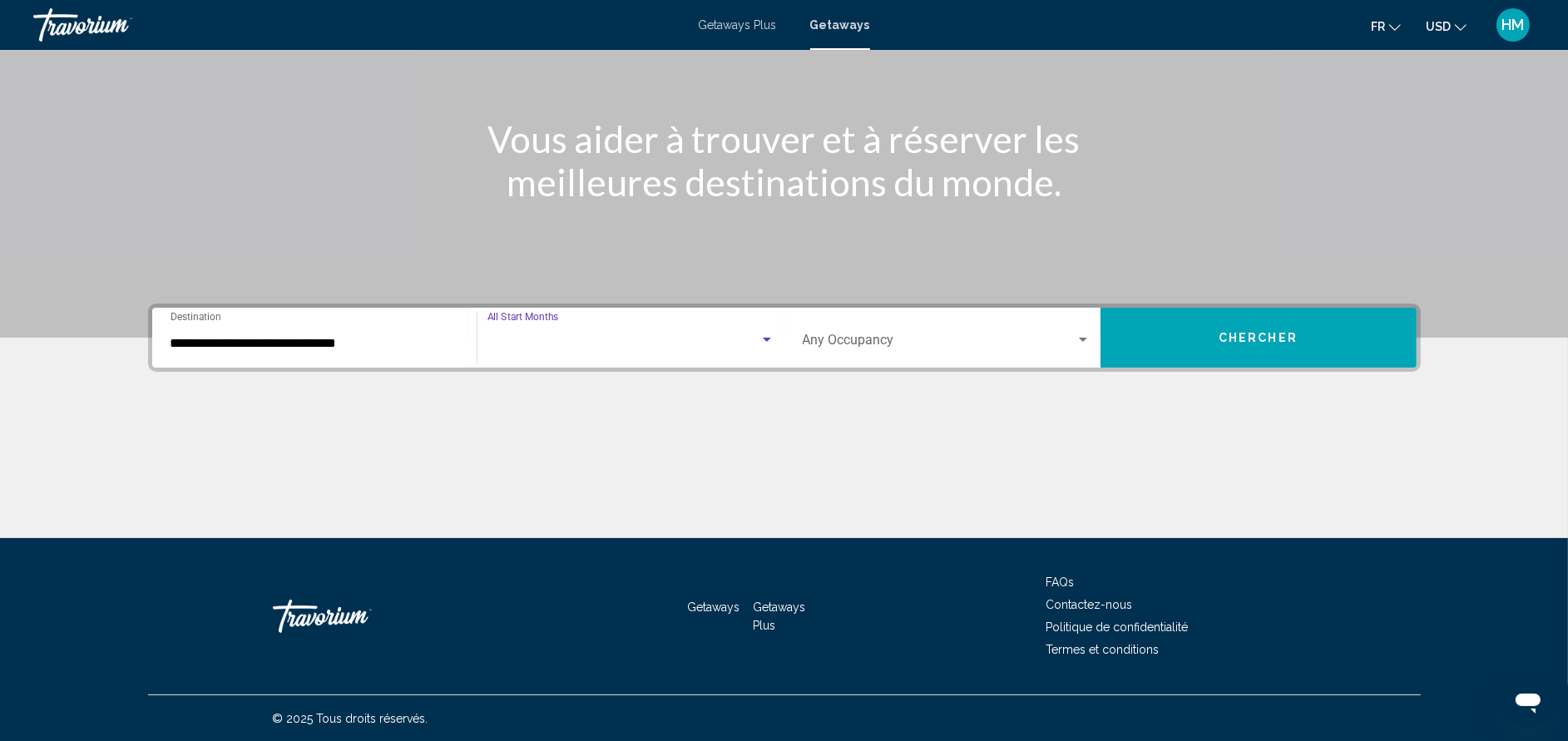
scroll to position [186, 0]
click at [903, 338] on span "Search widget" at bounding box center [939, 344] width 273 height 15
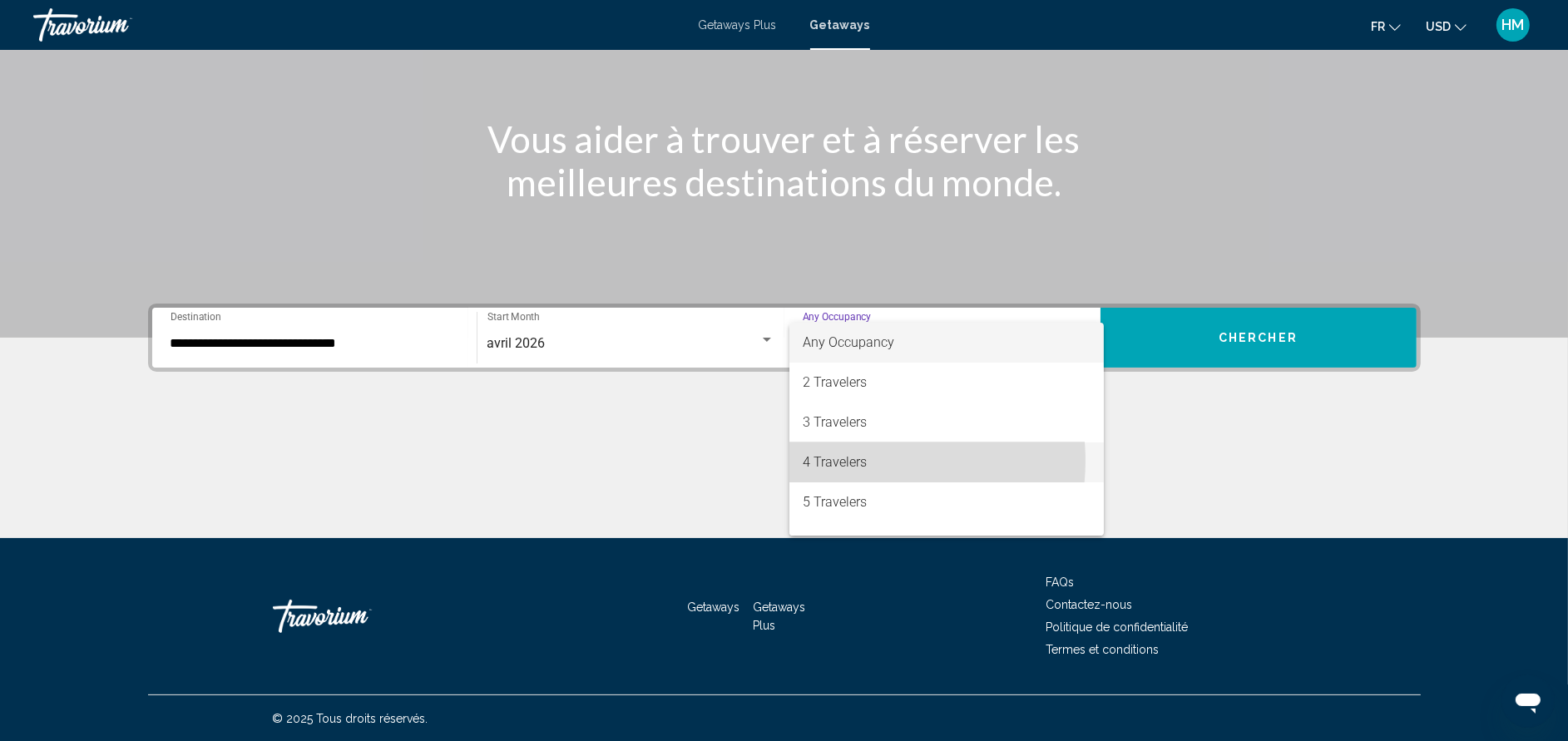
click at [864, 461] on span "4 Travelers" at bounding box center [946, 463] width 287 height 40
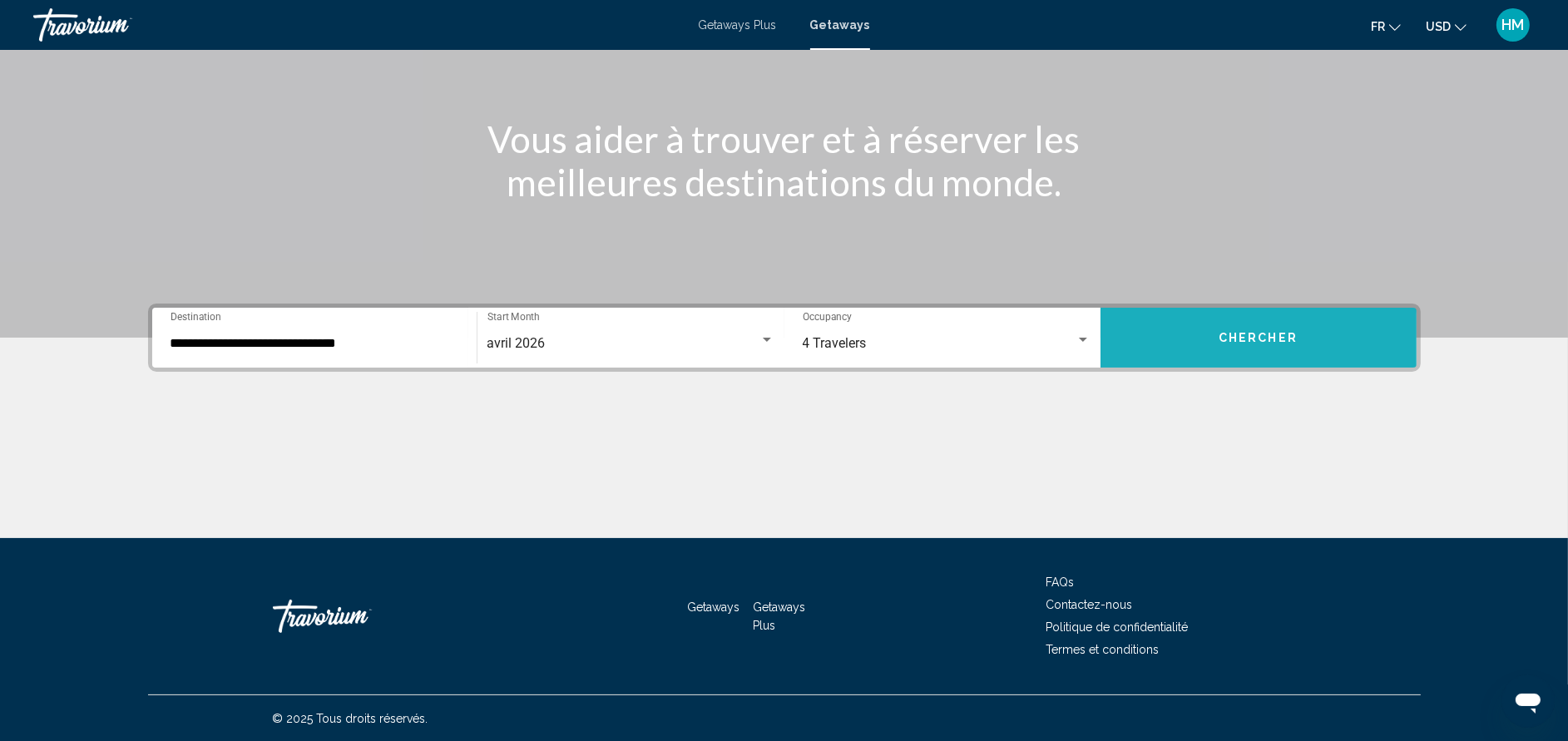
click at [1211, 339] on button "Chercher" at bounding box center [1258, 337] width 316 height 60
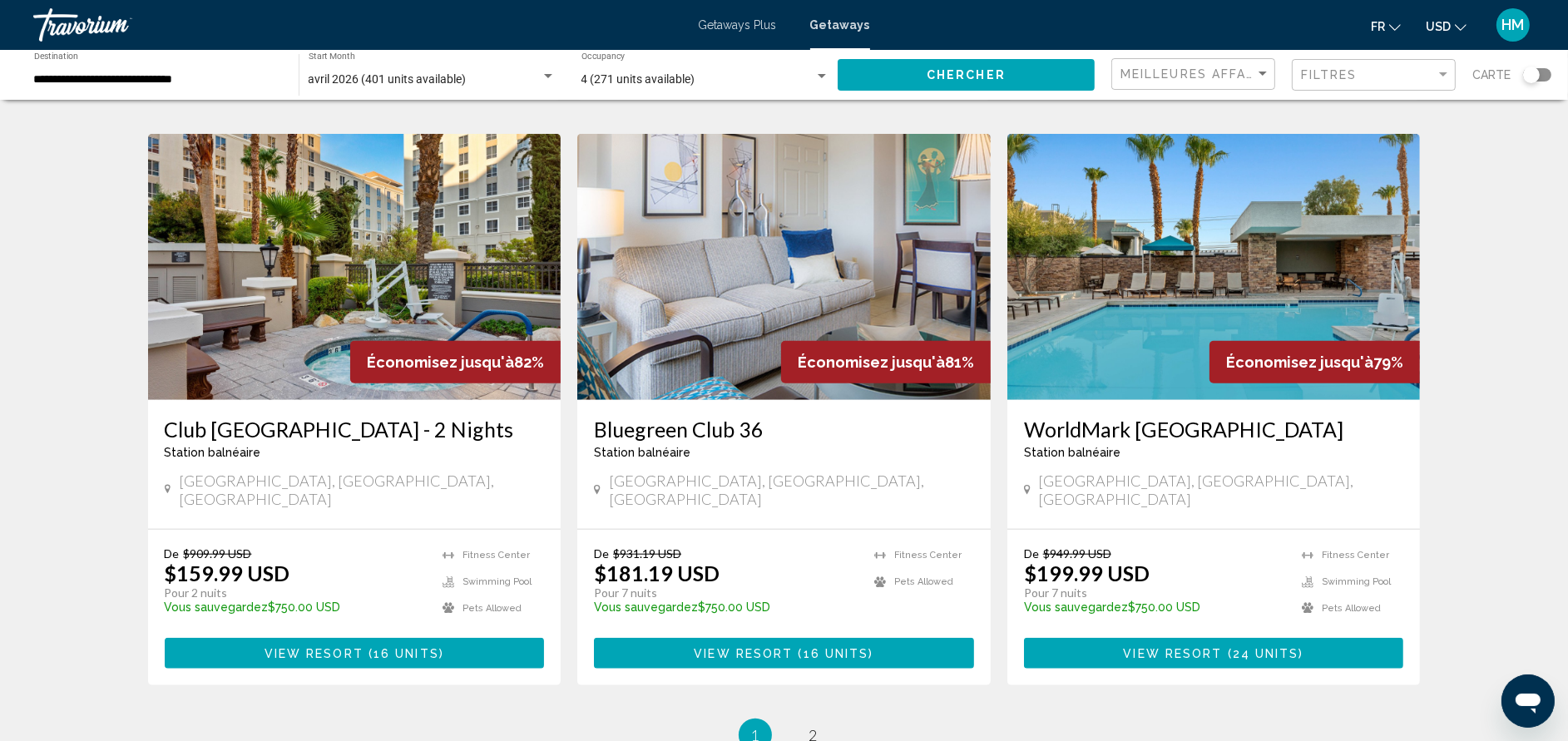
scroll to position [1897, 0]
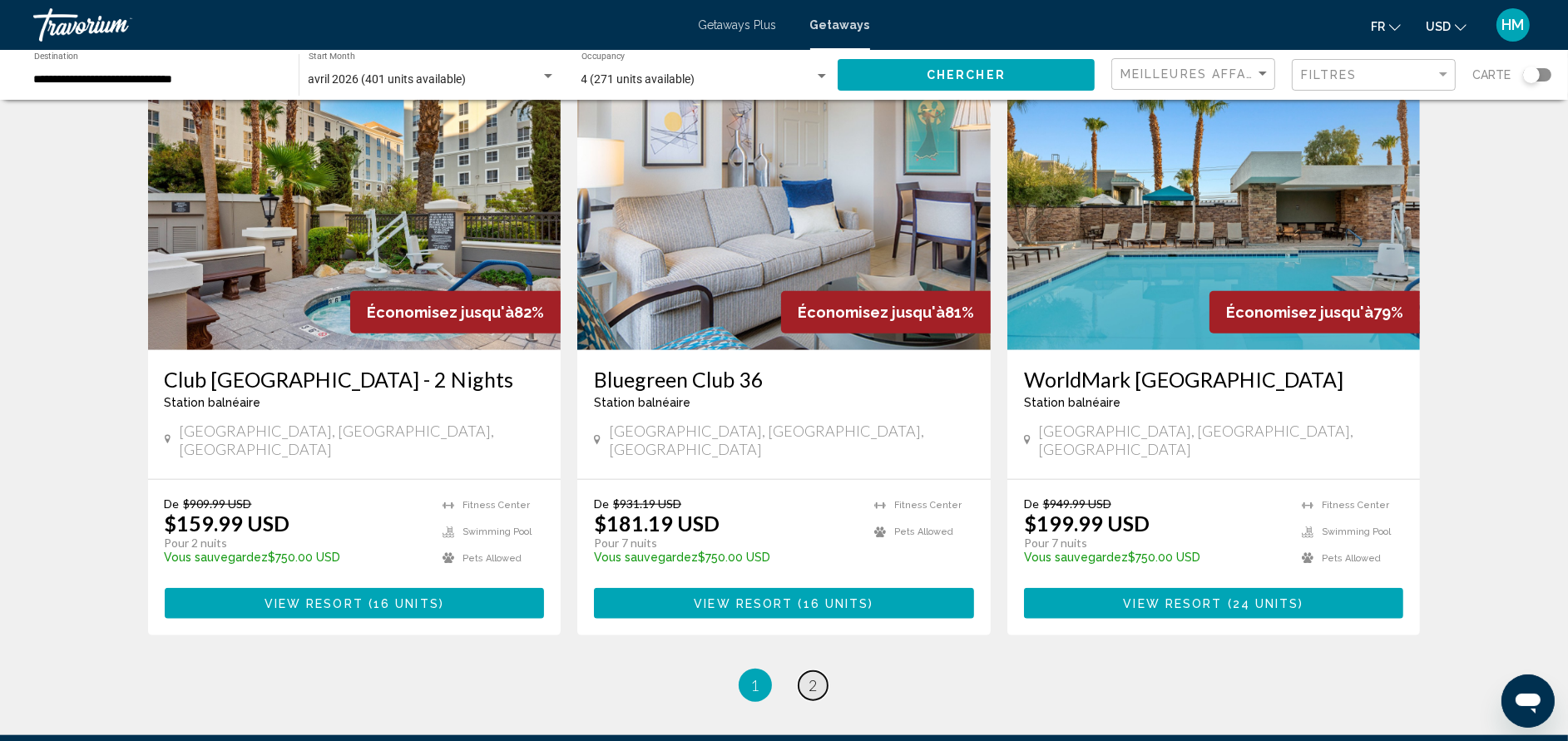
click at [823, 671] on link "page 2" at bounding box center [813, 686] width 29 height 29
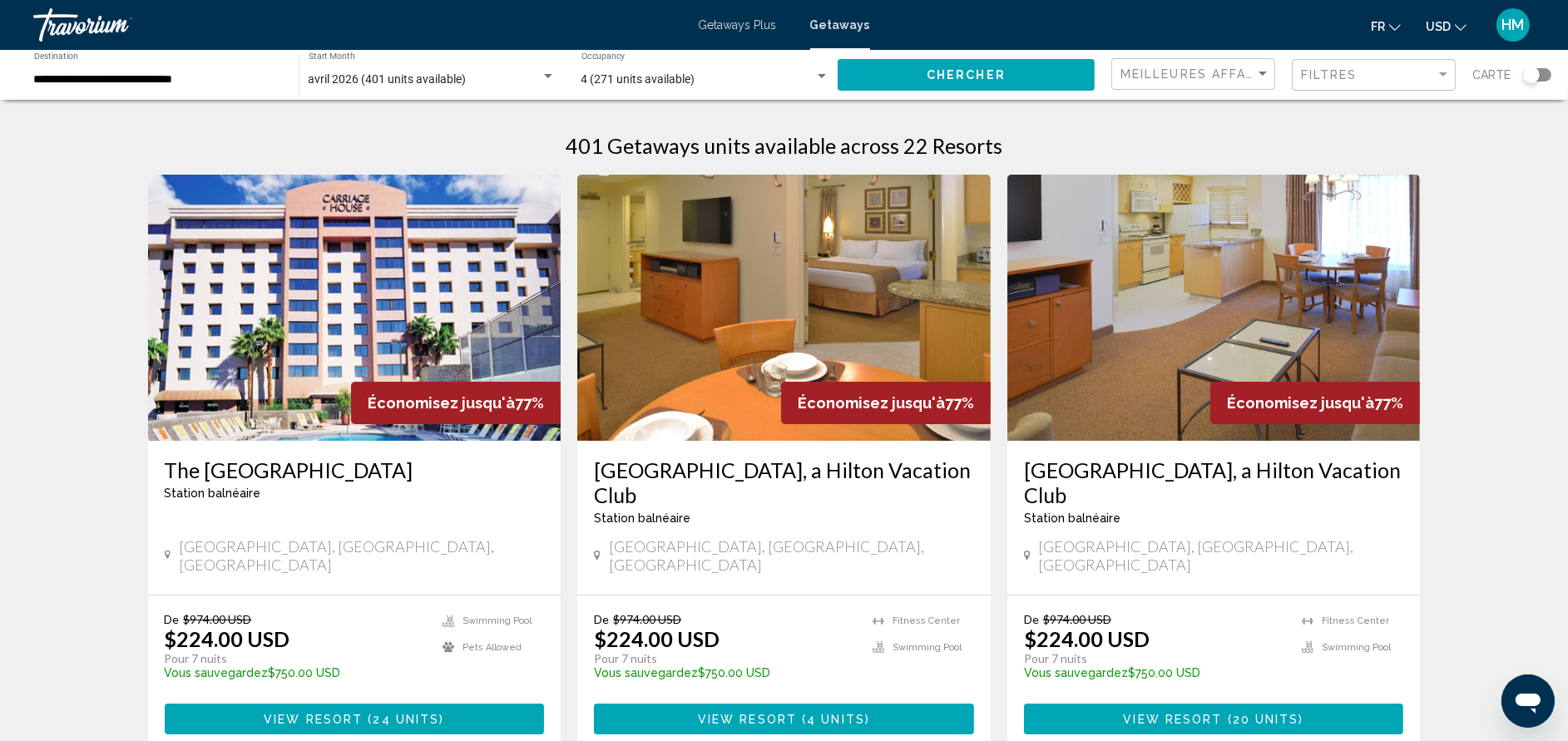
click at [872, 463] on h3 "[GEOGRAPHIC_DATA], a Hilton Vacation Club" at bounding box center [784, 483] width 380 height 50
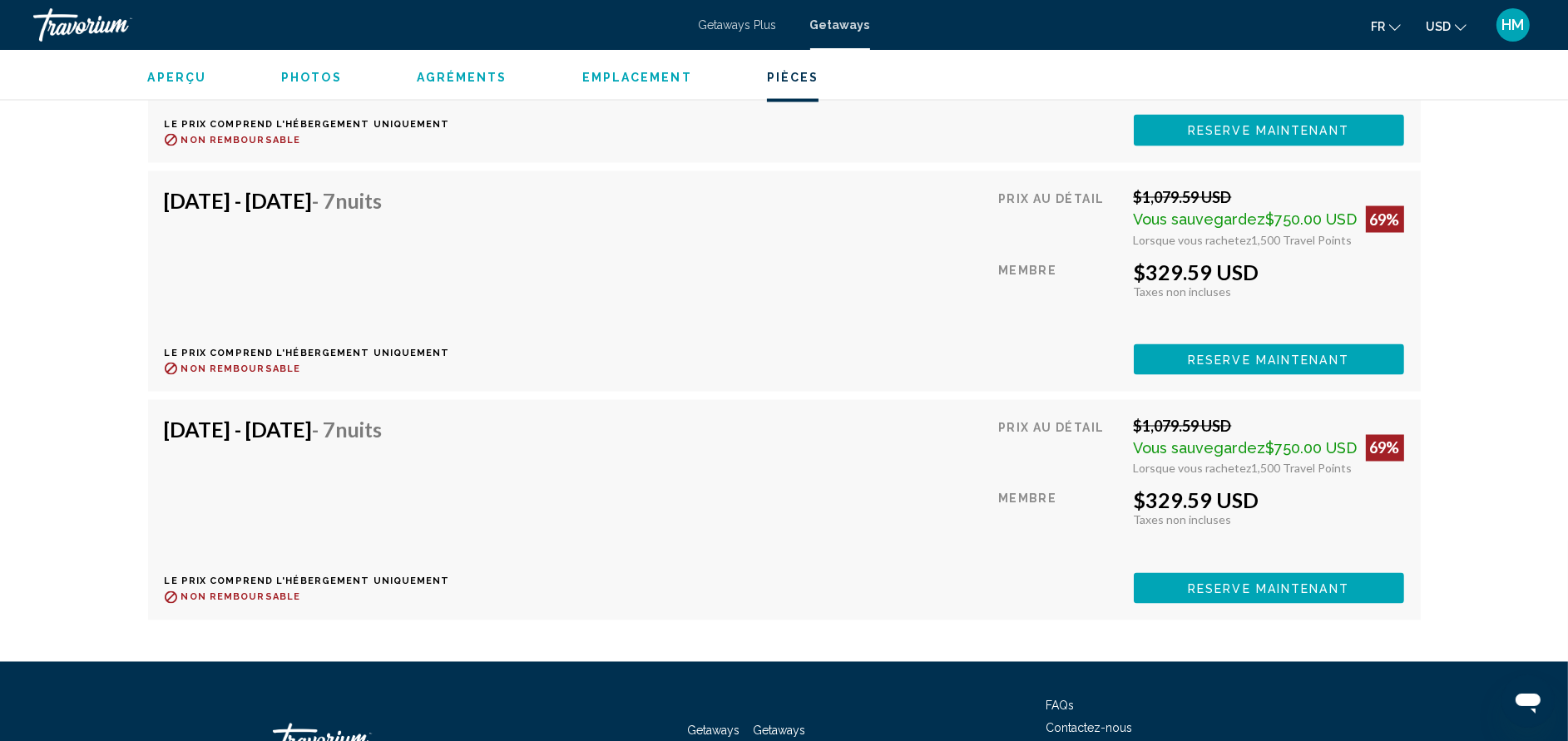
scroll to position [3599, 0]
